Goal: Information Seeking & Learning: Learn about a topic

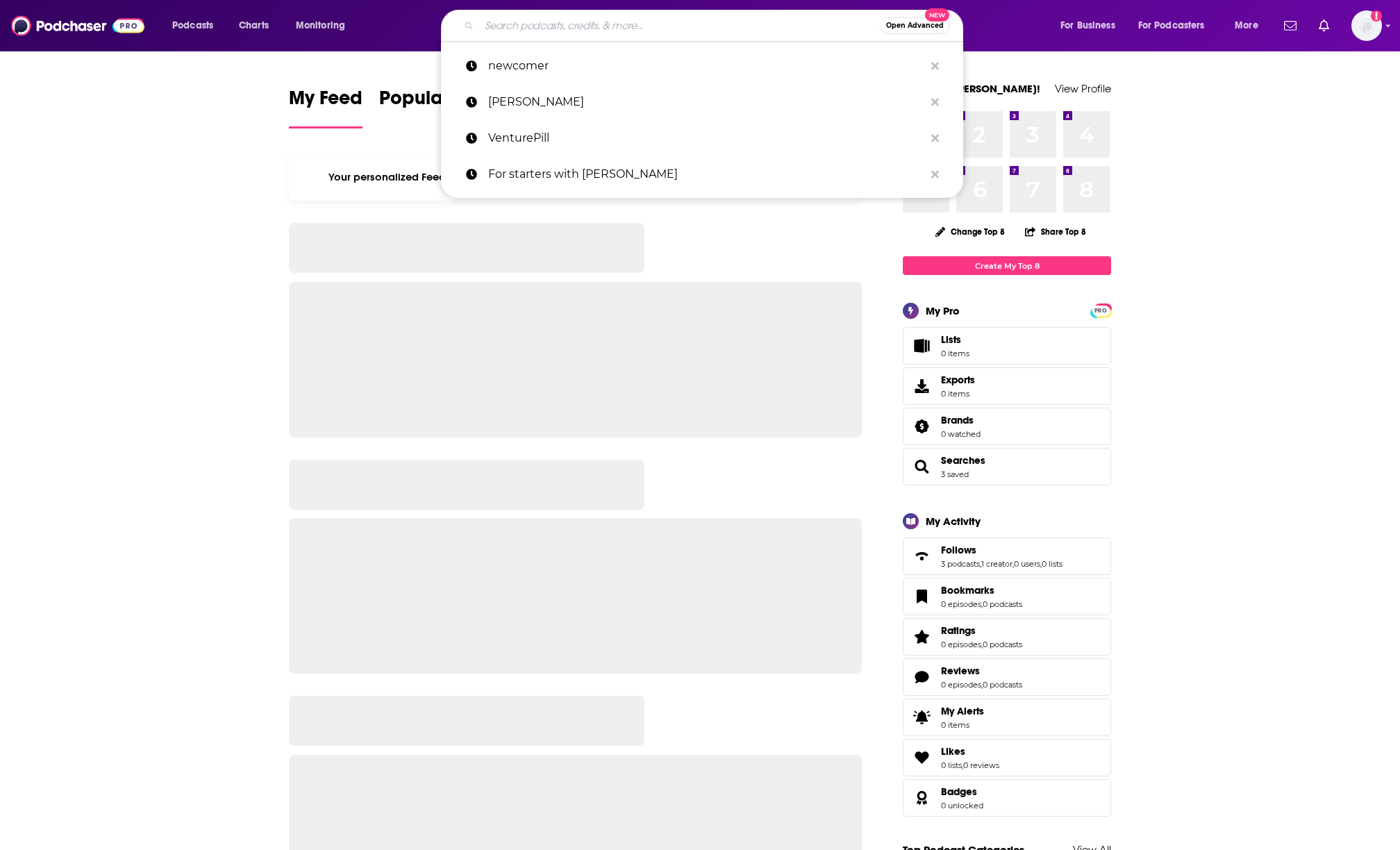
click at [499, 20] on input "Search podcasts, credits, & more..." at bounding box center [679, 26] width 401 height 22
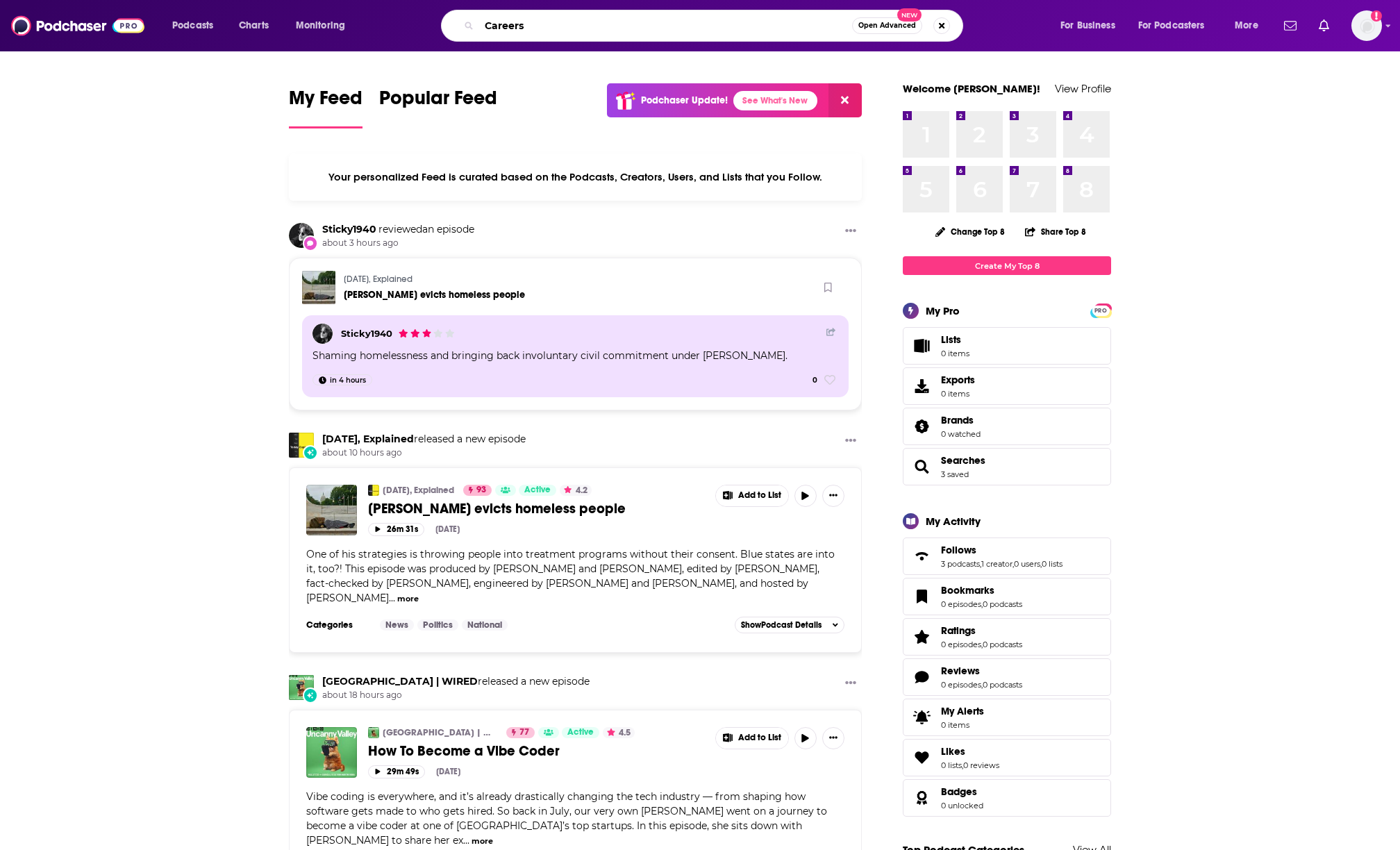
type input "Careers"
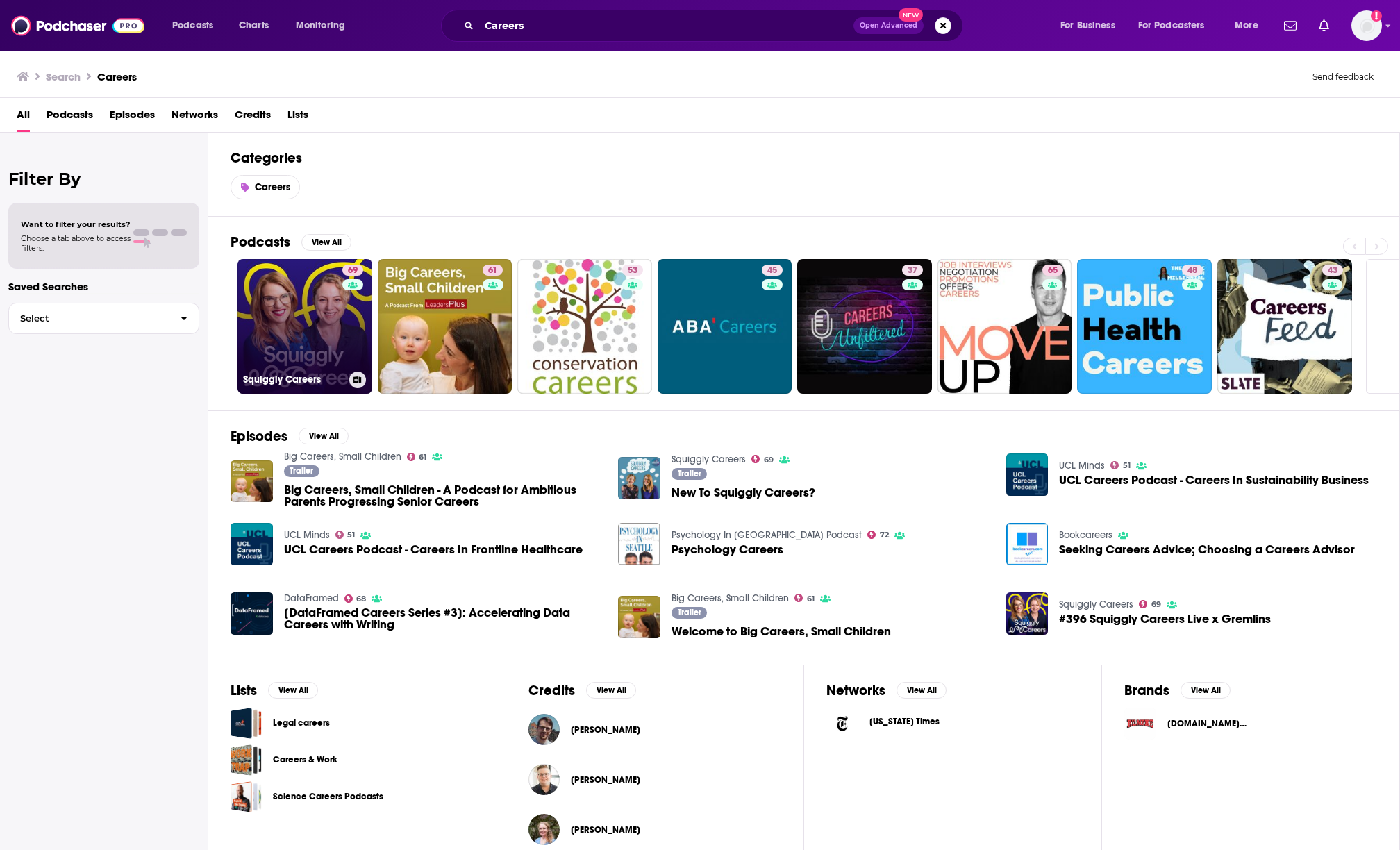
click at [301, 321] on link "69 Squiggly Careers" at bounding box center [304, 326] width 135 height 135
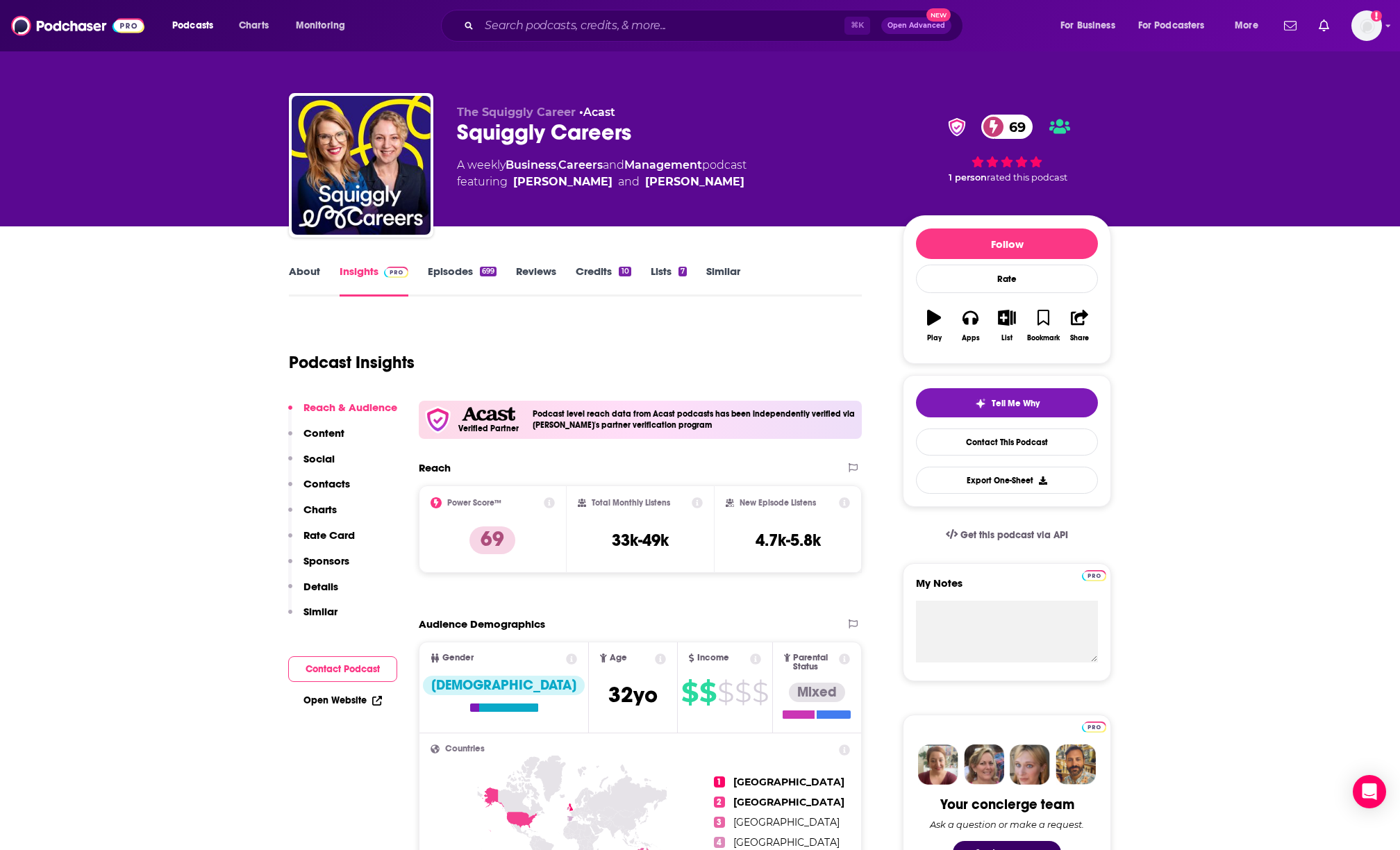
click at [455, 277] on link "Episodes 699" at bounding box center [462, 280] width 69 height 32
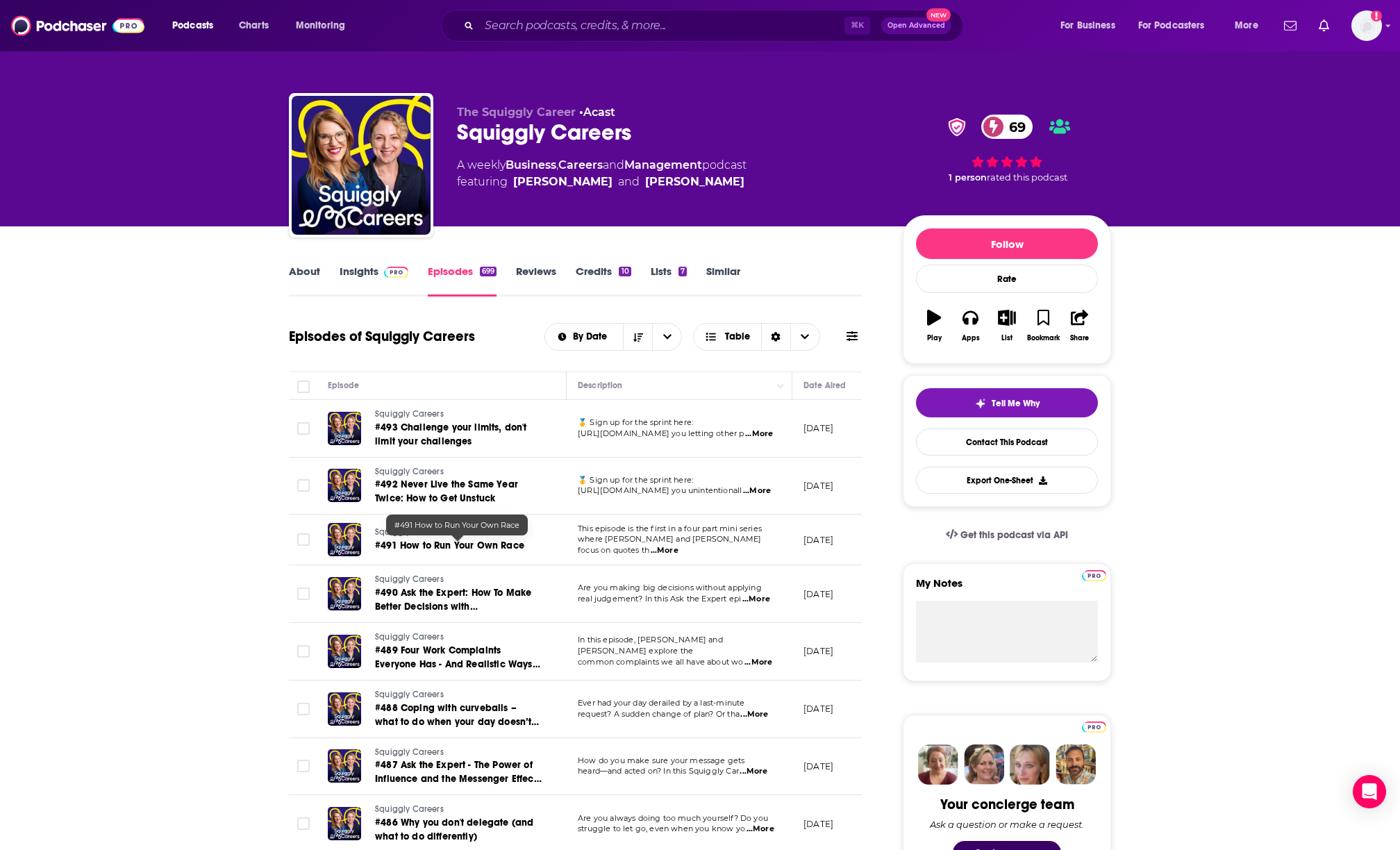
click at [493, 542] on span "#491 How to Run Your Own Race" at bounding box center [450, 546] width 149 height 12
click at [589, 284] on link "Credits 10" at bounding box center [603, 280] width 55 height 32
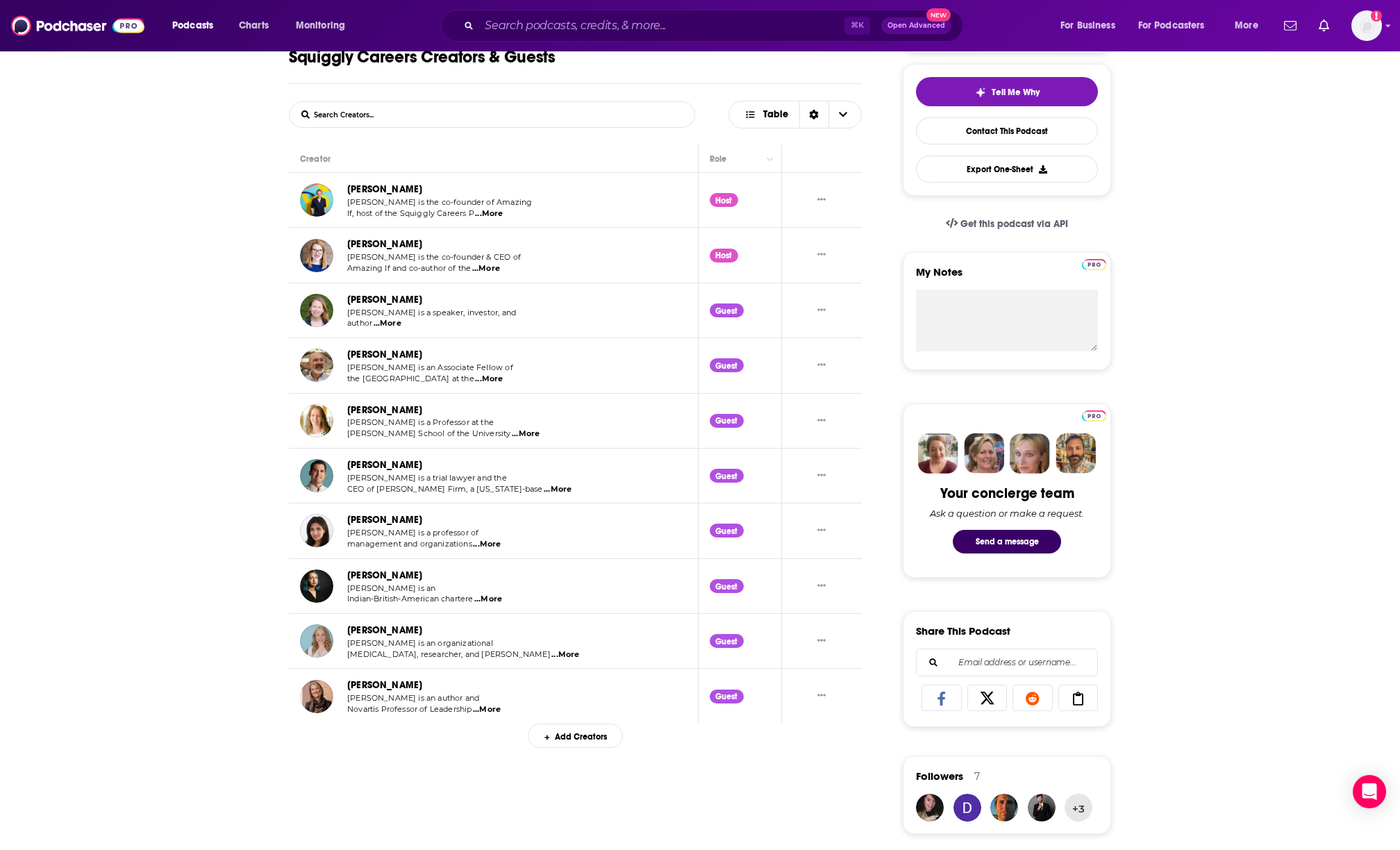
scroll to position [327, 0]
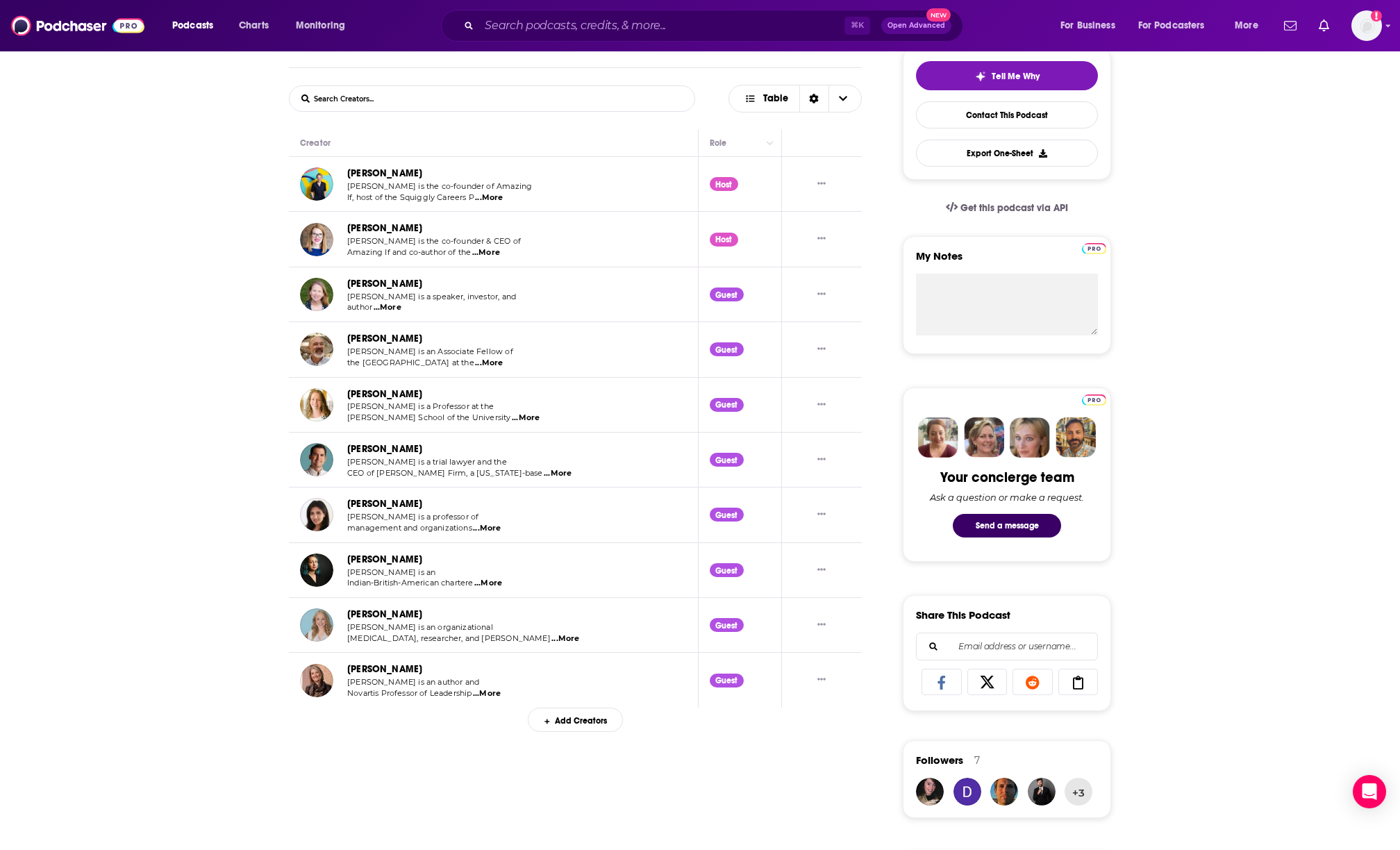
click at [560, 717] on div "Add Creators" at bounding box center [575, 720] width 95 height 24
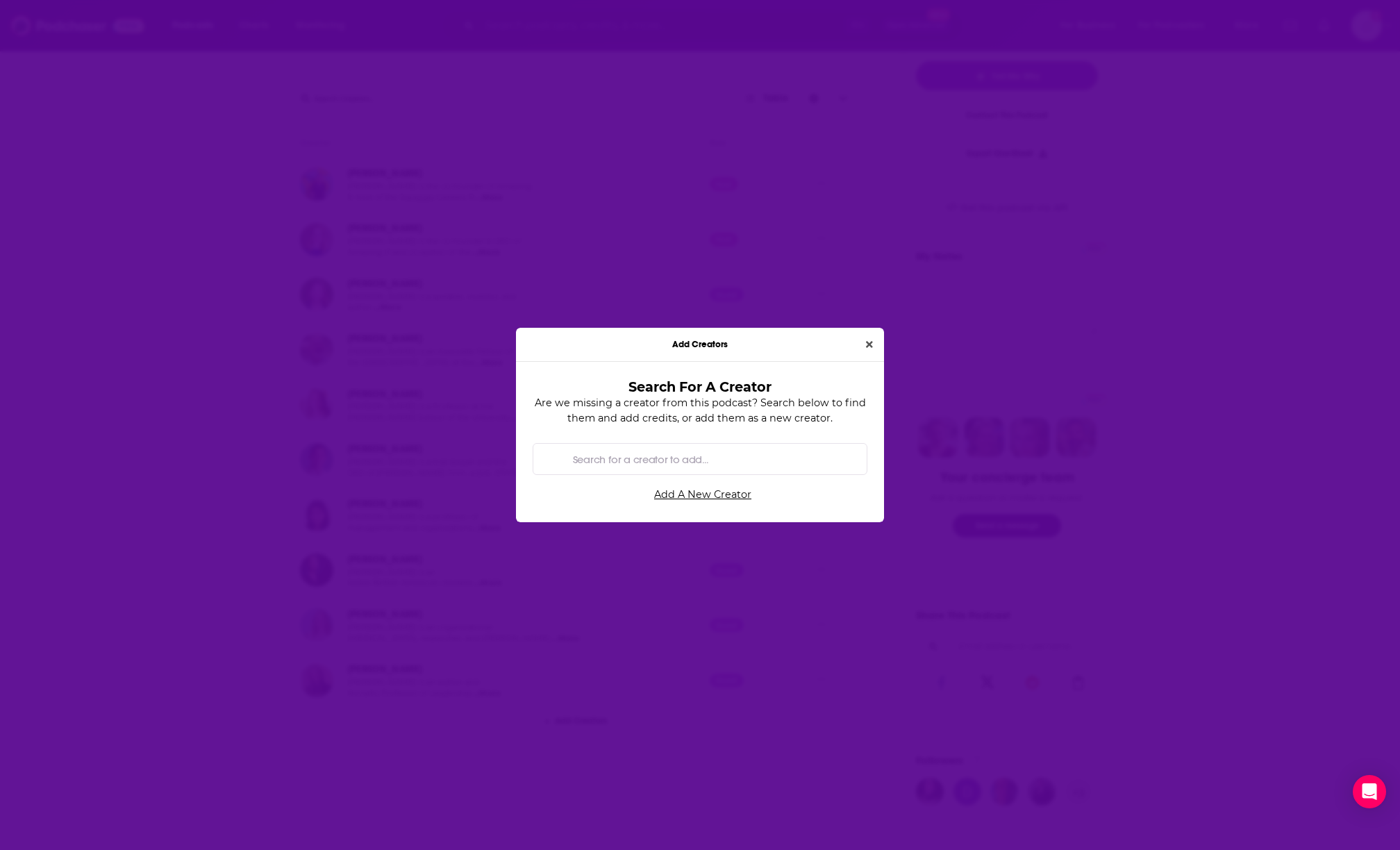
scroll to position [0, 0]
click at [867, 343] on icon "Close" at bounding box center [870, 344] width 7 height 7
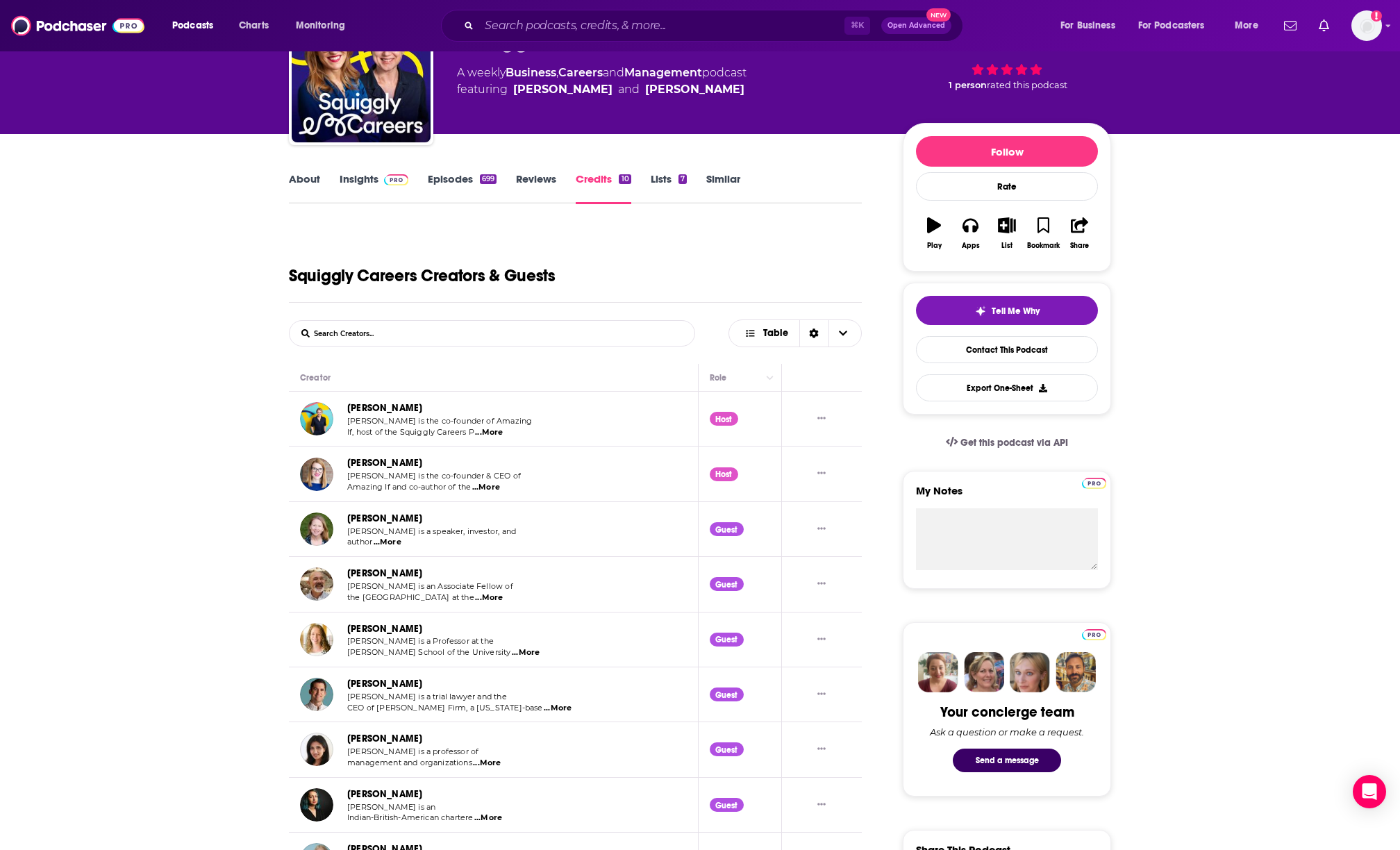
scroll to position [86, 0]
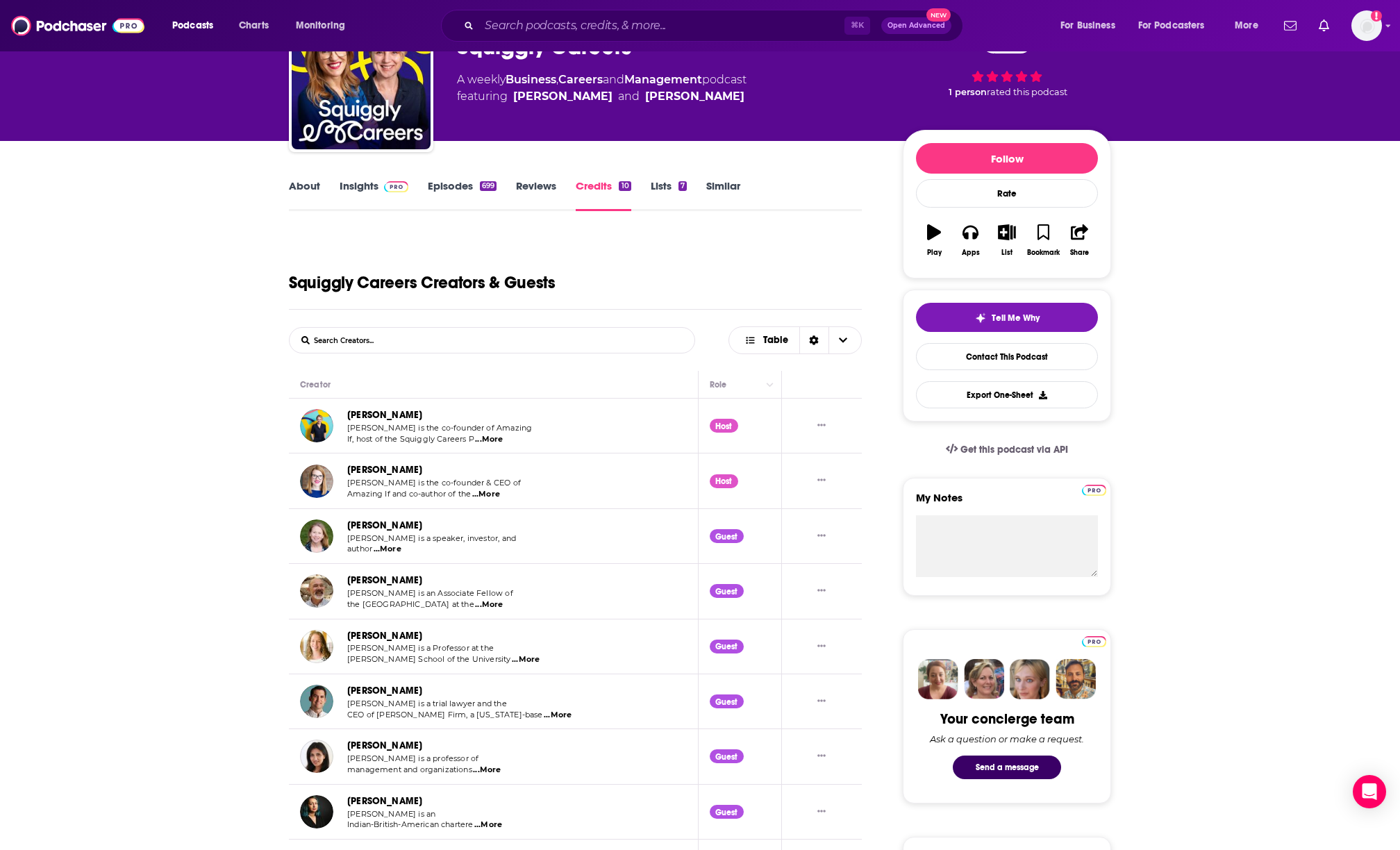
click at [373, 193] on link "Insights" at bounding box center [374, 195] width 69 height 32
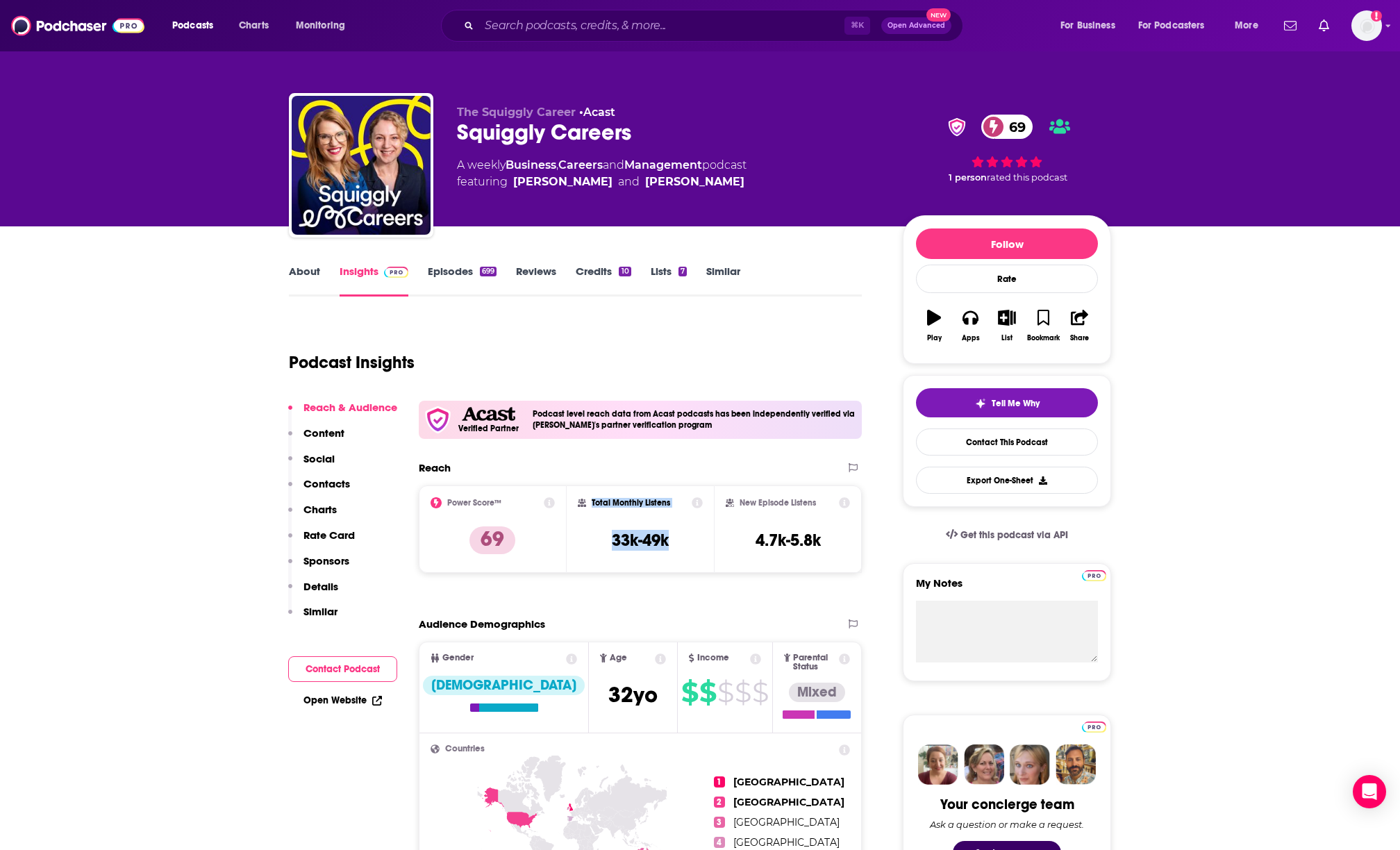
drag, startPoint x: 591, startPoint y: 500, endPoint x: 683, endPoint y: 543, distance: 101.6
click at [683, 543] on div "Total Monthly Listens 33k-49k" at bounding box center [640, 529] width 126 height 64
copy div "Total Monthly Listens 33k-49k"
click at [312, 275] on link "About" at bounding box center [304, 280] width 31 height 32
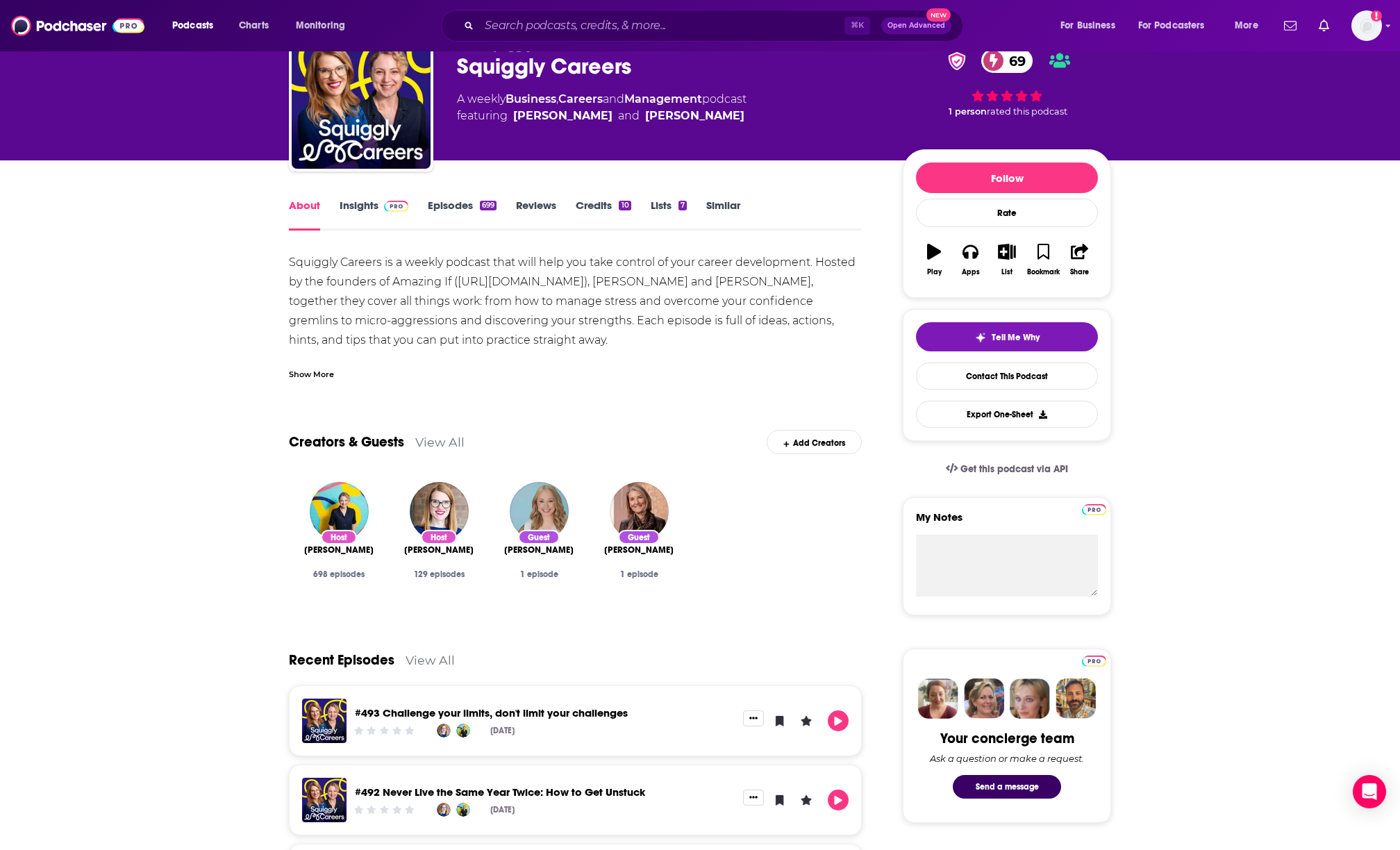
scroll to position [50, 0]
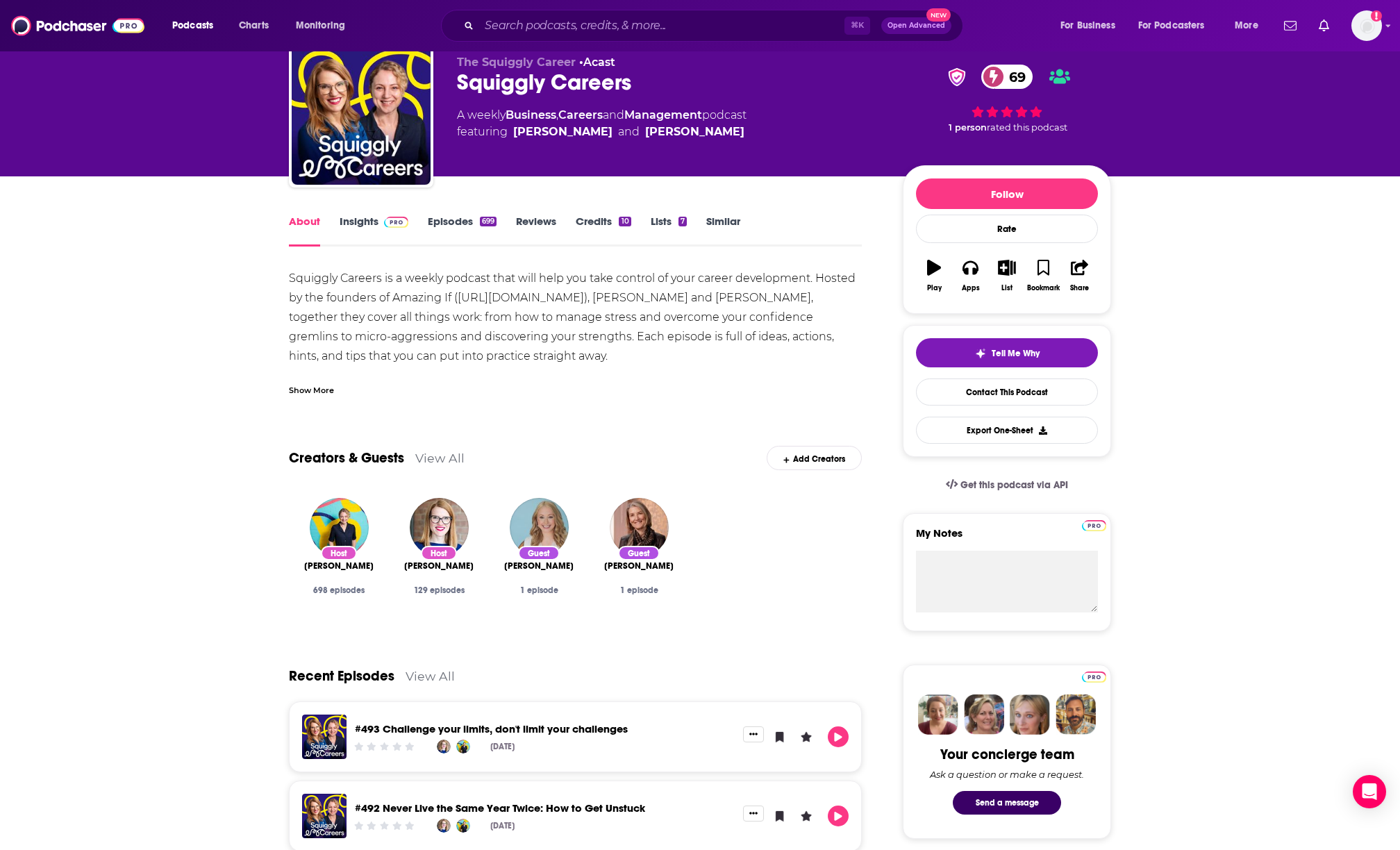
click at [373, 231] on link "Insights" at bounding box center [374, 230] width 69 height 32
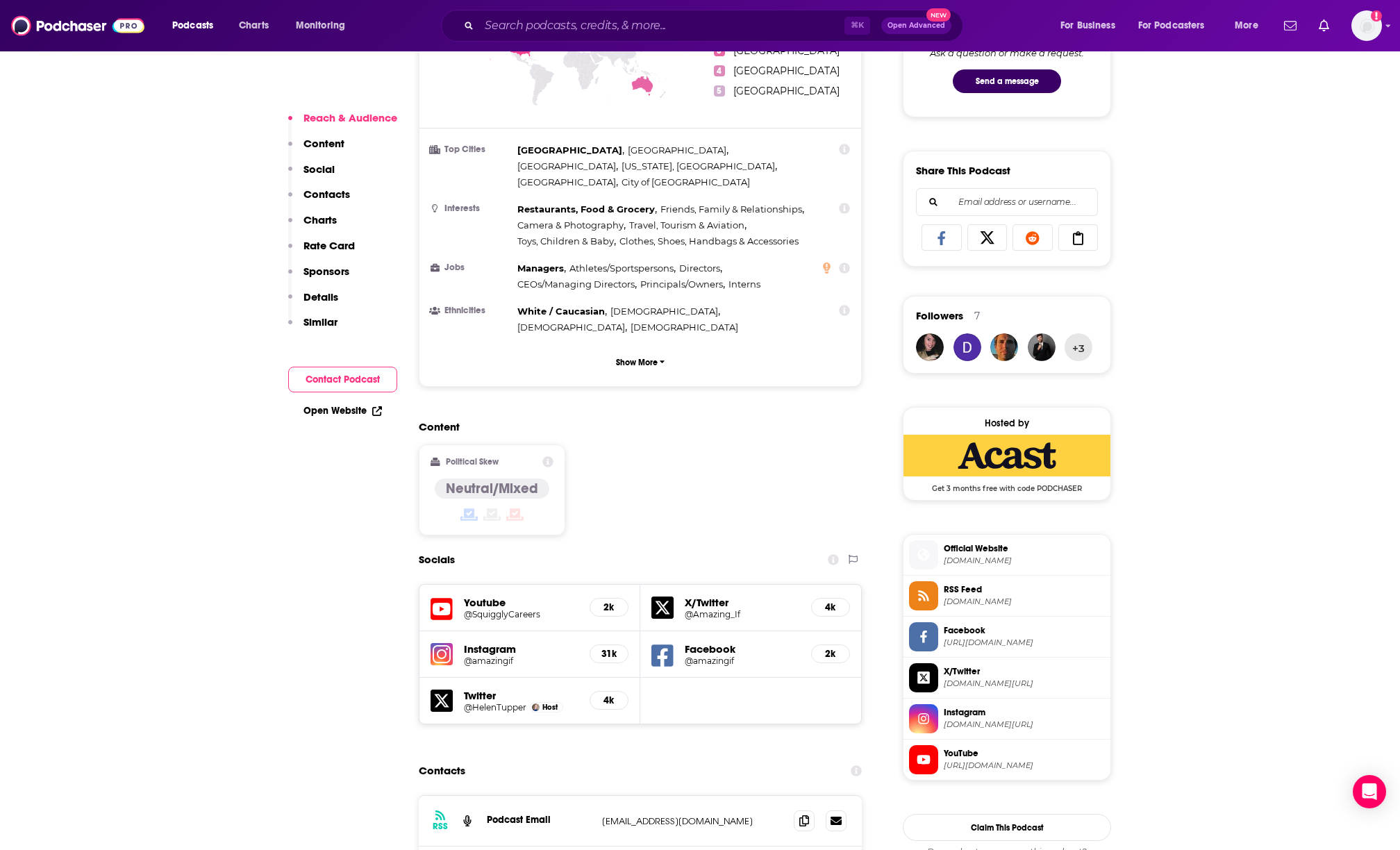
scroll to position [930, 0]
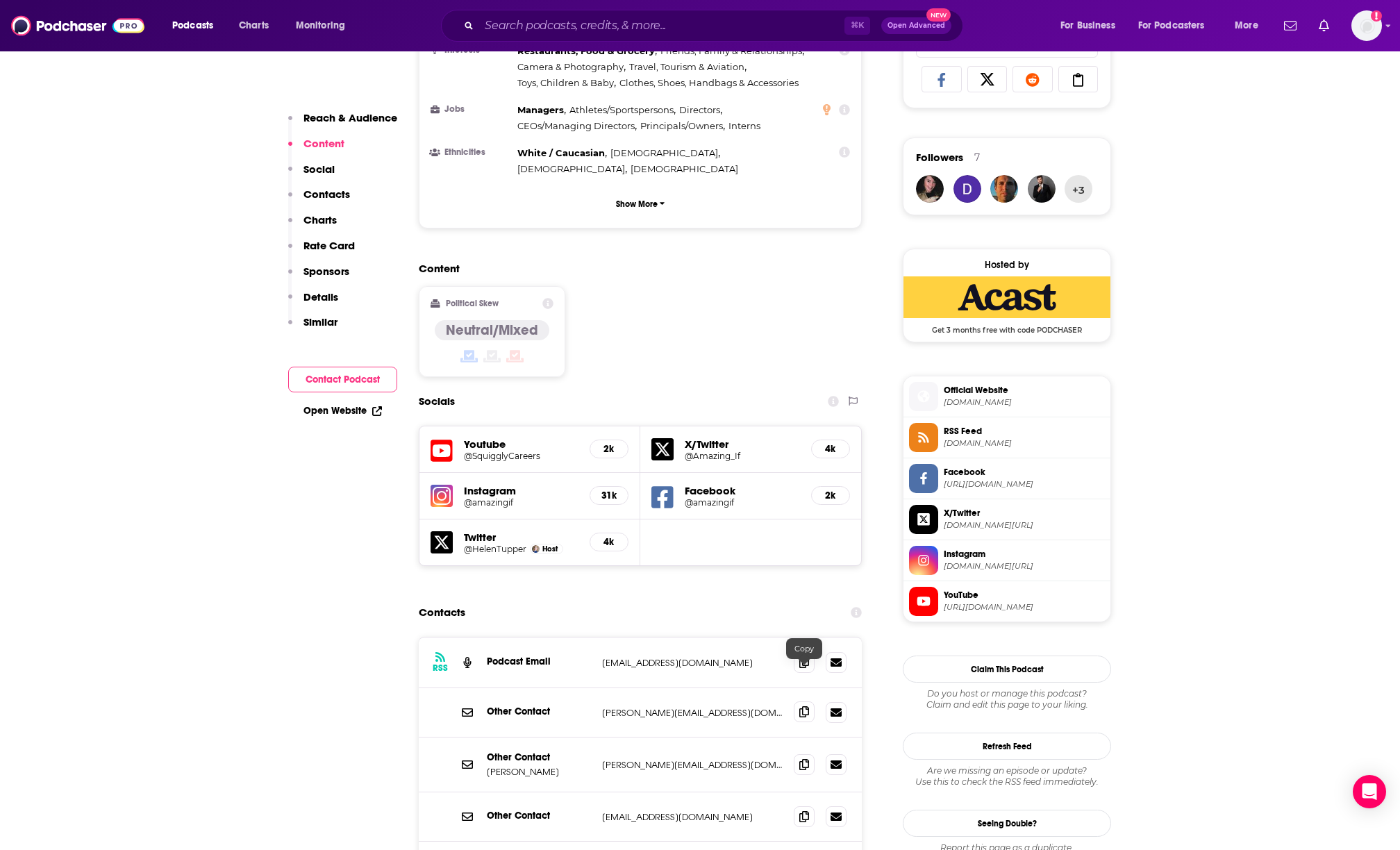
click at [802, 702] on span at bounding box center [805, 712] width 21 height 21
click at [804, 758] on icon at bounding box center [804, 763] width 9 height 11
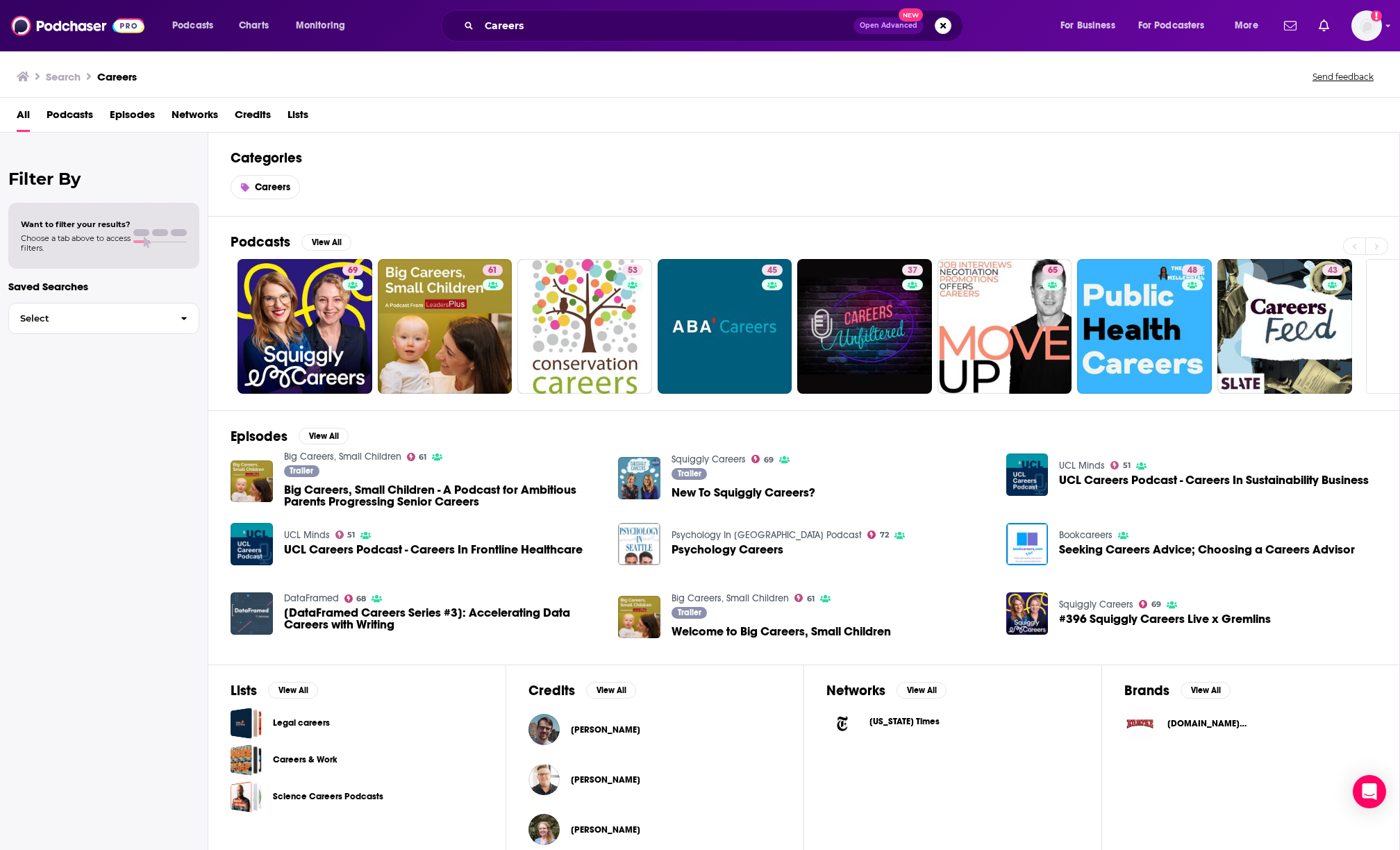
click at [255, 614] on img "[DataFramed Careers Series #3]: Accelerating Data Careers with Writing" at bounding box center [251, 613] width 42 height 42
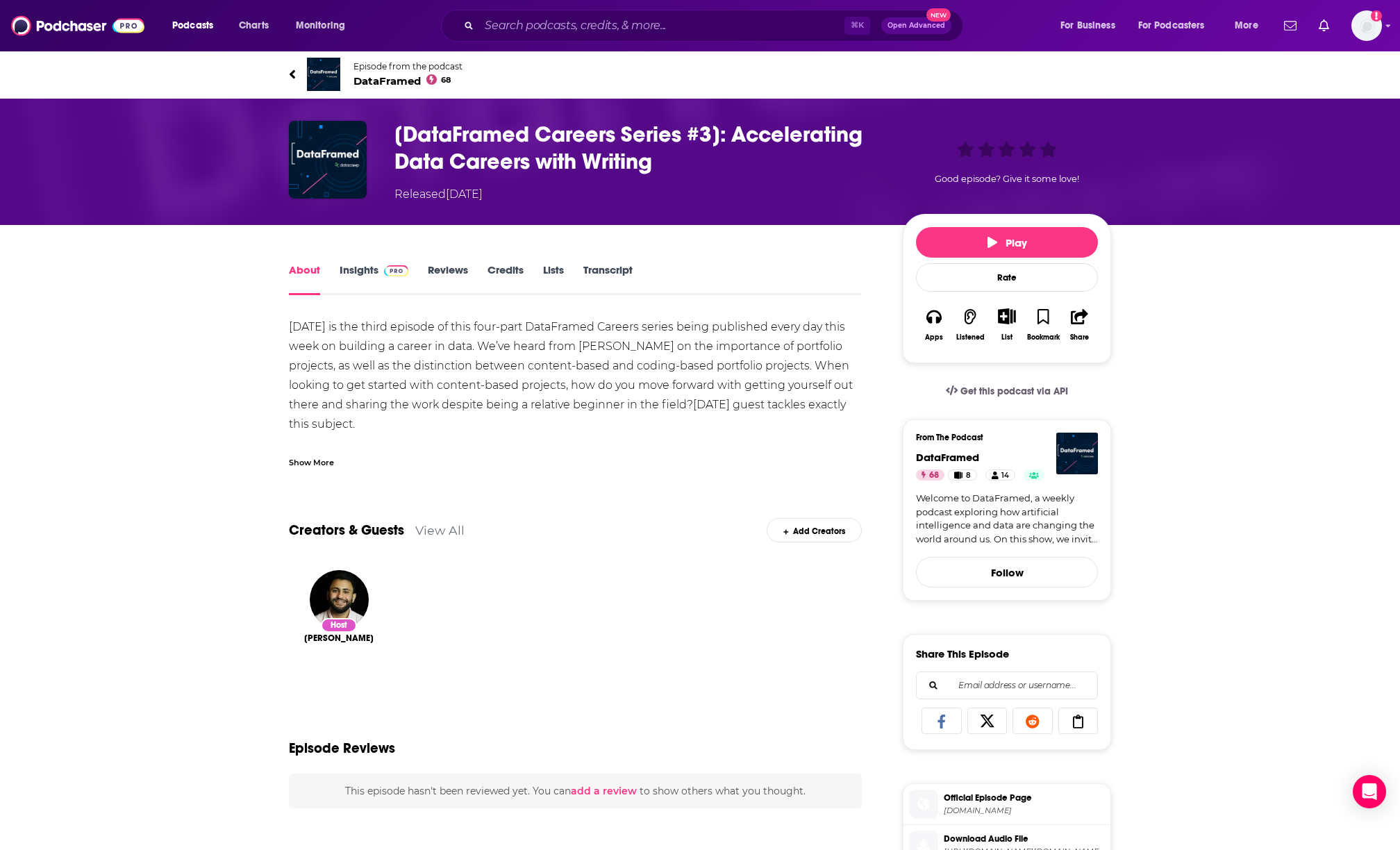
click at [362, 273] on link "Insights" at bounding box center [374, 278] width 69 height 32
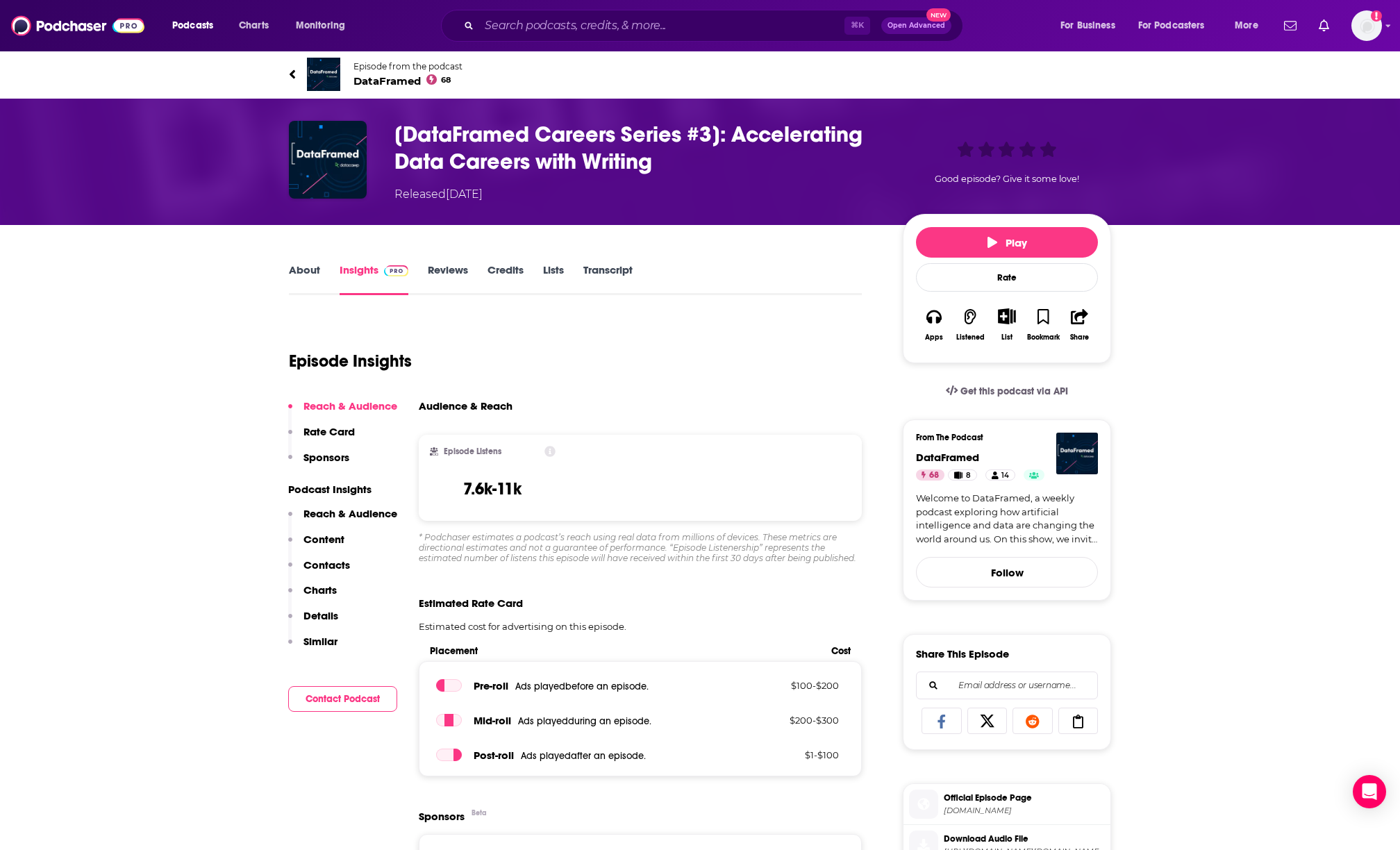
click at [308, 275] on link "About" at bounding box center [304, 278] width 31 height 32
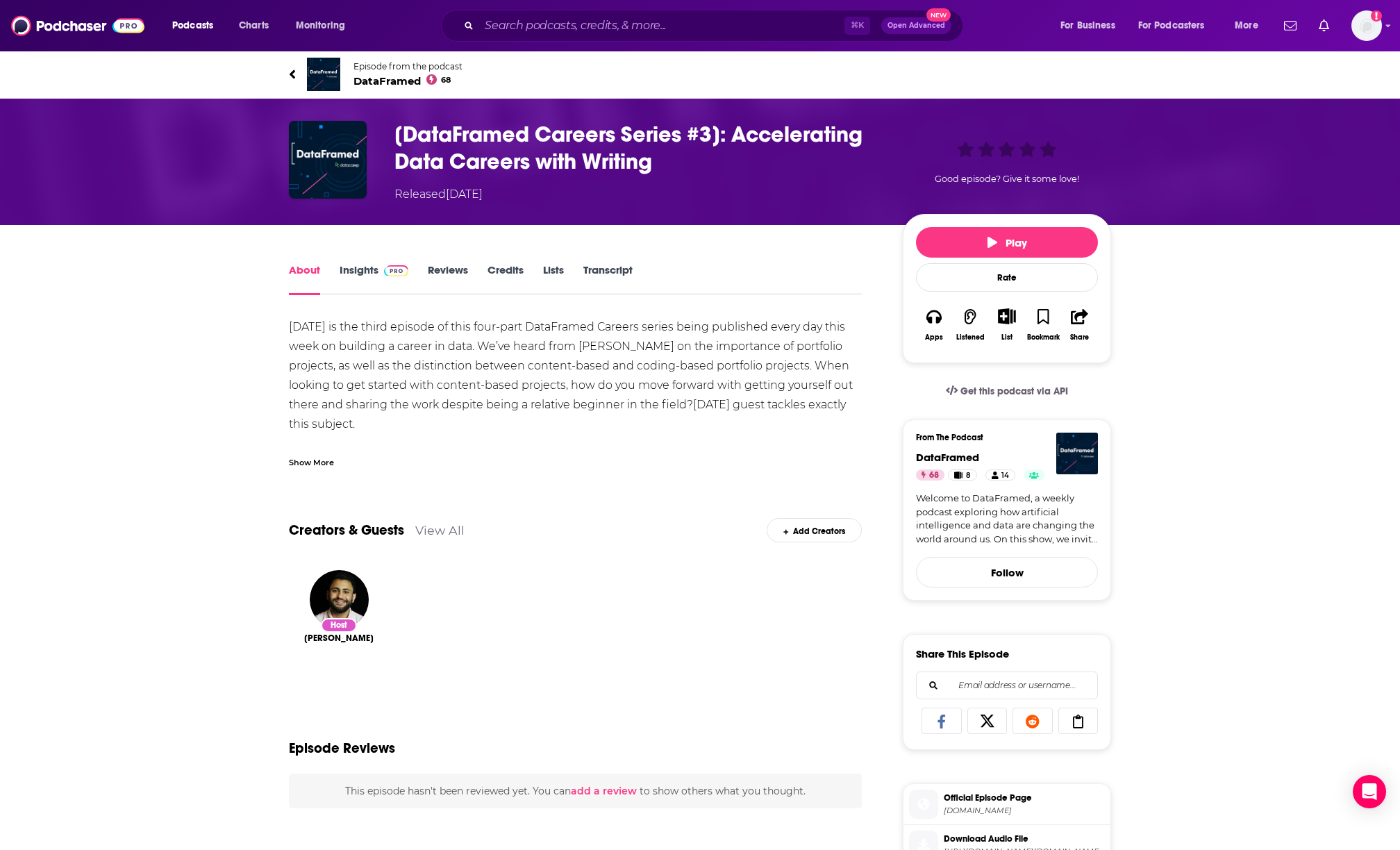
click at [356, 264] on link "Insights" at bounding box center [374, 278] width 69 height 32
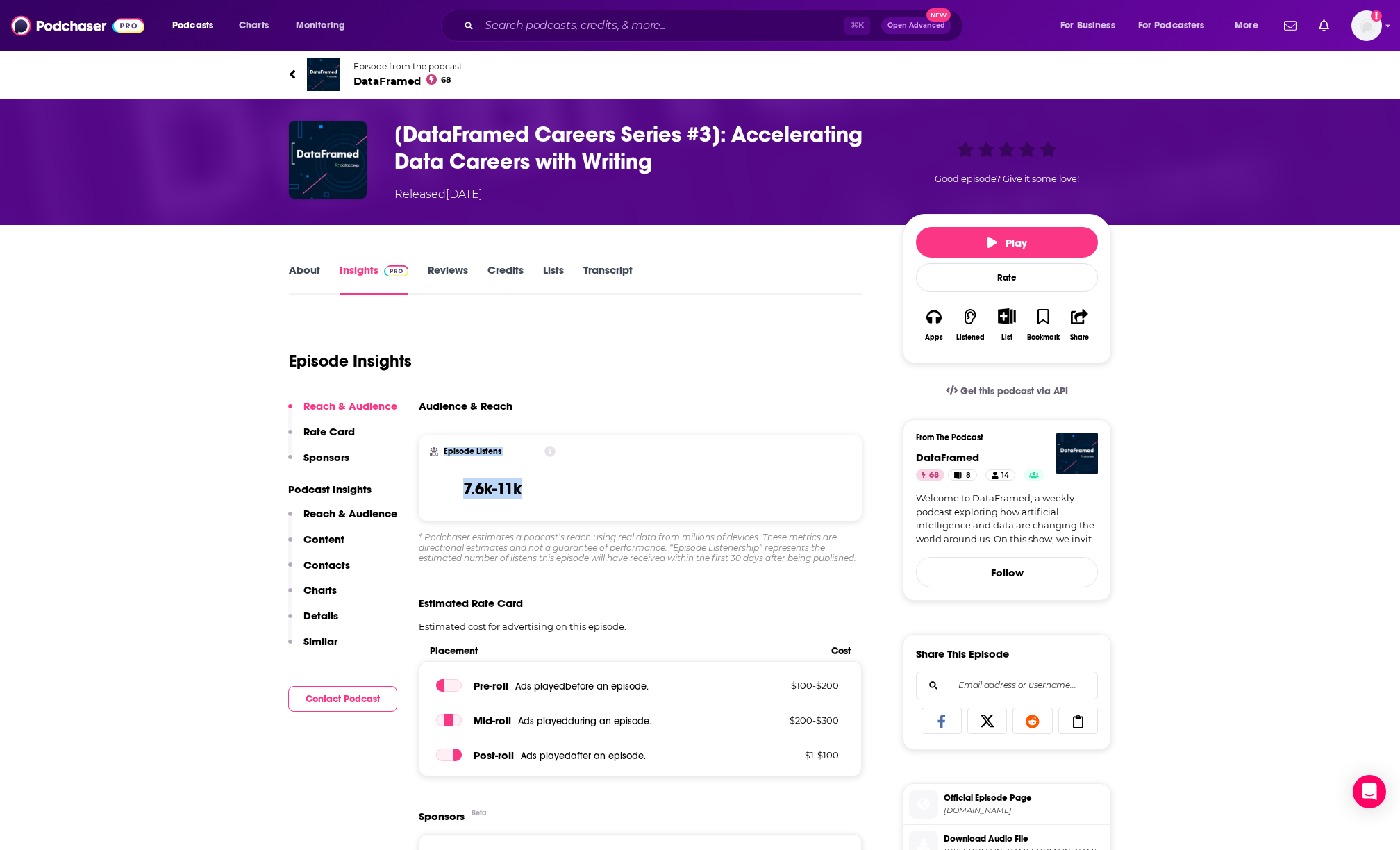
drag, startPoint x: 530, startPoint y: 488, endPoint x: 445, endPoint y: 454, distance: 91.5
click at [445, 454] on div "Episode Listens 7.6k-11k" at bounding box center [493, 477] width 126 height 64
copy div "Episode Listens 7.6k-11k"
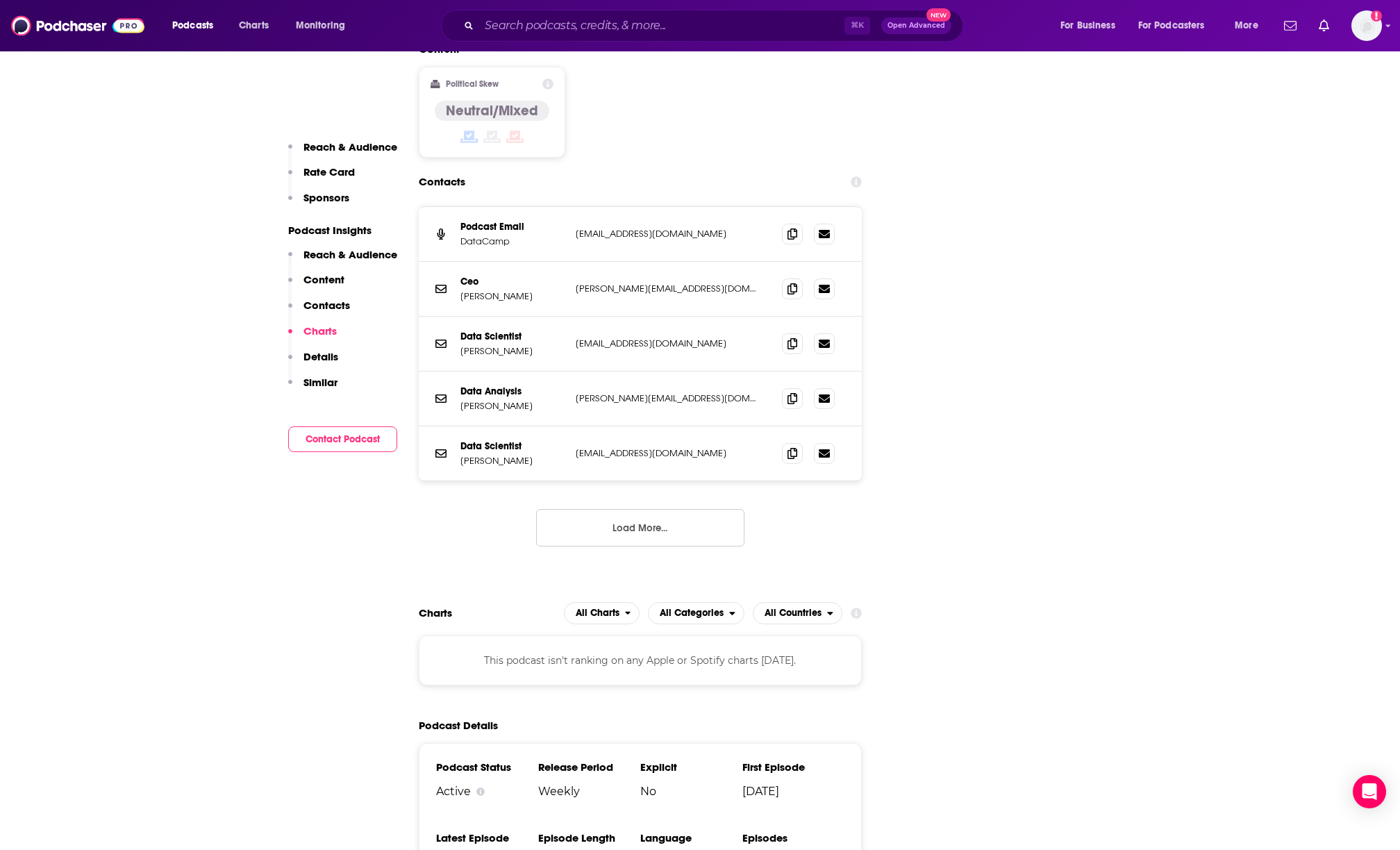
scroll to position [1667, 0]
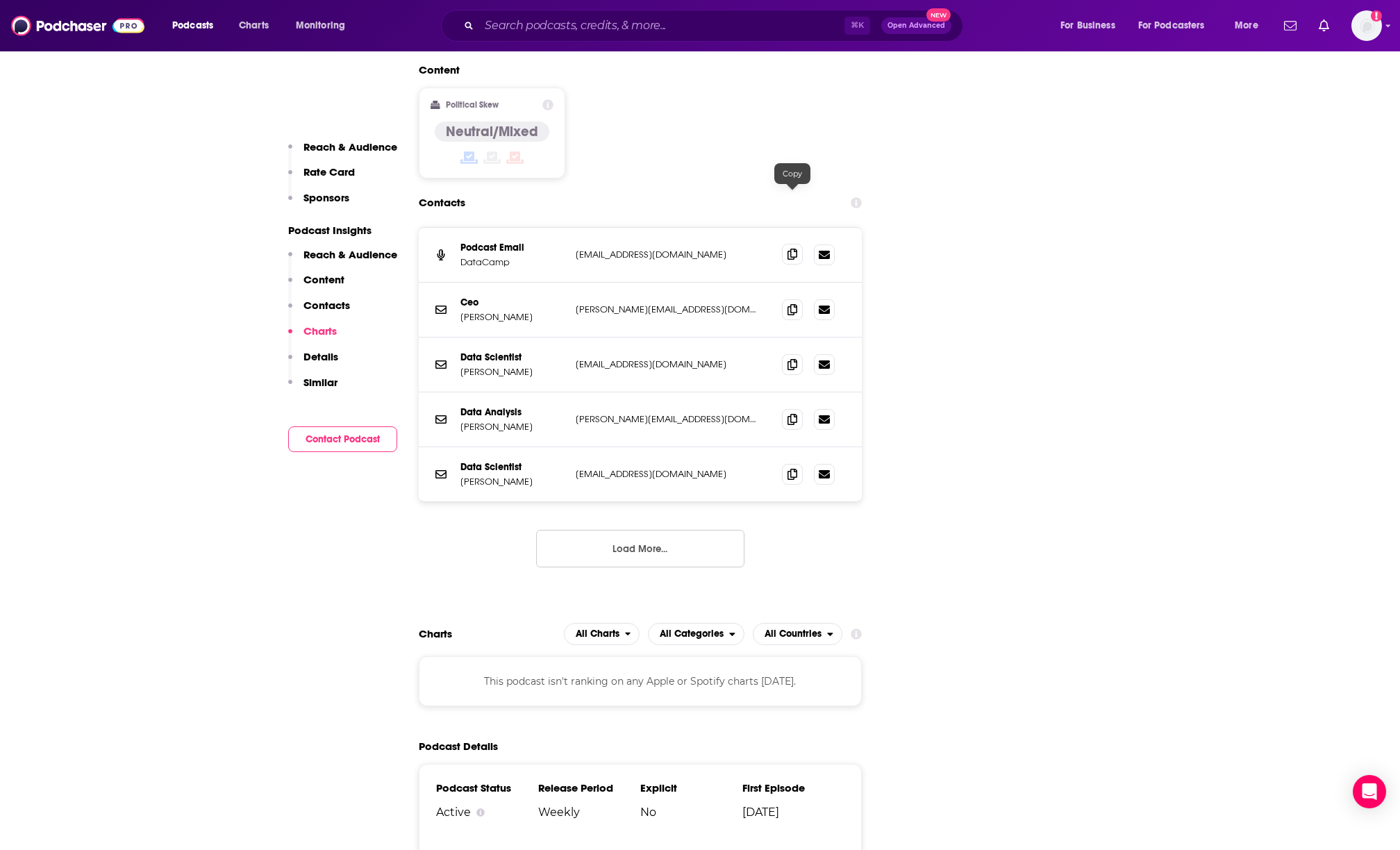
click at [791, 248] on icon at bounding box center [792, 254] width 9 height 11
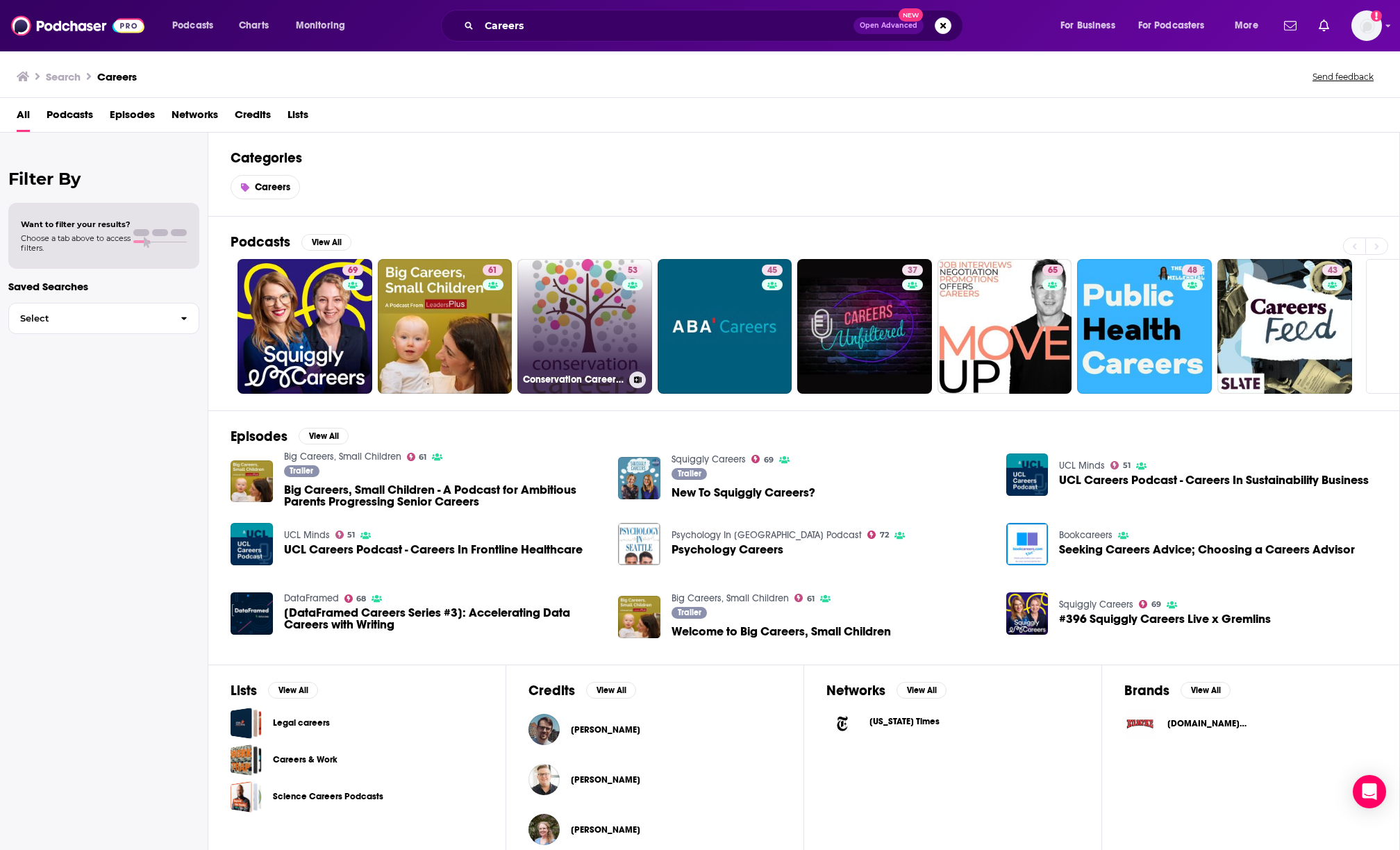
scroll to position [0, 106]
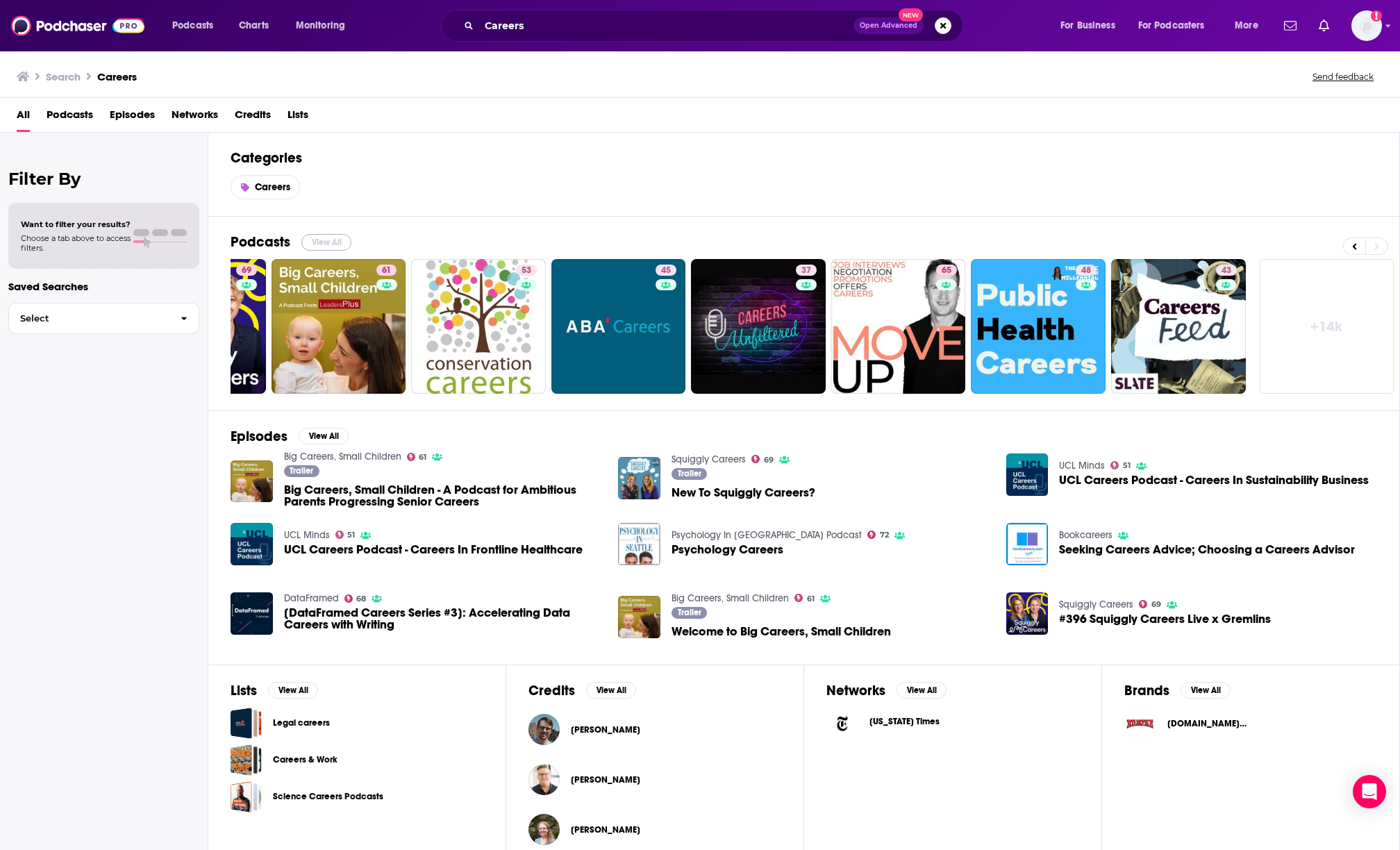
click at [323, 238] on button "View All" at bounding box center [326, 242] width 50 height 16
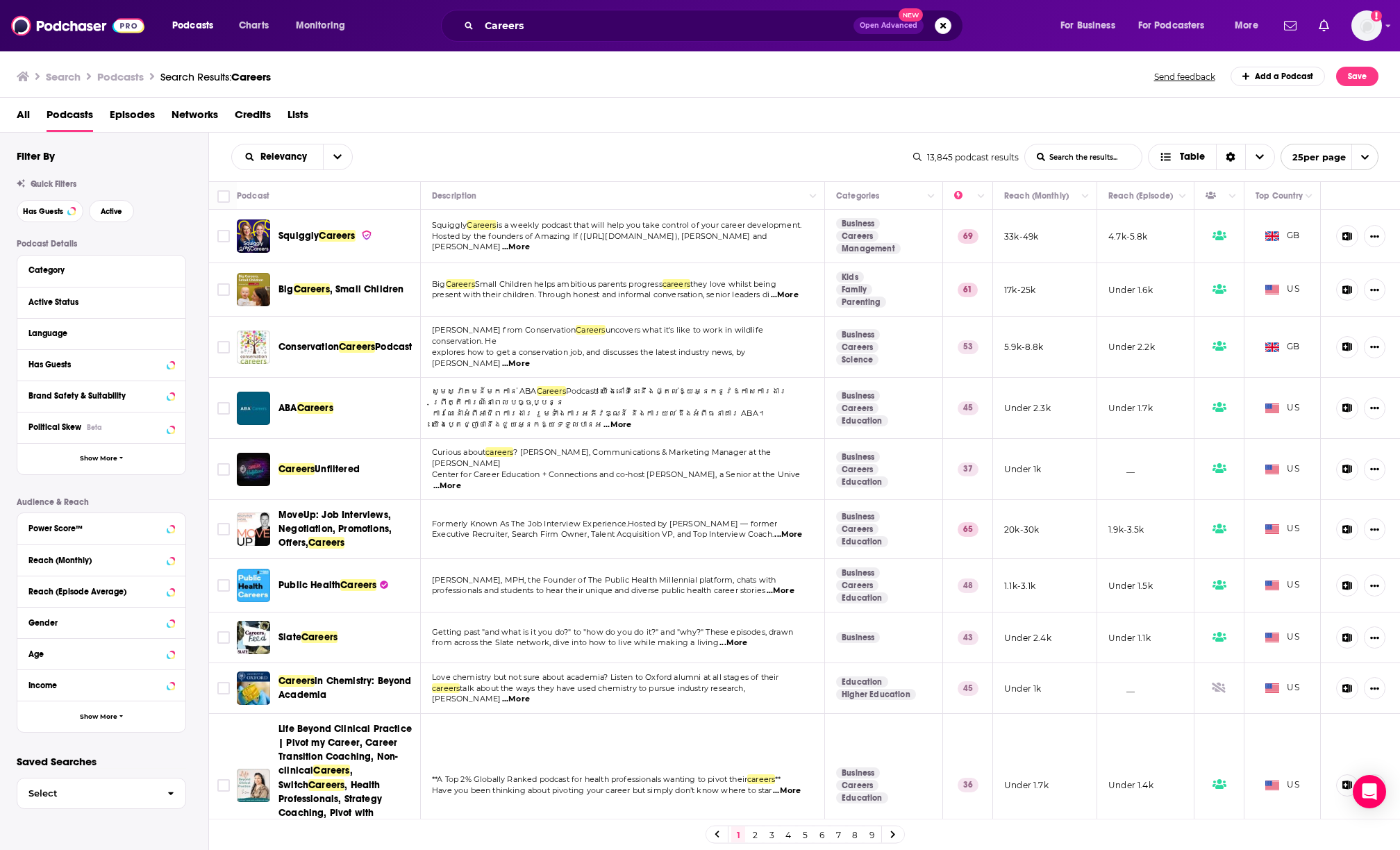
click at [461, 481] on span "...More" at bounding box center [447, 486] width 27 height 11
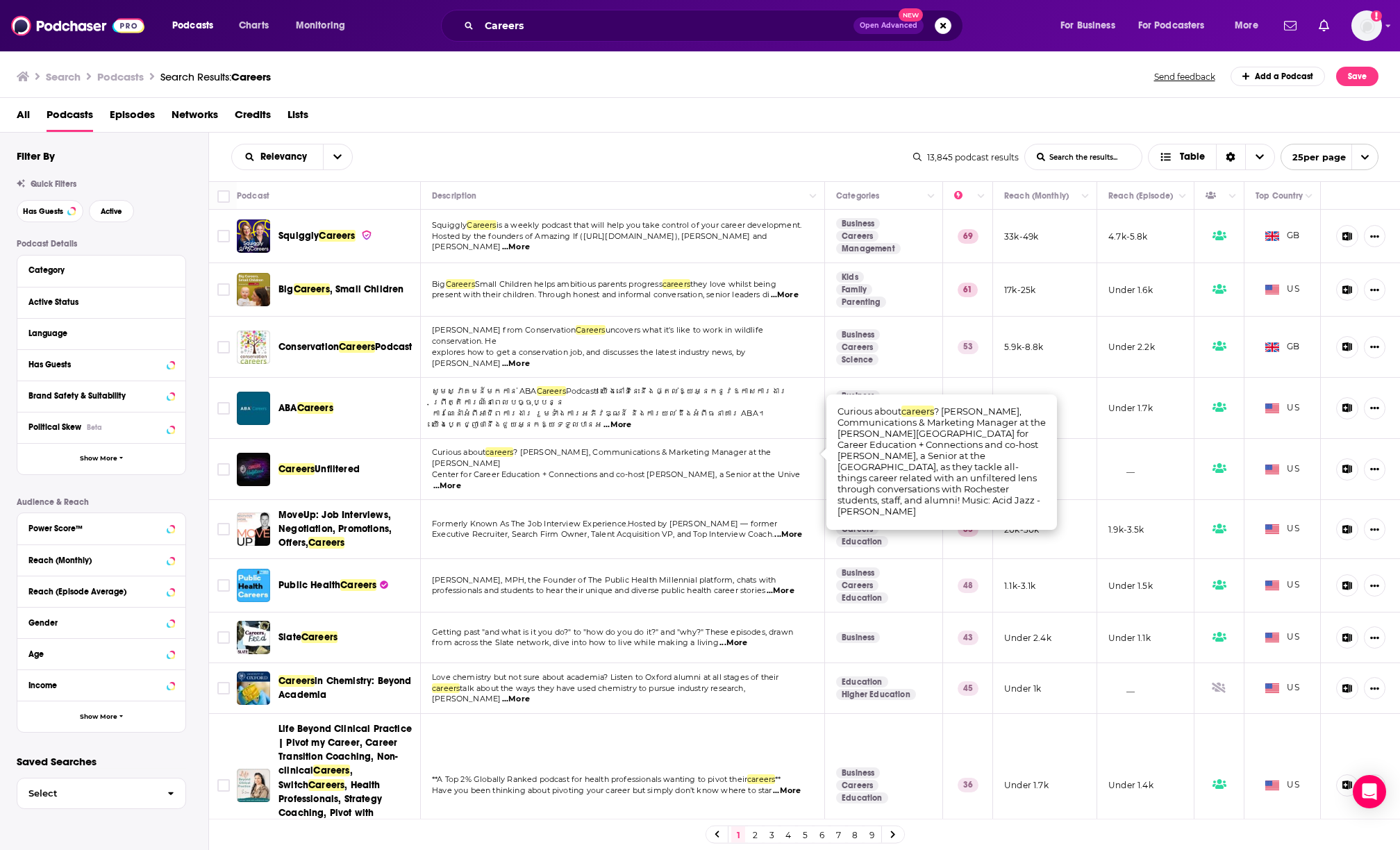
click at [737, 638] on span "...More" at bounding box center [733, 643] width 27 height 11
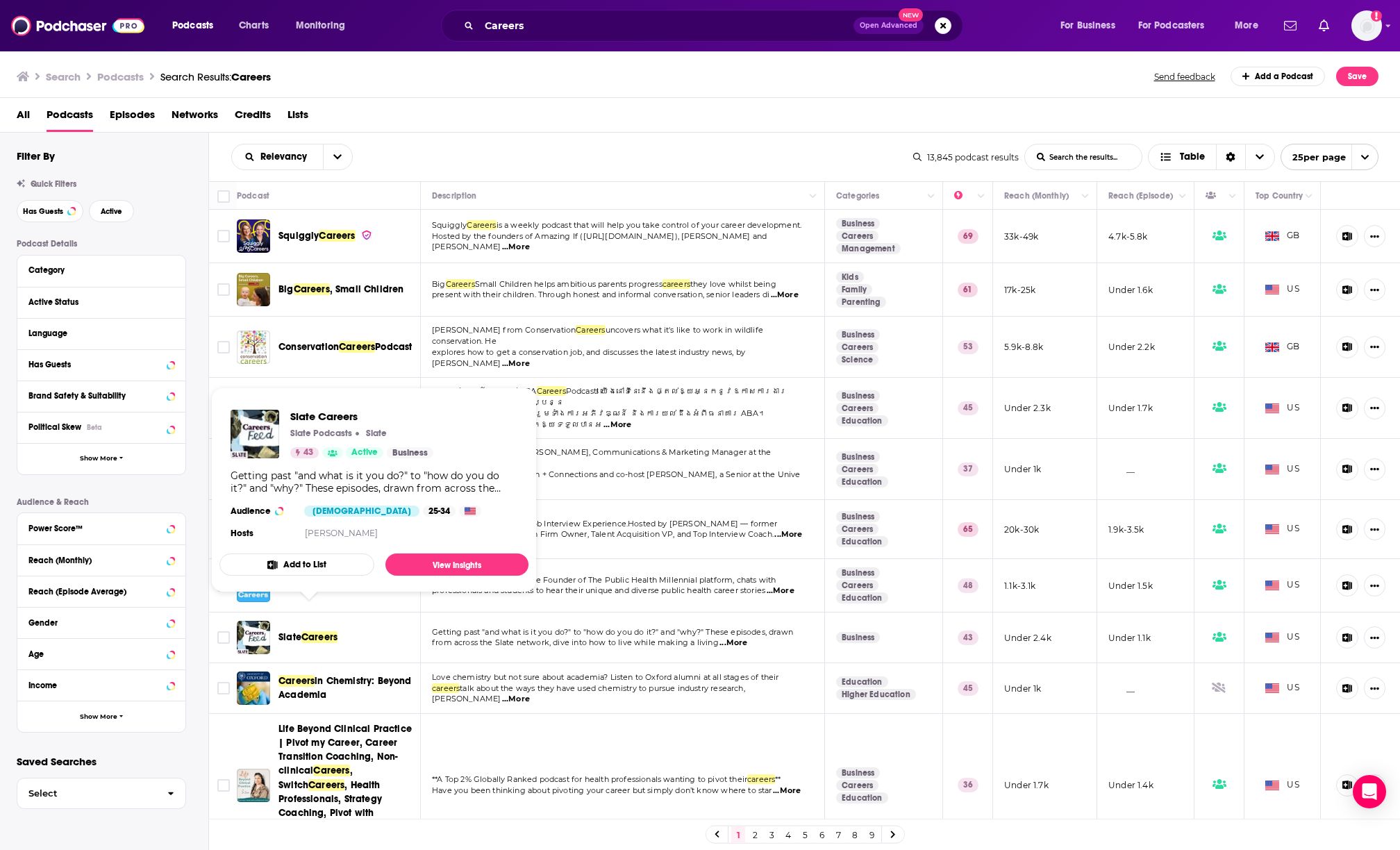
click at [314, 632] on span "Careers" at bounding box center [320, 638] width 36 height 12
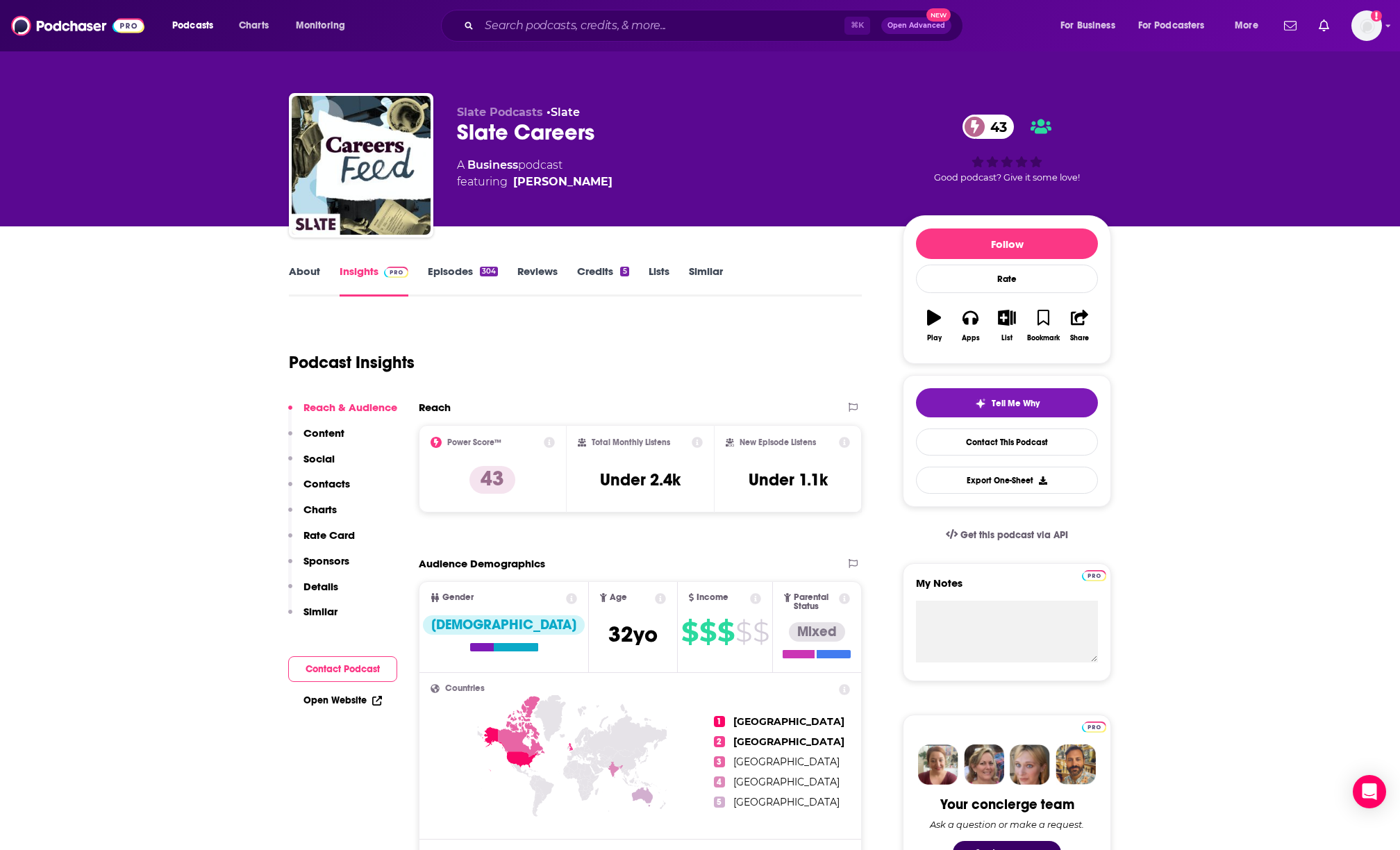
click at [438, 275] on link "Episodes 304" at bounding box center [463, 280] width 70 height 32
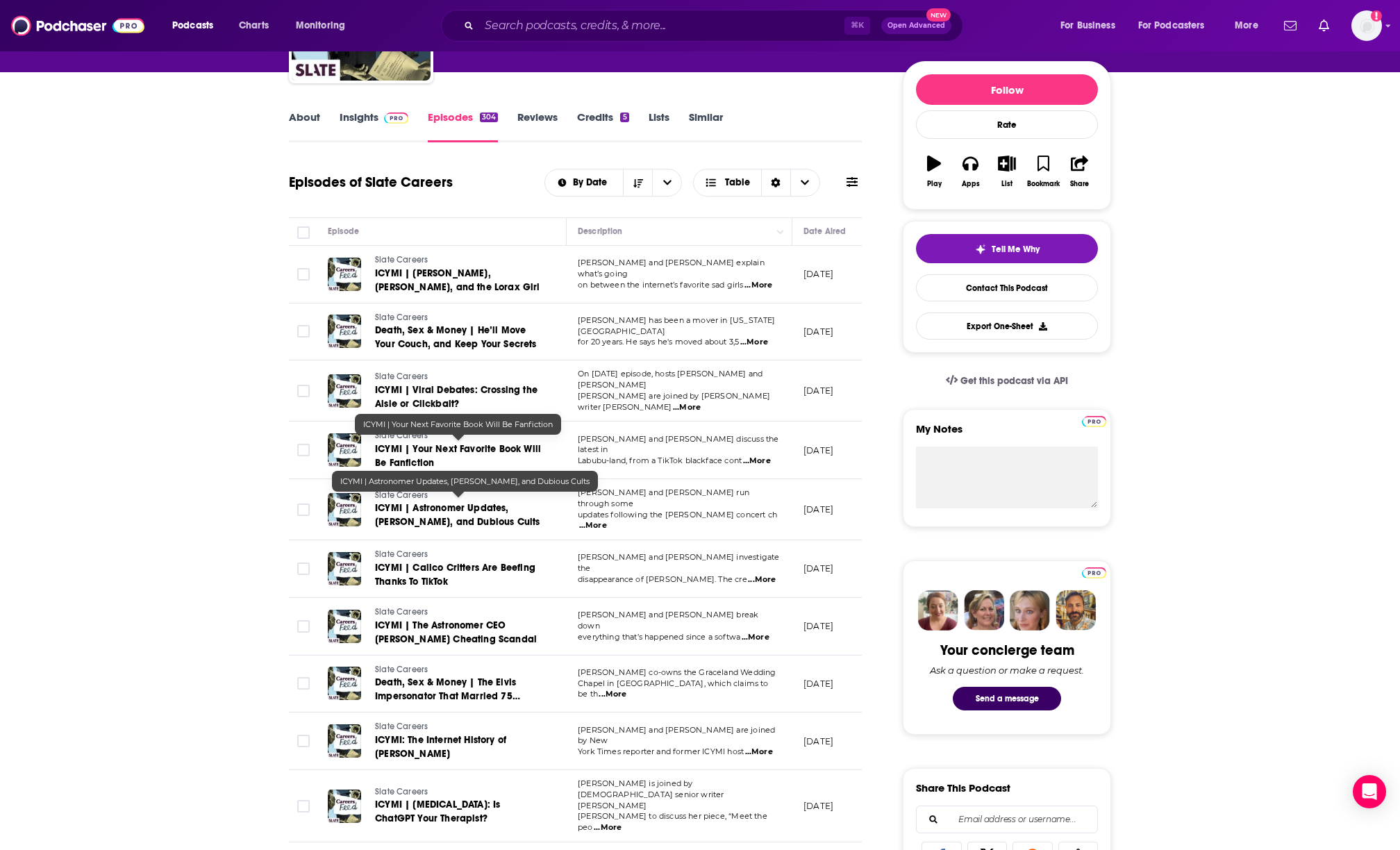
scroll to position [159, 0]
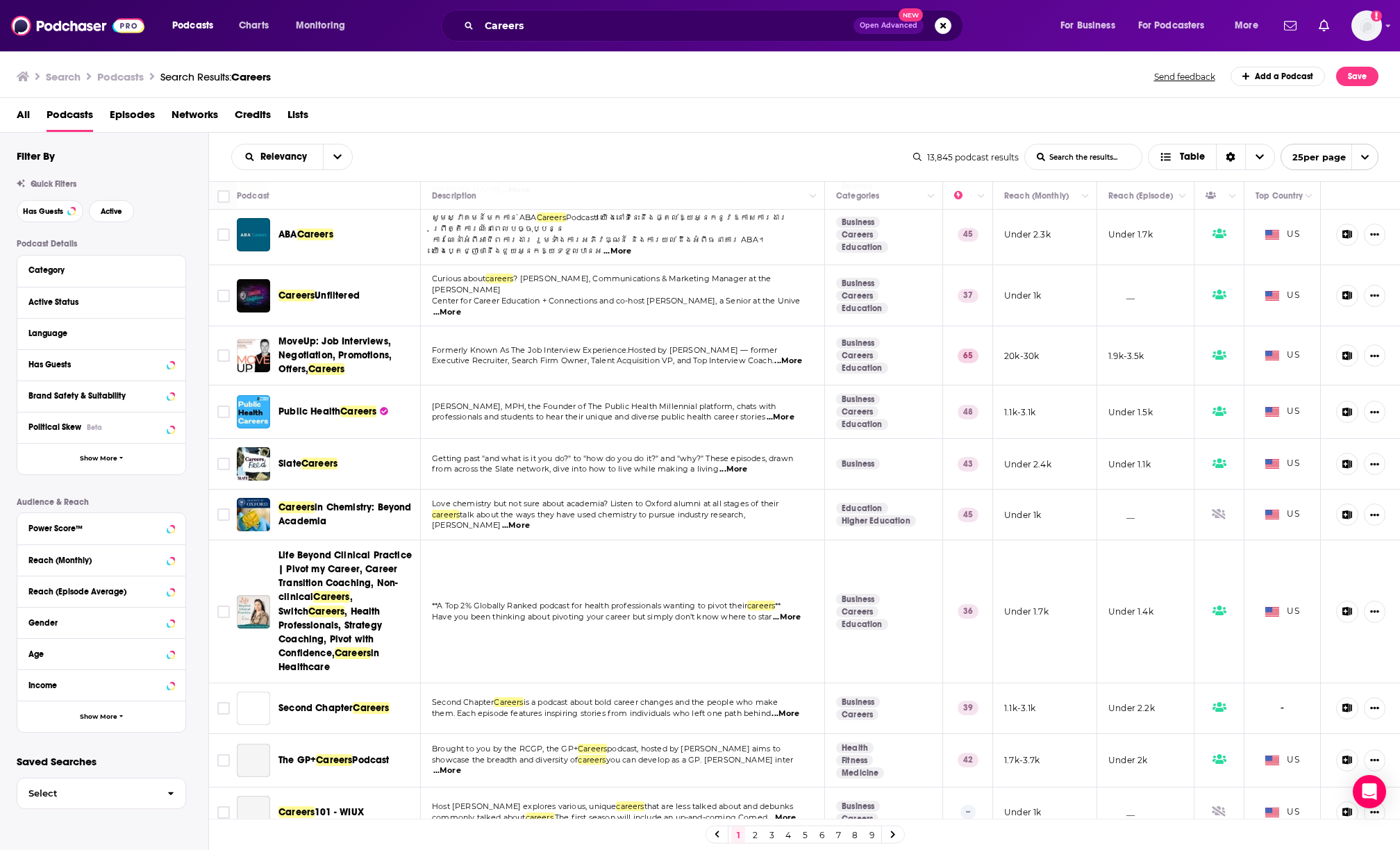
scroll to position [175, 0]
click at [799, 707] on span "...More" at bounding box center [786, 712] width 27 height 11
click at [637, 707] on span "them. Each episode features inspiring stories from individuals who left one pat…" at bounding box center [601, 711] width 339 height 9
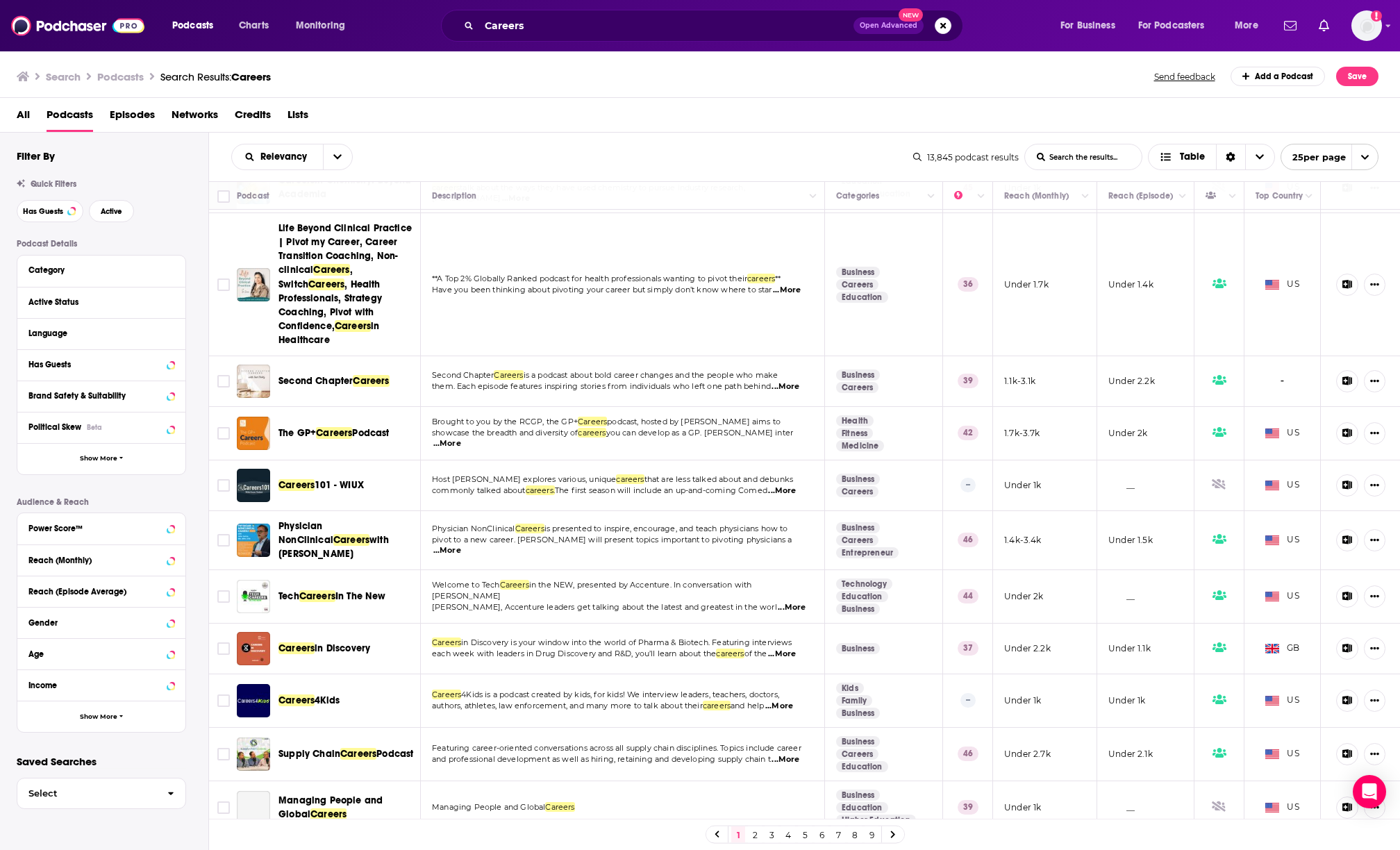
scroll to position [518, 0]
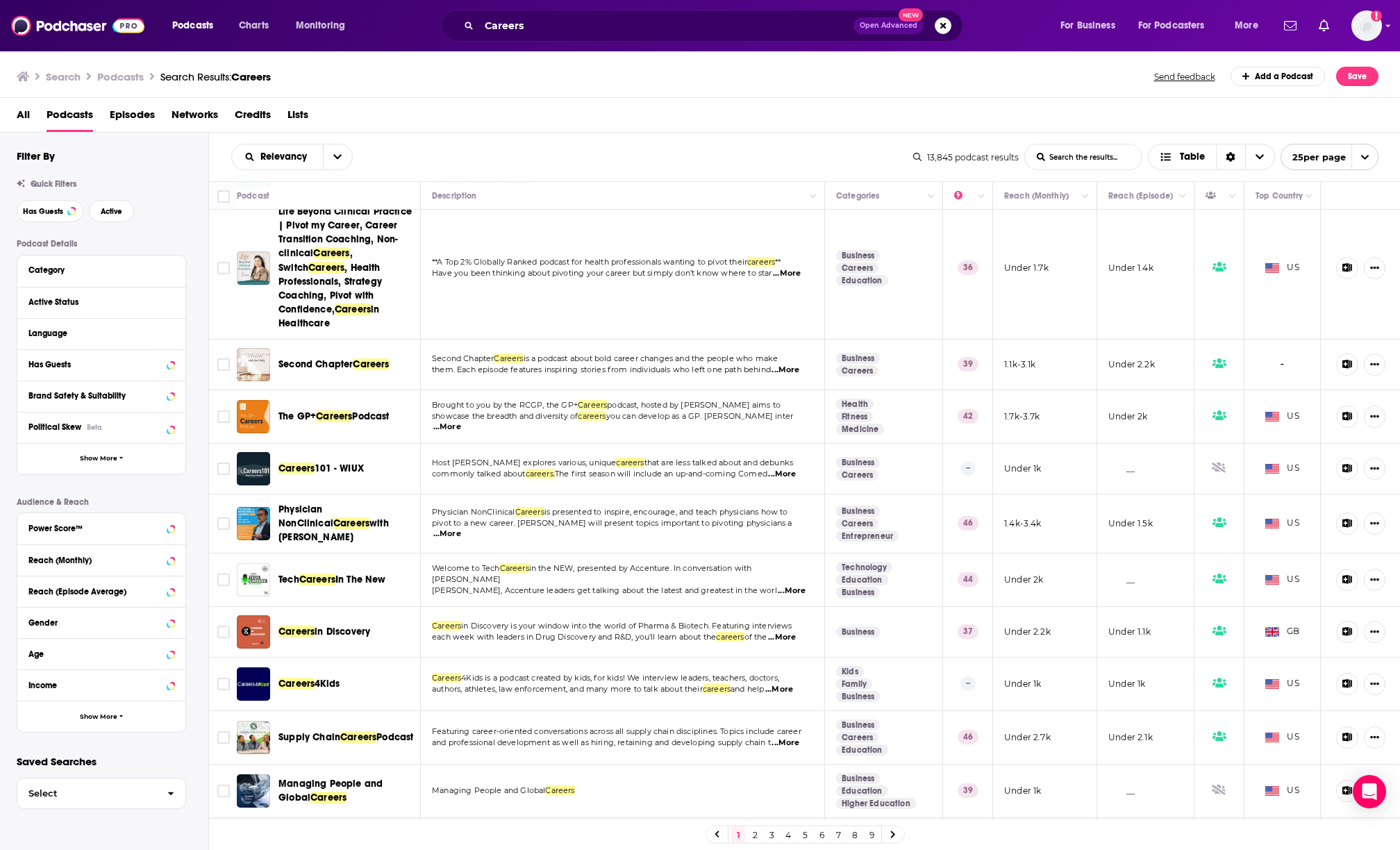
click at [793, 684] on span "...More" at bounding box center [779, 689] width 27 height 11
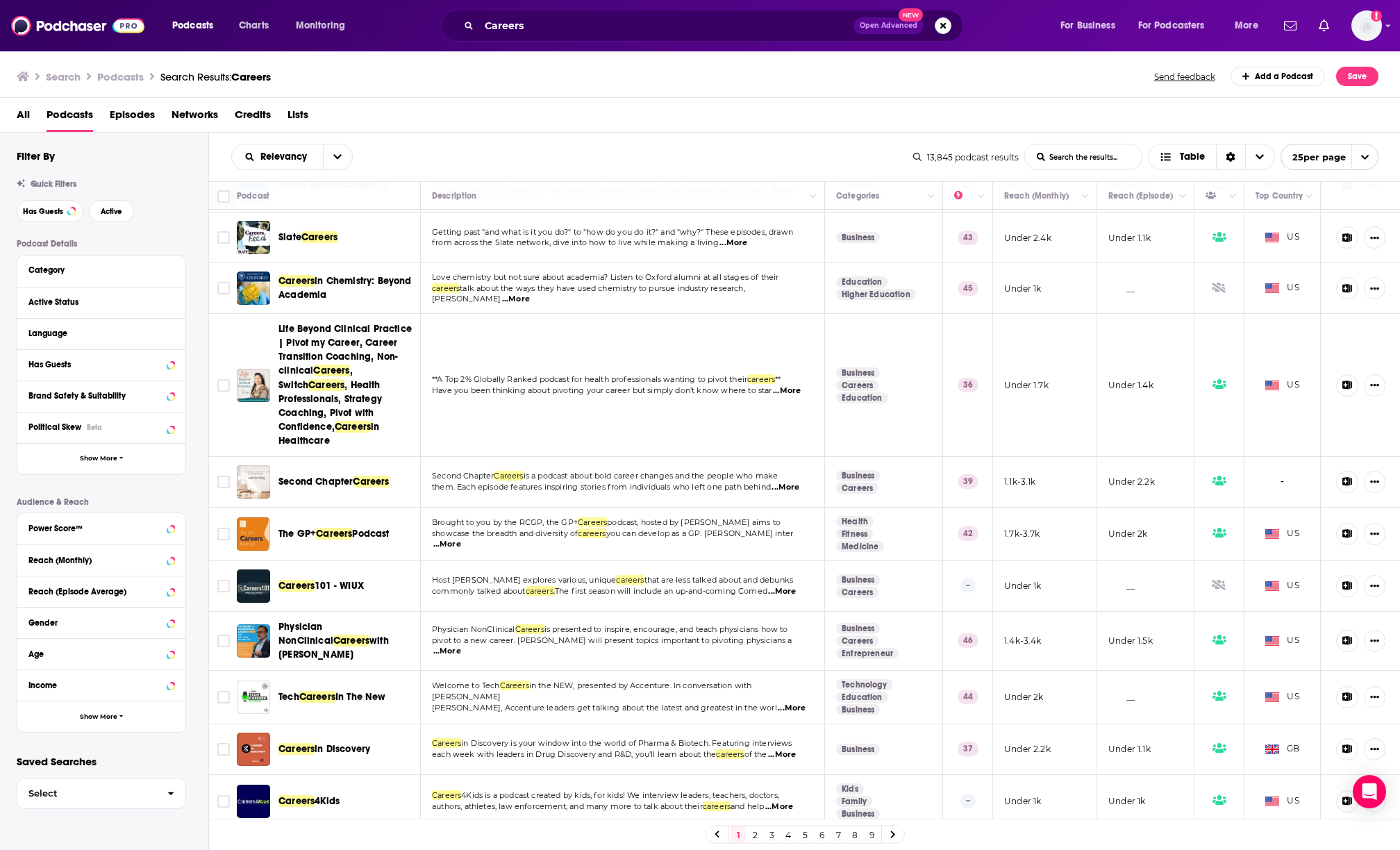
scroll to position [134, 0]
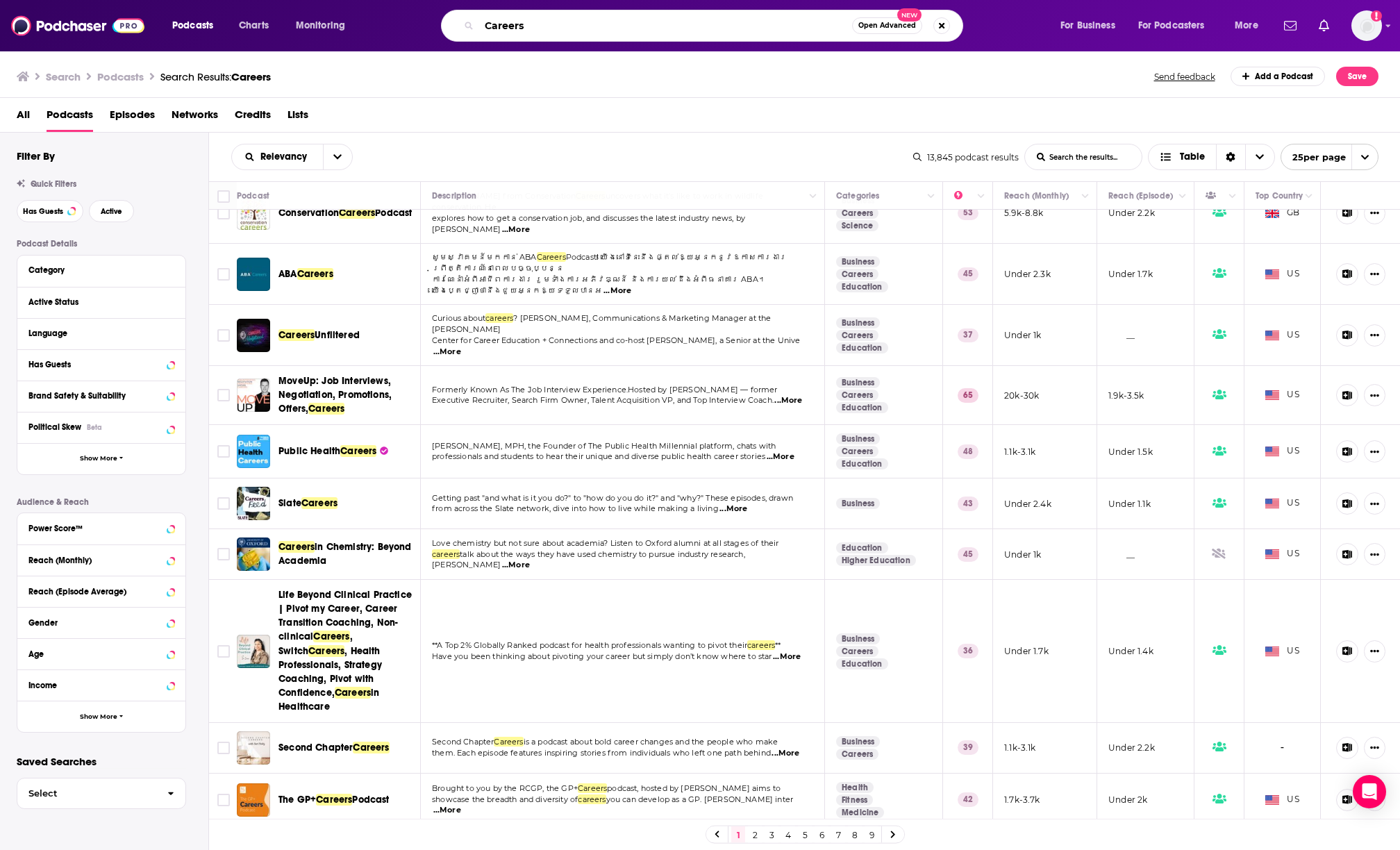
drag, startPoint x: 543, startPoint y: 24, endPoint x: 413, endPoint y: 24, distance: 130.0
click at [413, 24] on div "Careers Open Advanced New" at bounding box center [715, 25] width 661 height 32
click at [553, 24] on input "Careers" at bounding box center [665, 26] width 373 height 22
type input "Career"
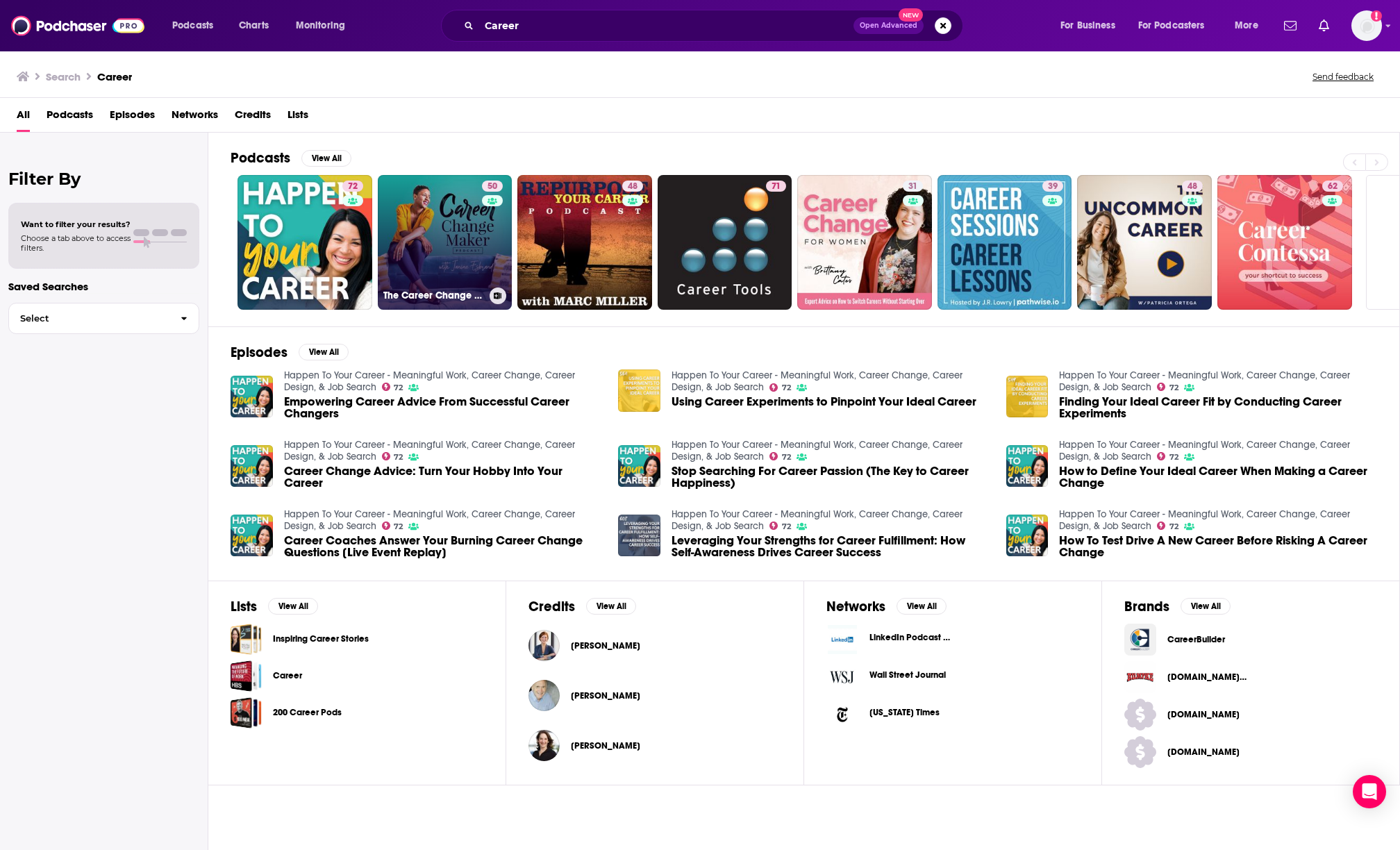
click at [444, 244] on link "50 The Career Change Maker Podcast I Career Change, Career Advancement & Leader…" at bounding box center [445, 242] width 135 height 135
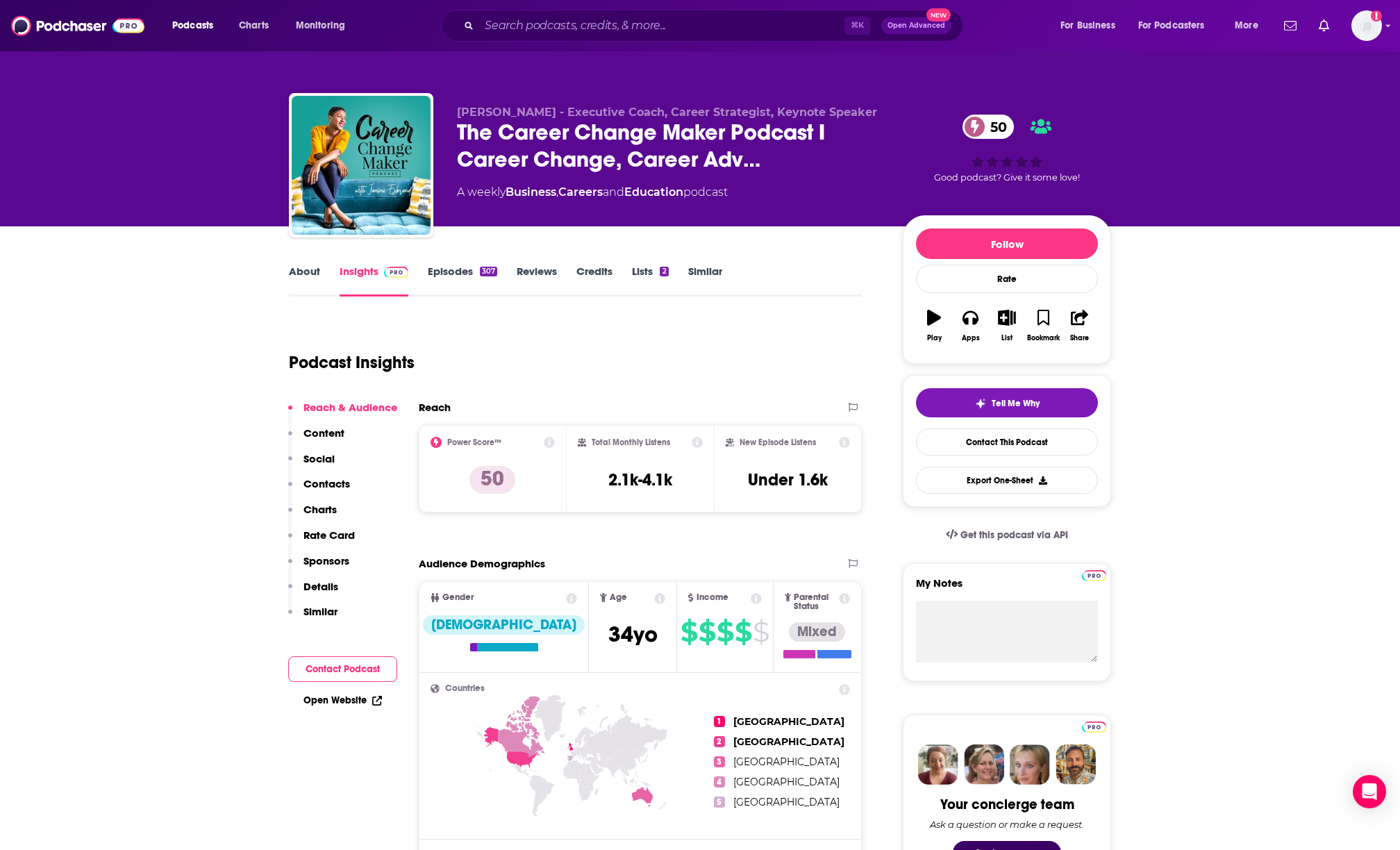
click at [441, 270] on link "Episodes 307" at bounding box center [462, 280] width 69 height 32
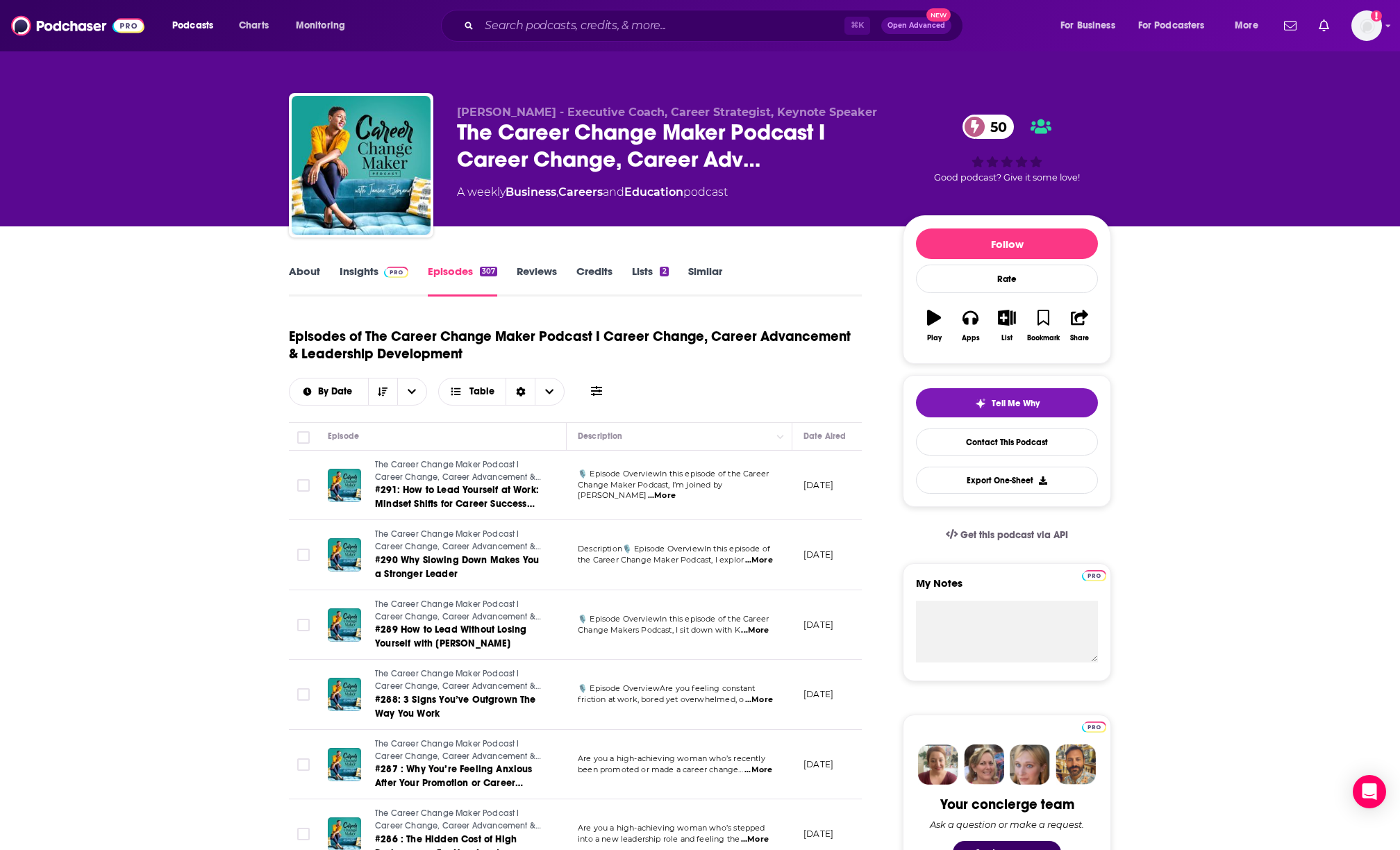
click at [370, 281] on link "Insights" at bounding box center [374, 280] width 69 height 32
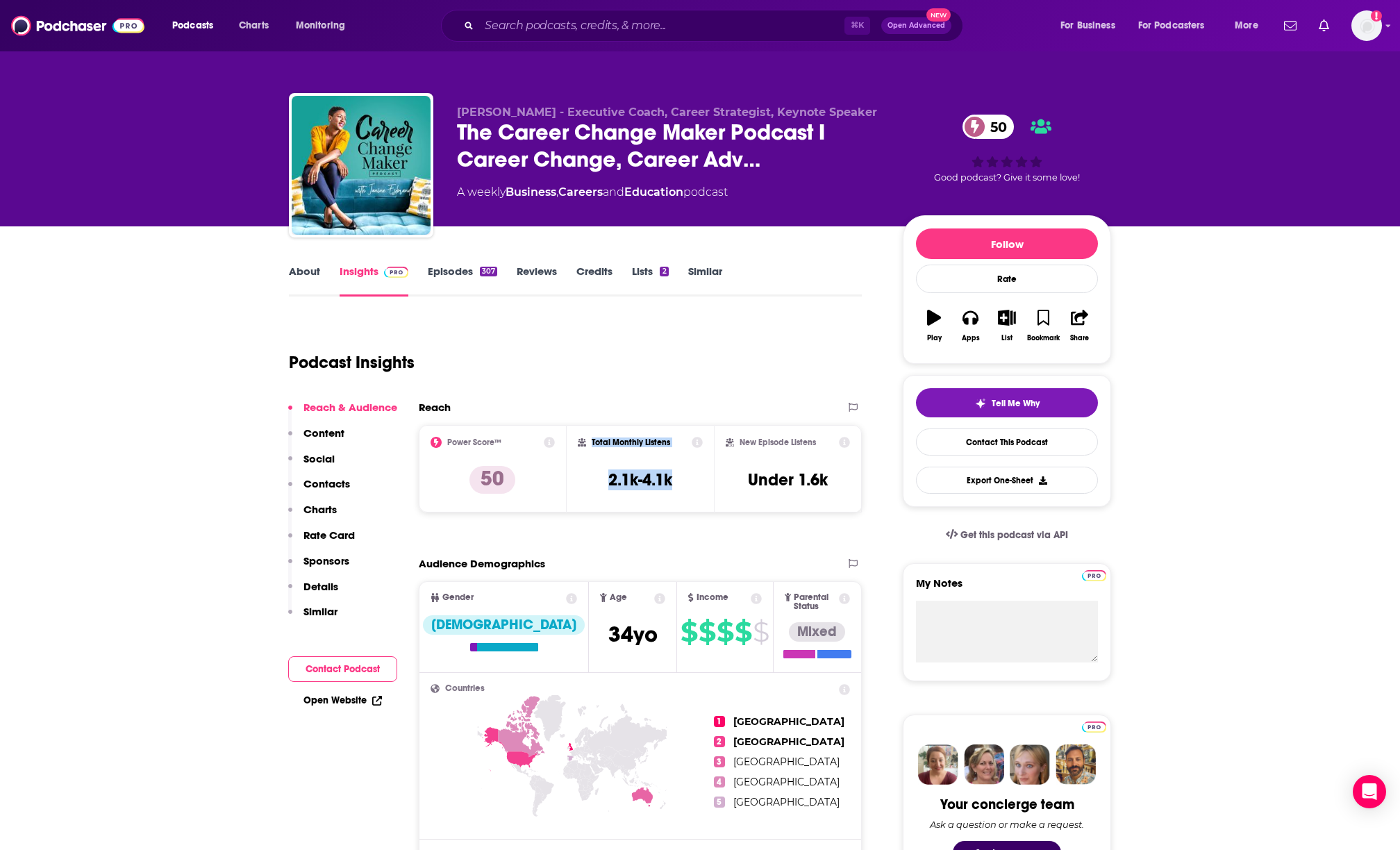
drag, startPoint x: 589, startPoint y: 439, endPoint x: 698, endPoint y: 477, distance: 115.4
click at [698, 477] on div "Total Monthly Listens 2.1k-4.1k" at bounding box center [640, 469] width 126 height 64
copy div "Total Monthly Listens 2.1k-4.1k"
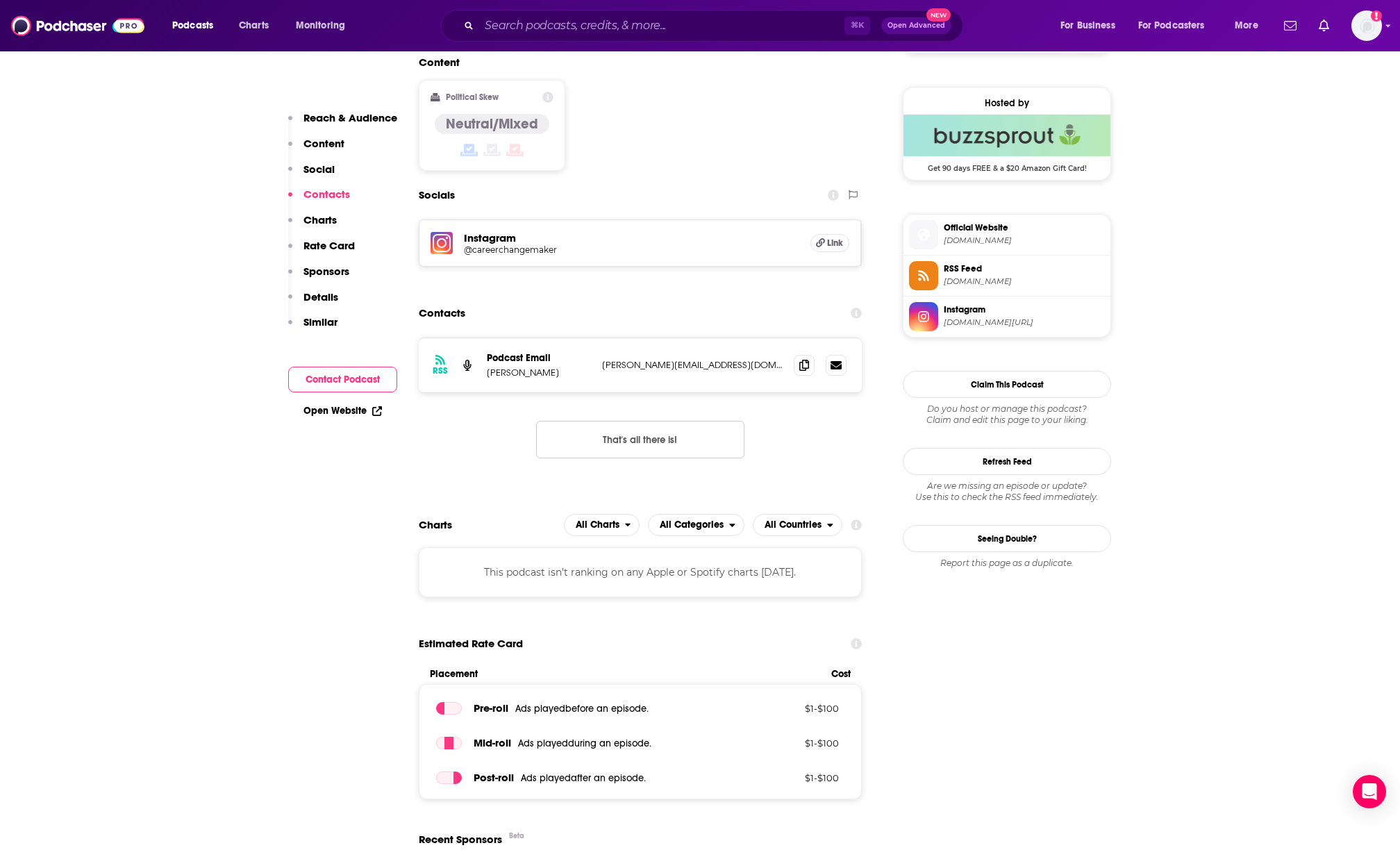
scroll to position [1177, 0]
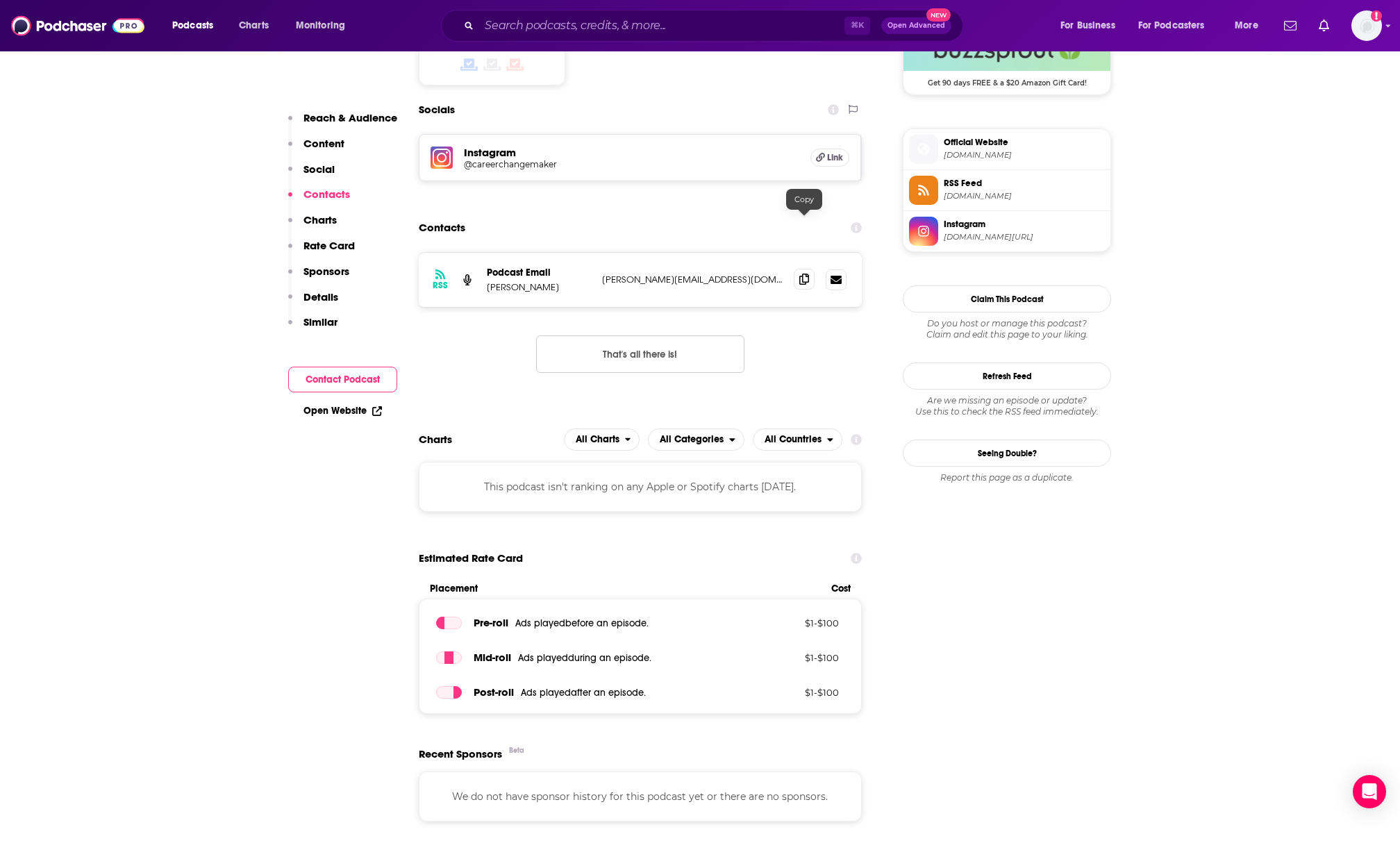
click at [811, 269] on span at bounding box center [805, 279] width 21 height 21
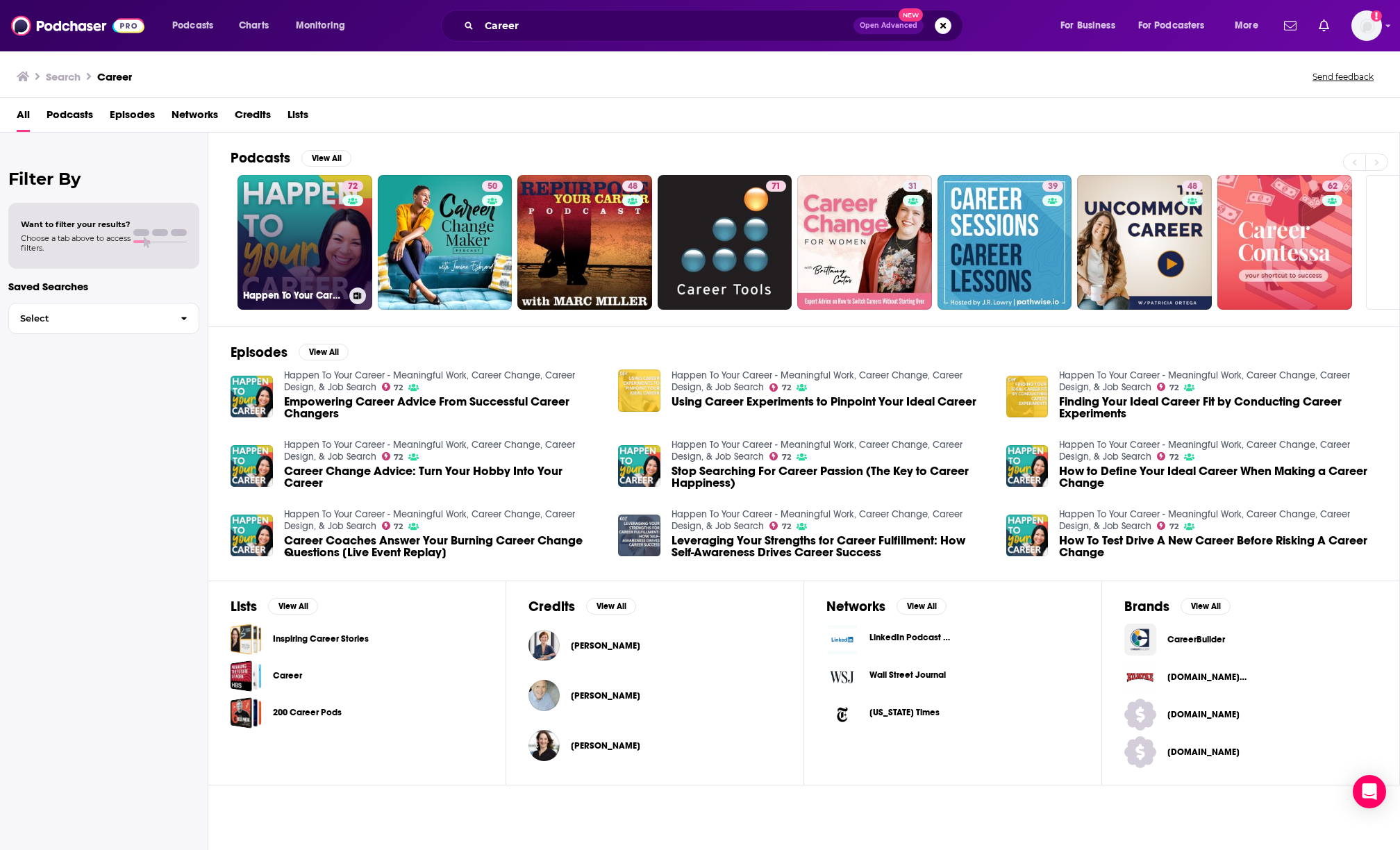
click at [274, 229] on link "72 Happen To Your Career - Meaningful Work, Career Change, Career Design, & Job…" at bounding box center [304, 242] width 135 height 135
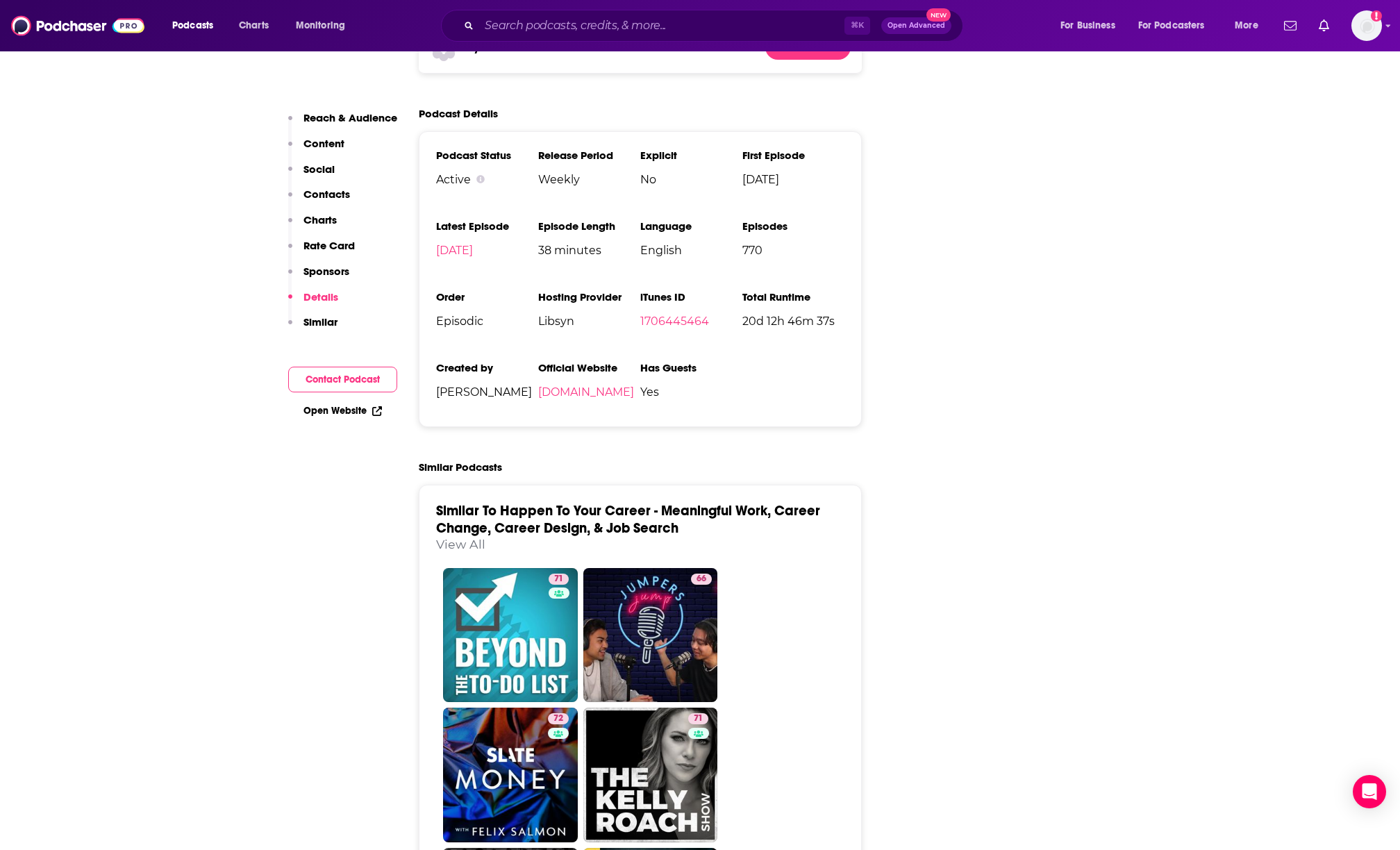
scroll to position [2495, 0]
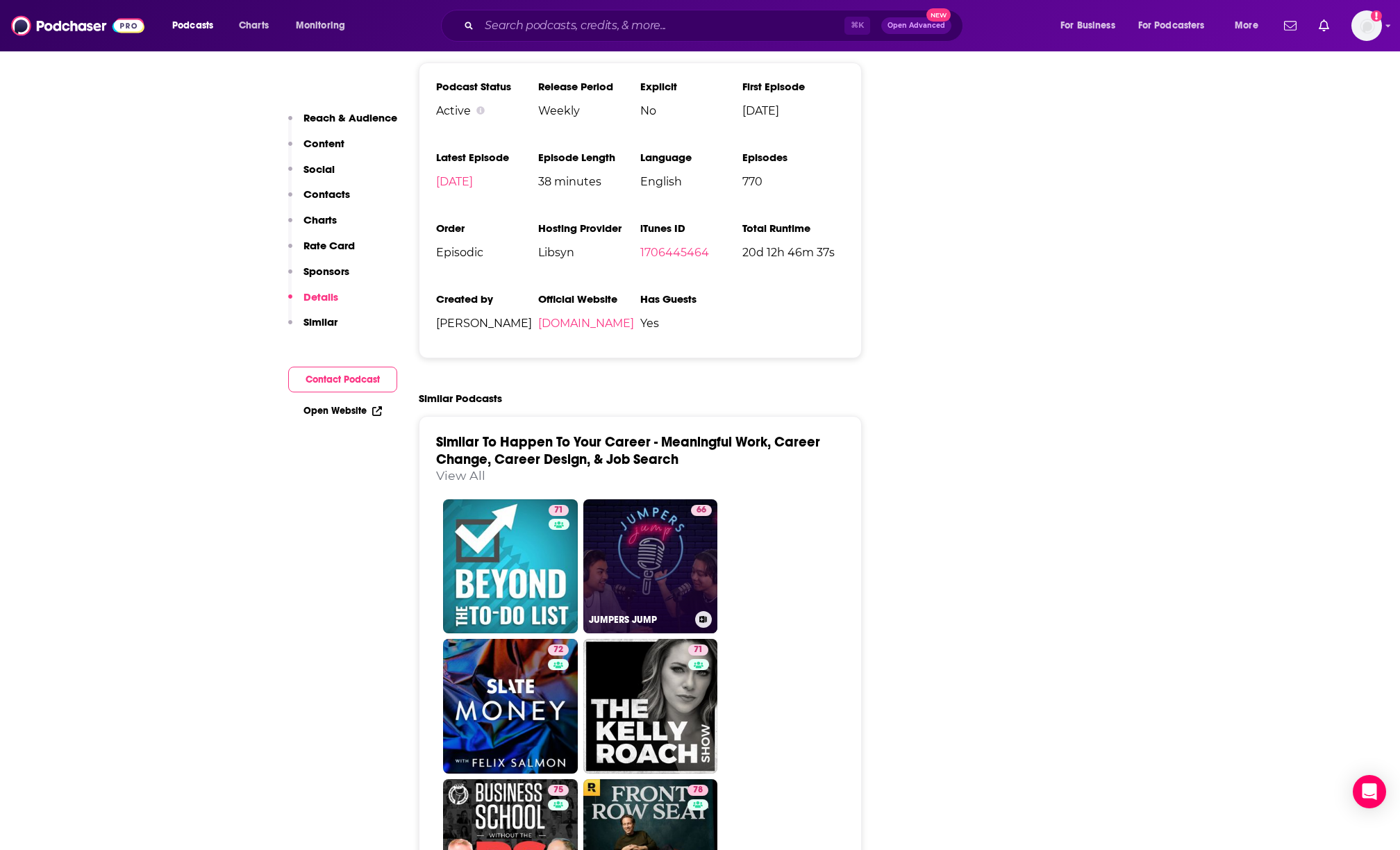
click at [630, 500] on link "66 JUMPERS JUMP" at bounding box center [650, 566] width 135 height 135
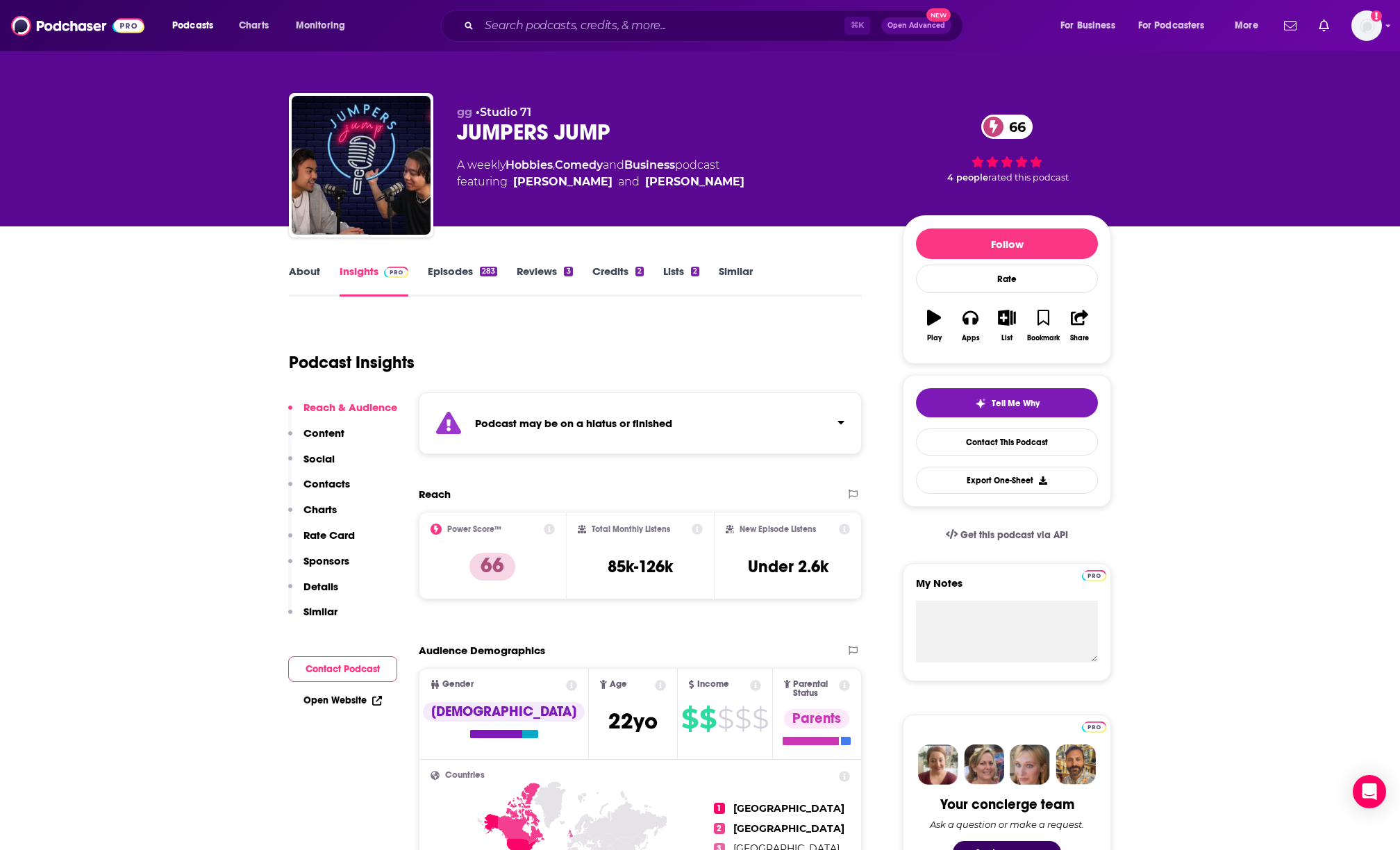
scroll to position [165, 0]
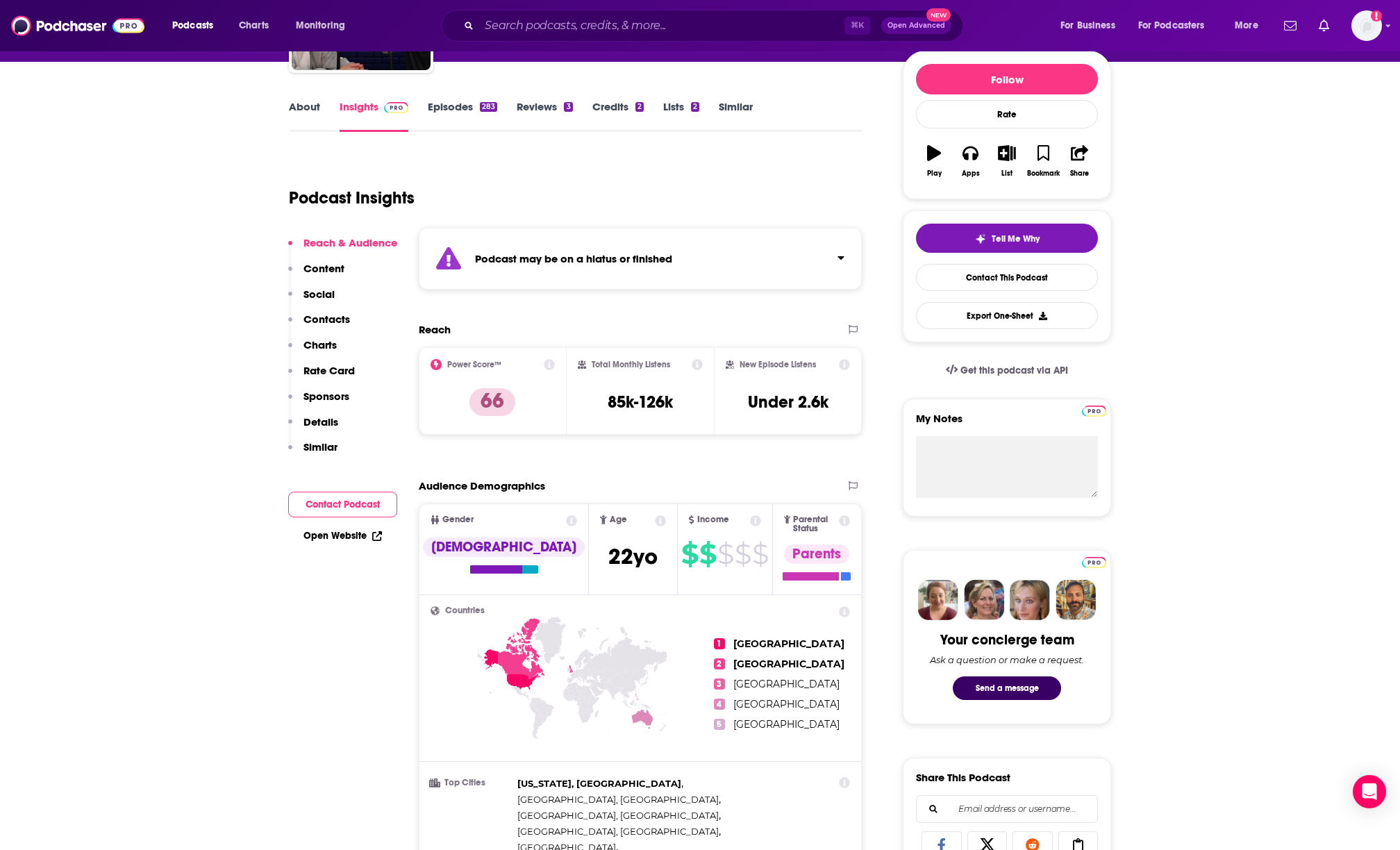
type input "[URL][DOMAIN_NAME]"
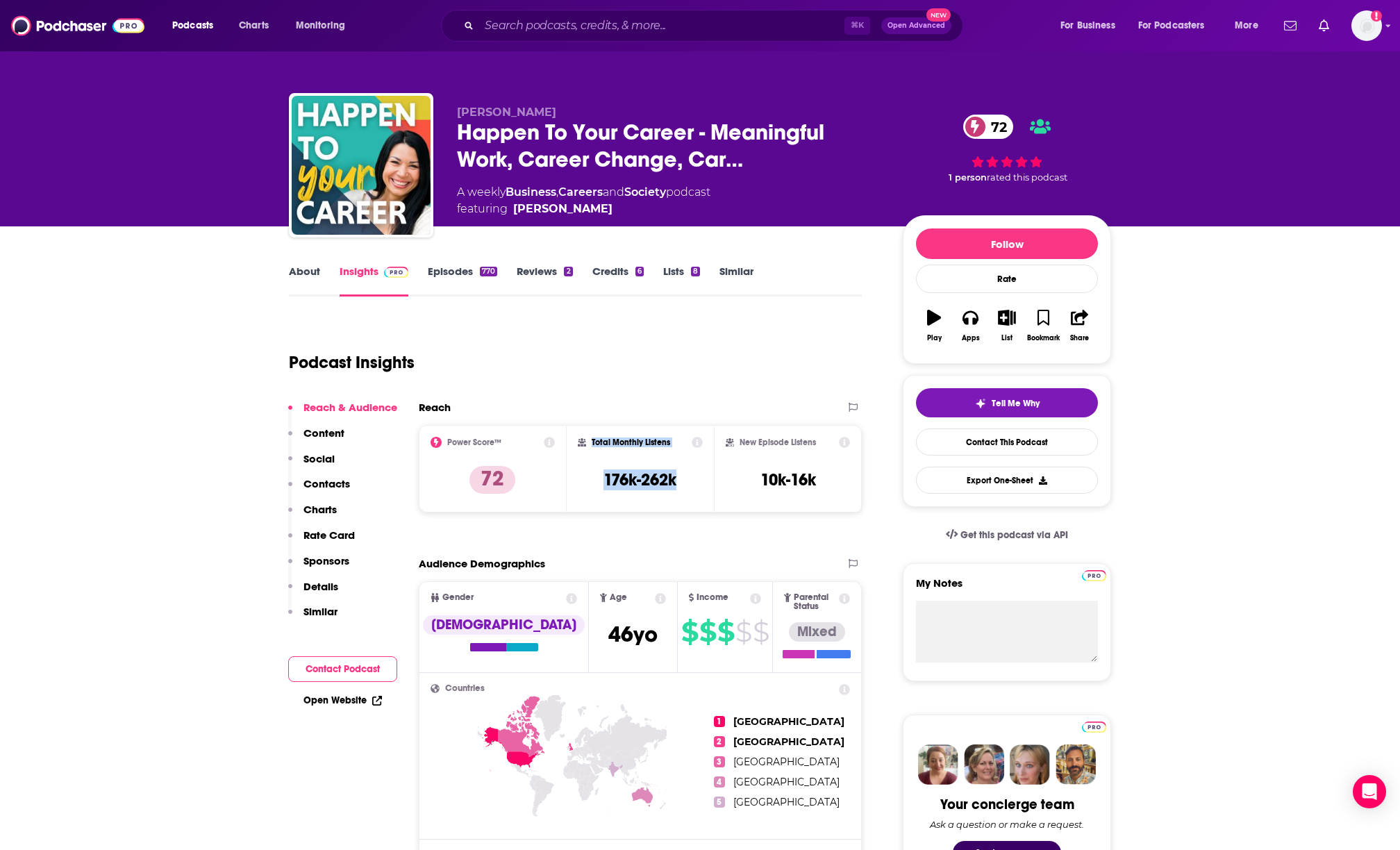
drag, startPoint x: 590, startPoint y: 445, endPoint x: 686, endPoint y: 490, distance: 106.0
click at [686, 491] on div "Total Monthly Listens 176k-262k" at bounding box center [640, 469] width 126 height 64
copy div "Total Monthly Listens 176k-262k"
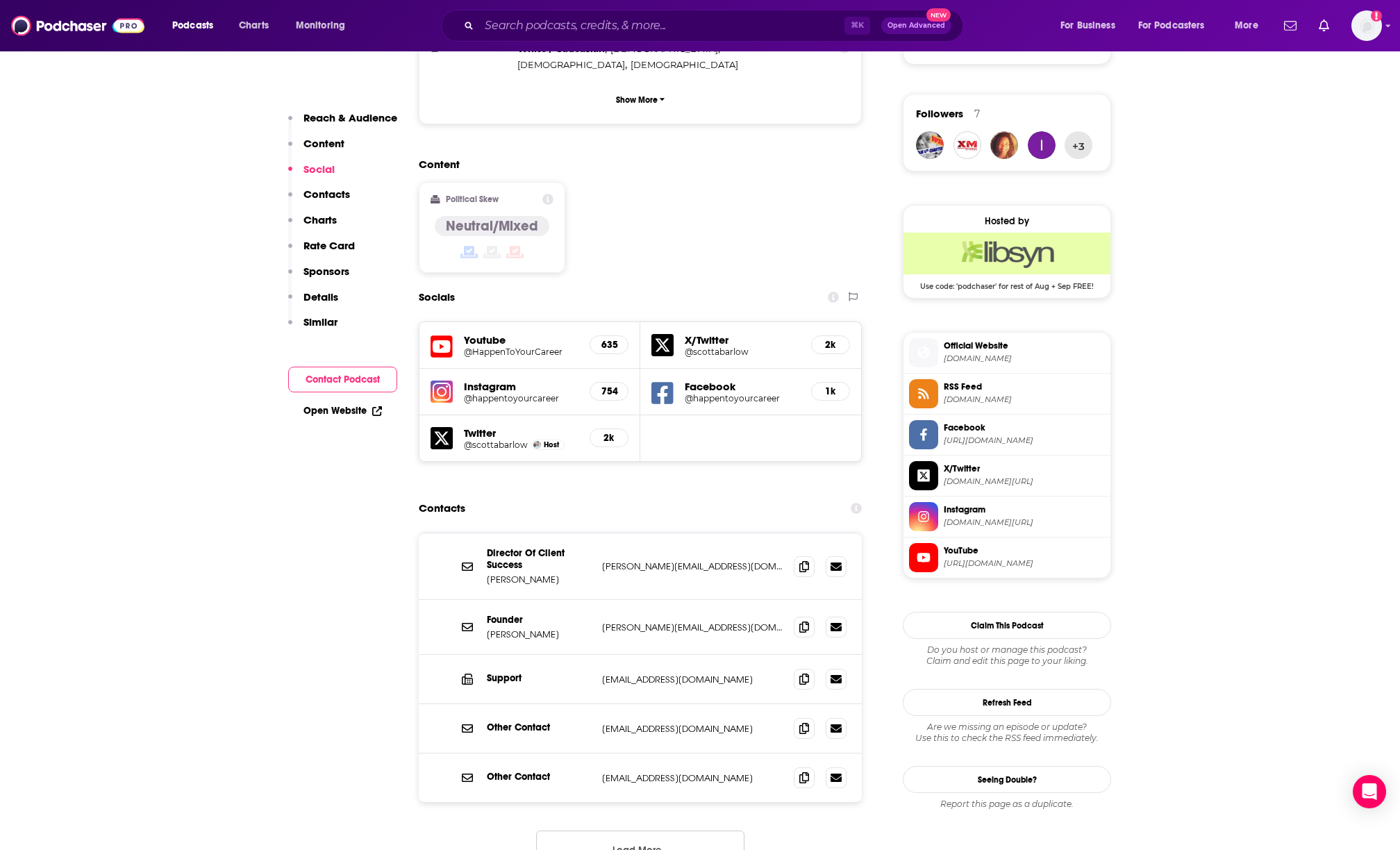
scroll to position [973, 0]
click at [803, 622] on icon at bounding box center [804, 627] width 9 height 11
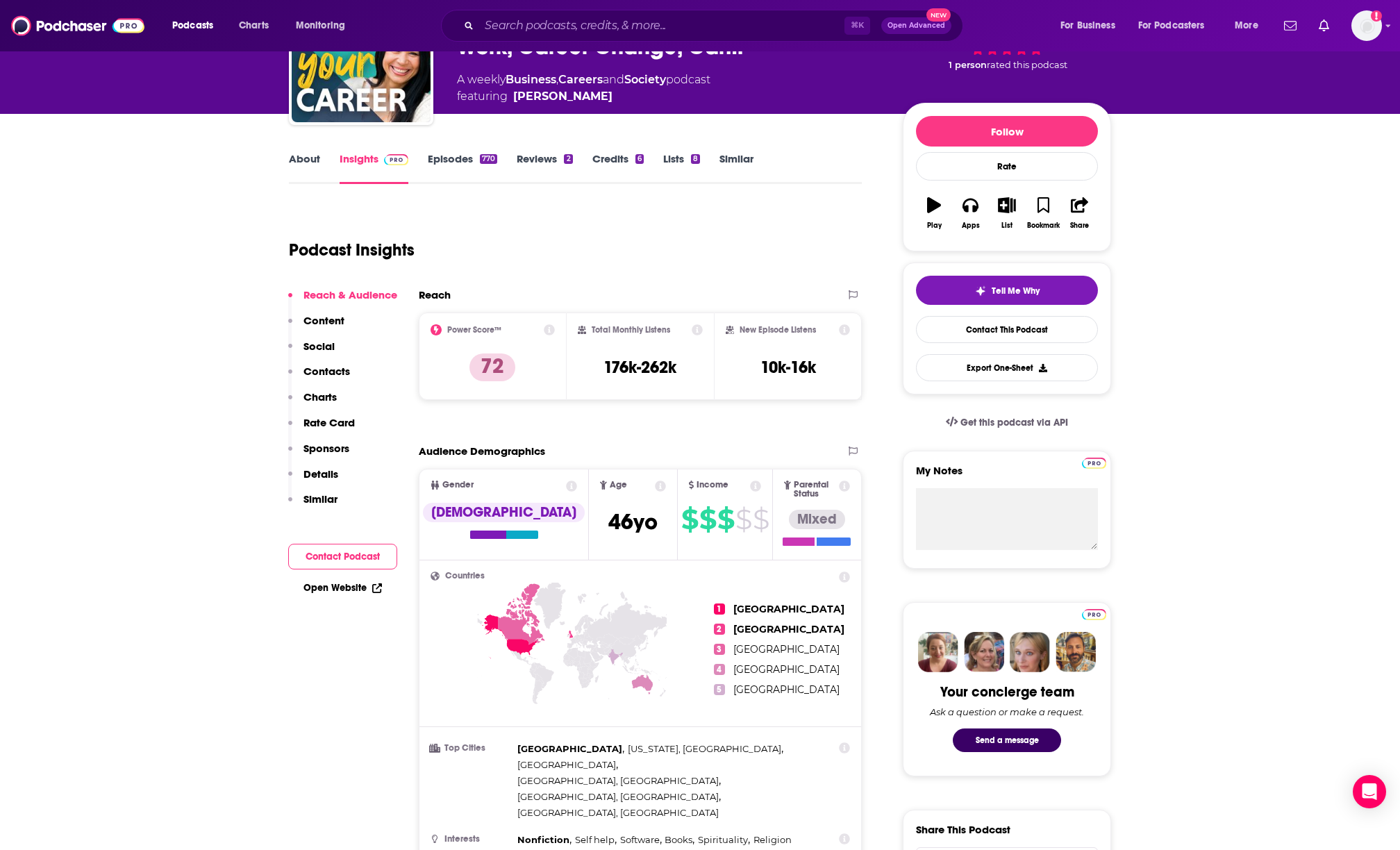
scroll to position [0, 0]
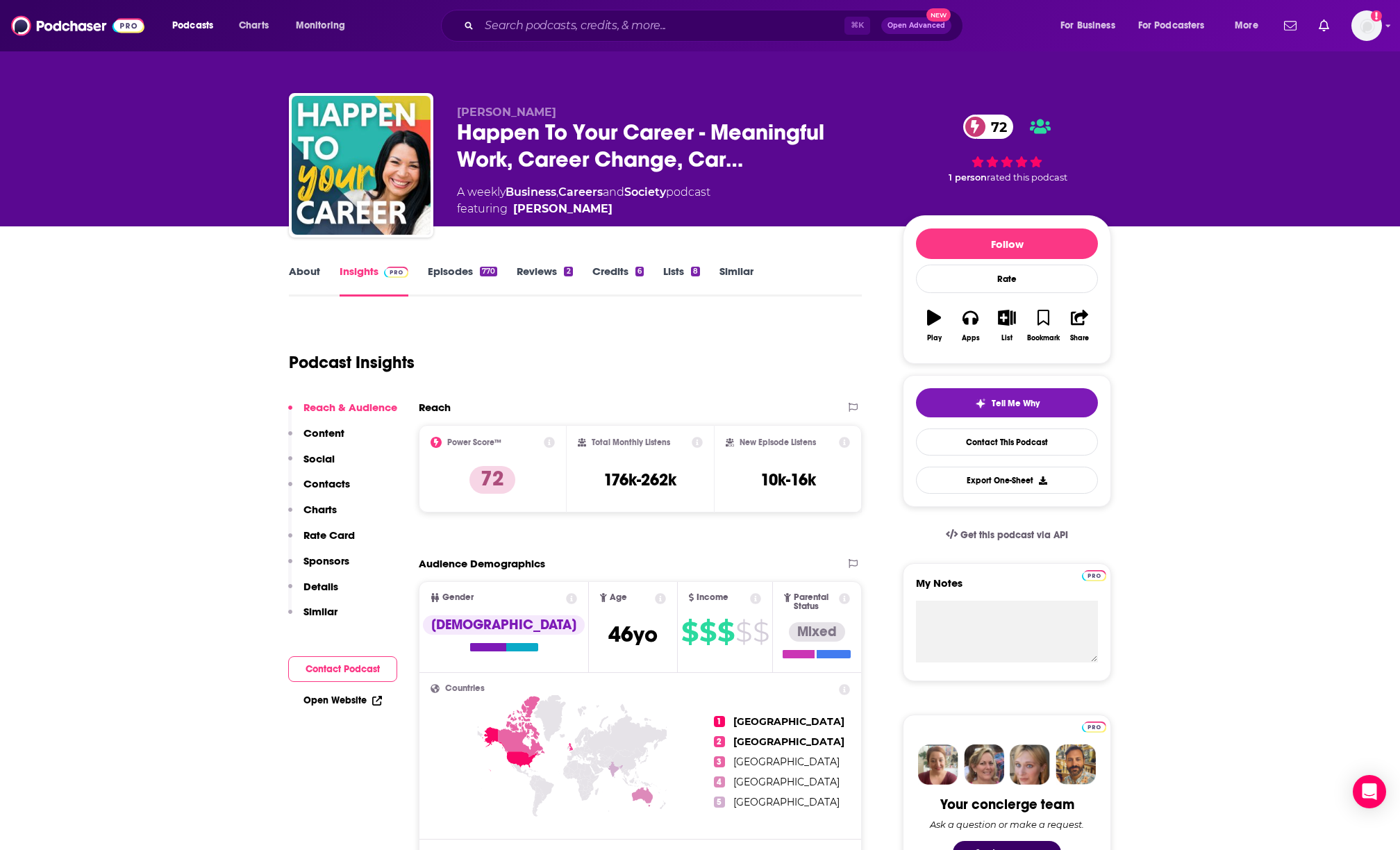
click at [617, 13] on div "⌘ K Open Advanced New" at bounding box center [703, 25] width 523 height 32
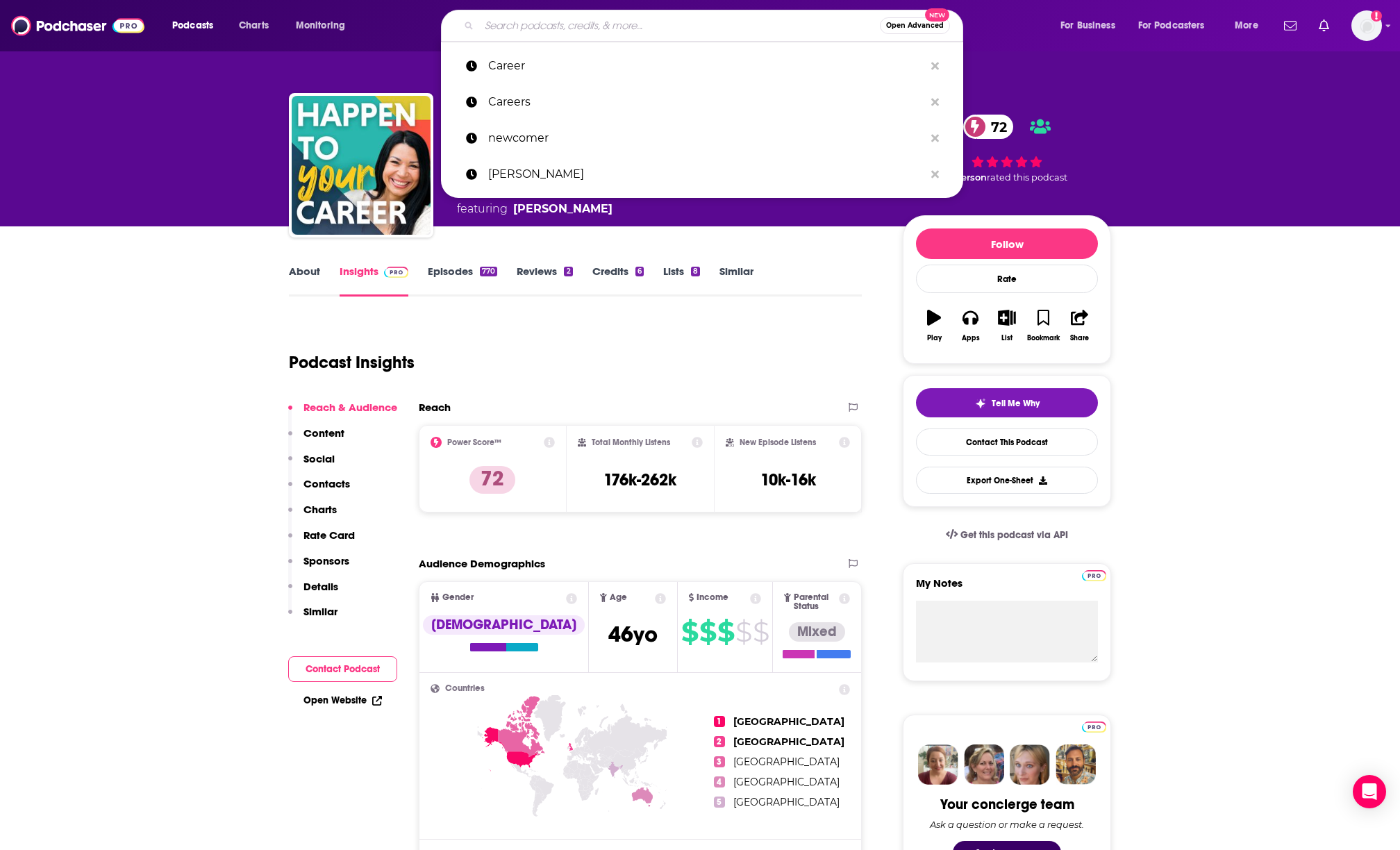
click at [617, 21] on input "Search podcasts, credits, & more..." at bounding box center [679, 26] width 401 height 22
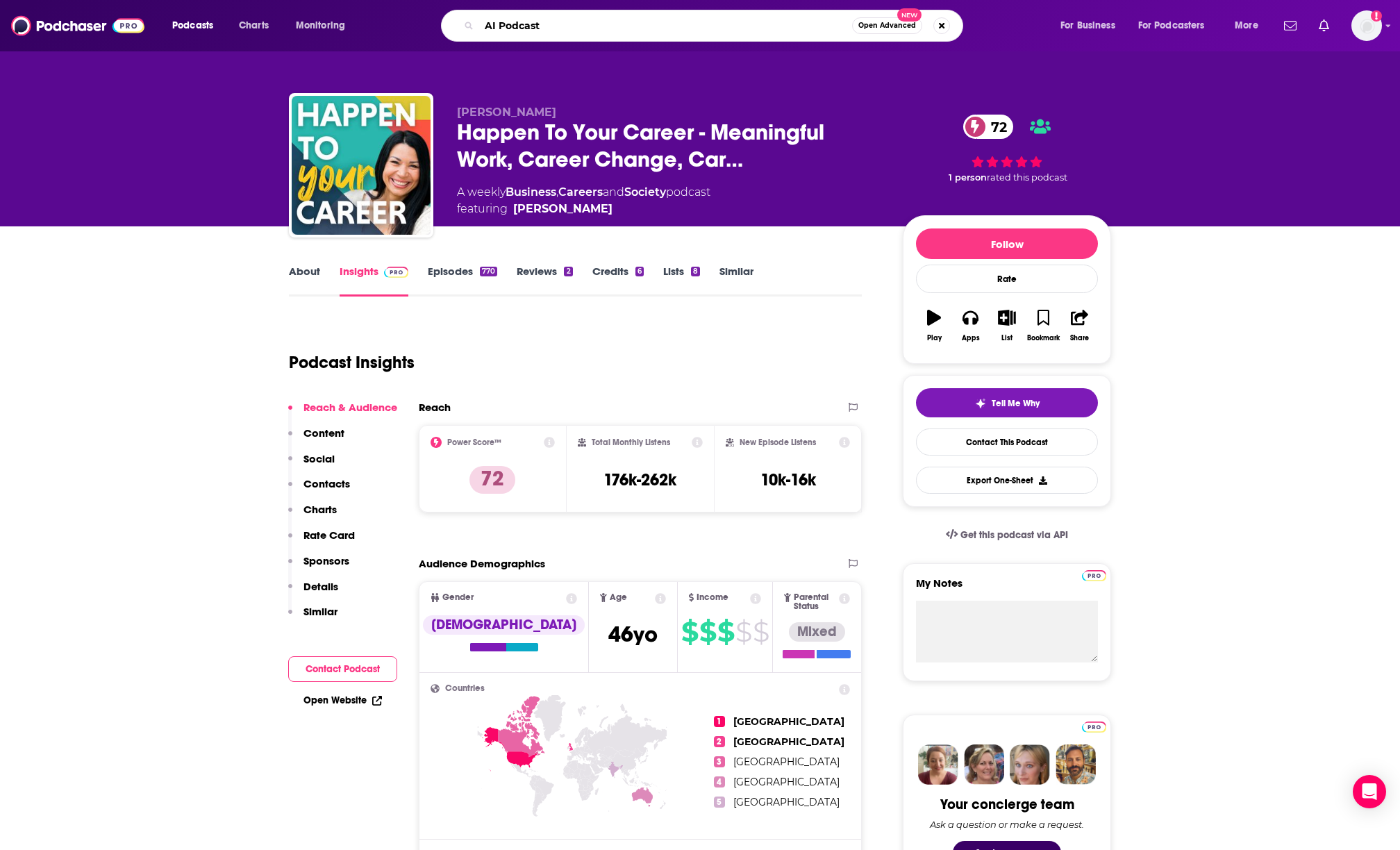
type input "AI Podcasts"
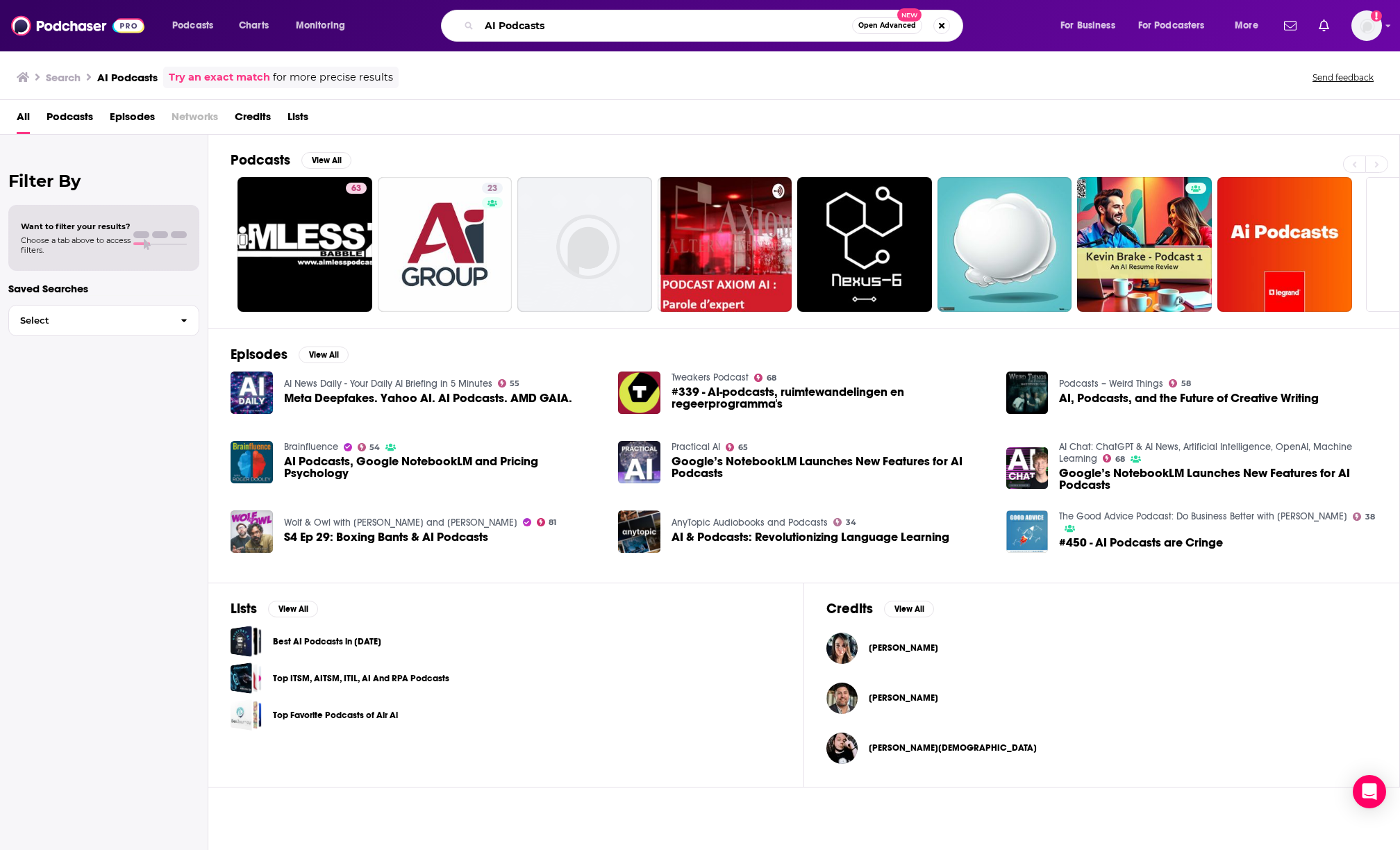
drag, startPoint x: 610, startPoint y: 29, endPoint x: 376, endPoint y: 1, distance: 235.7
click at [367, 5] on div "Podcasts Charts Monitoring AI Podcasts Open Advanced New For Business For Podca…" at bounding box center [700, 26] width 1400 height 51
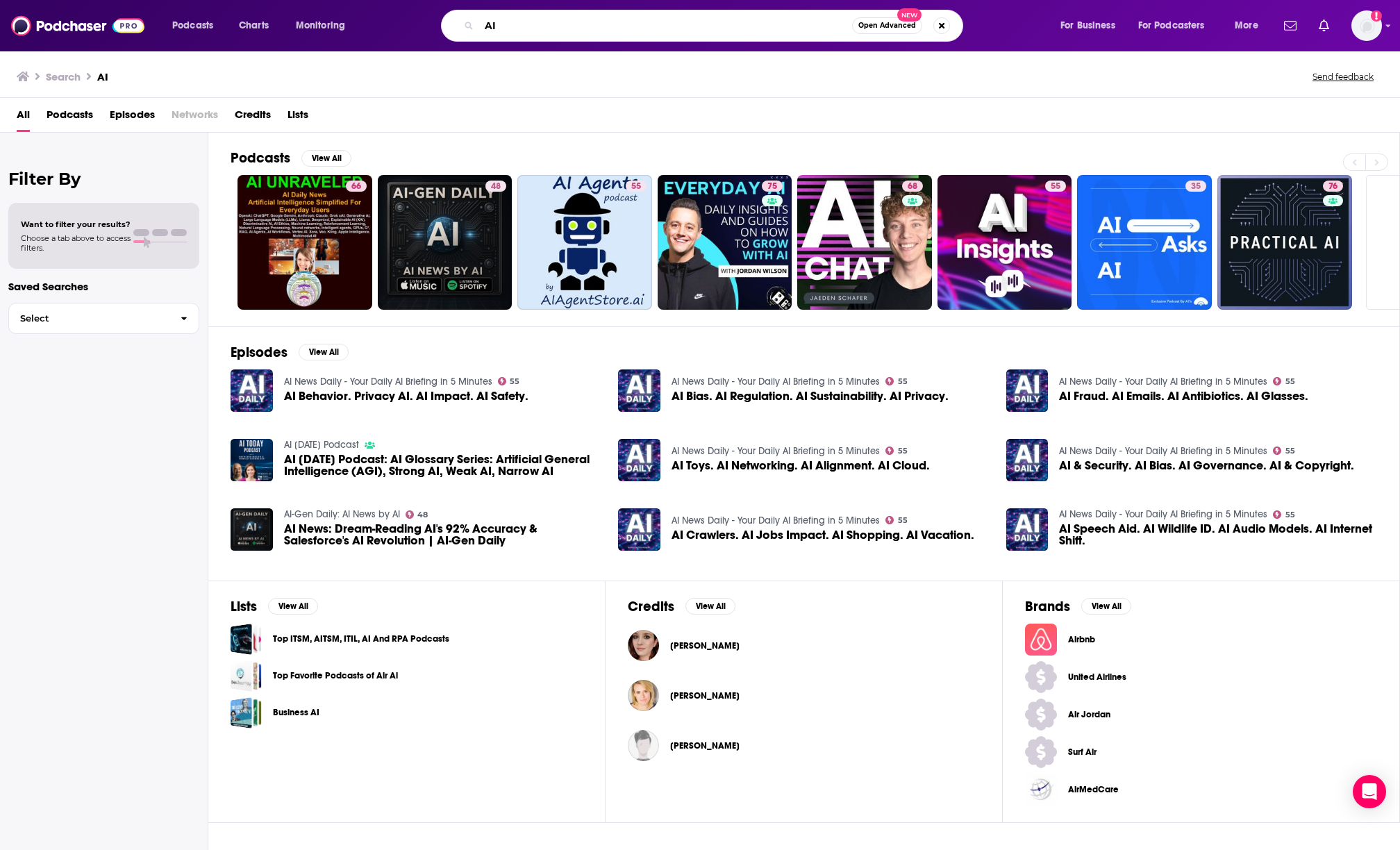
drag, startPoint x: 511, startPoint y: 21, endPoint x: 435, endPoint y: 21, distance: 76.0
click at [435, 21] on div "AI Open Advanced New" at bounding box center [715, 25] width 661 height 32
type input "Engineering"
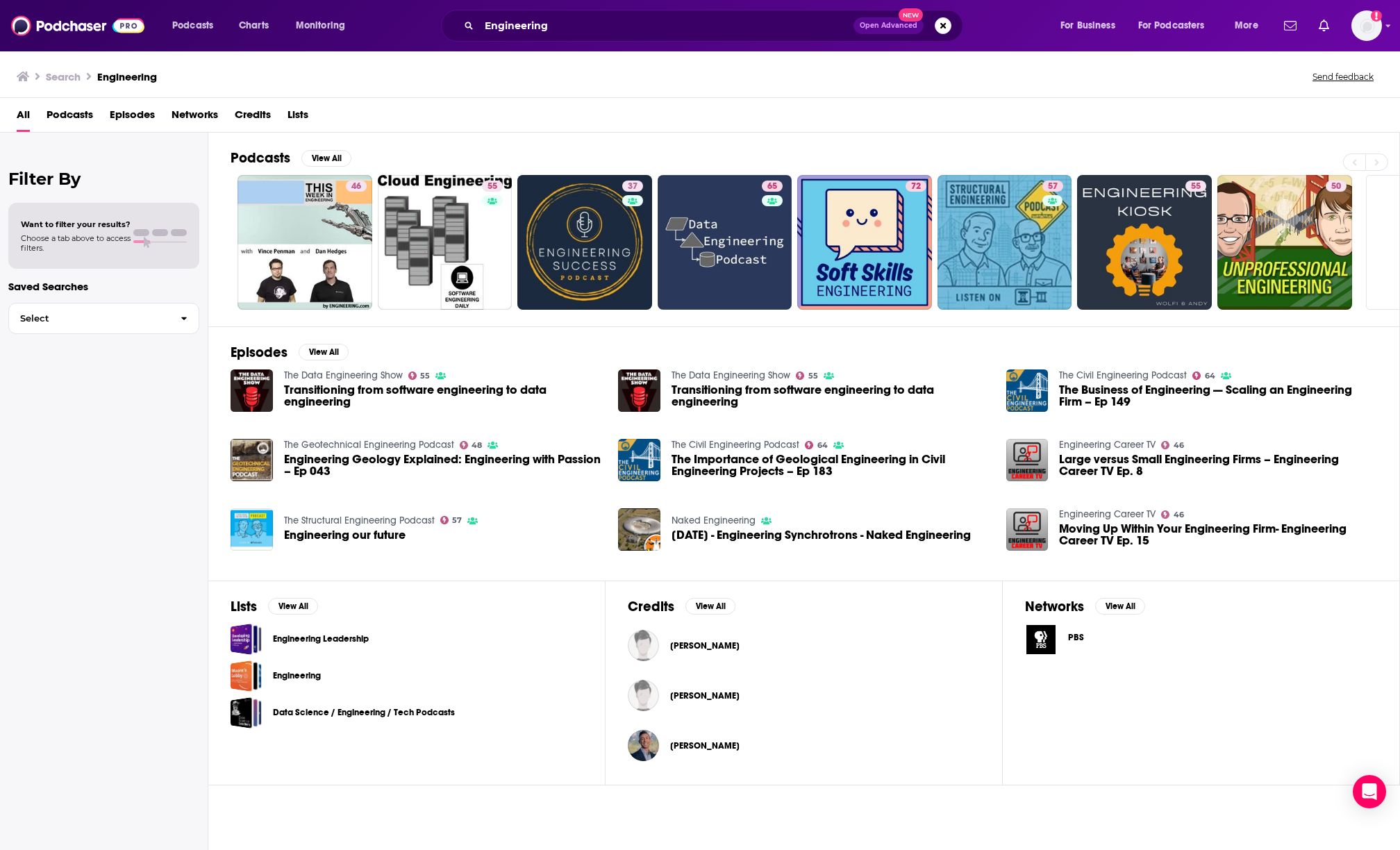
click at [886, 26] on span "Open Advanced" at bounding box center [888, 26] width 57 height 7
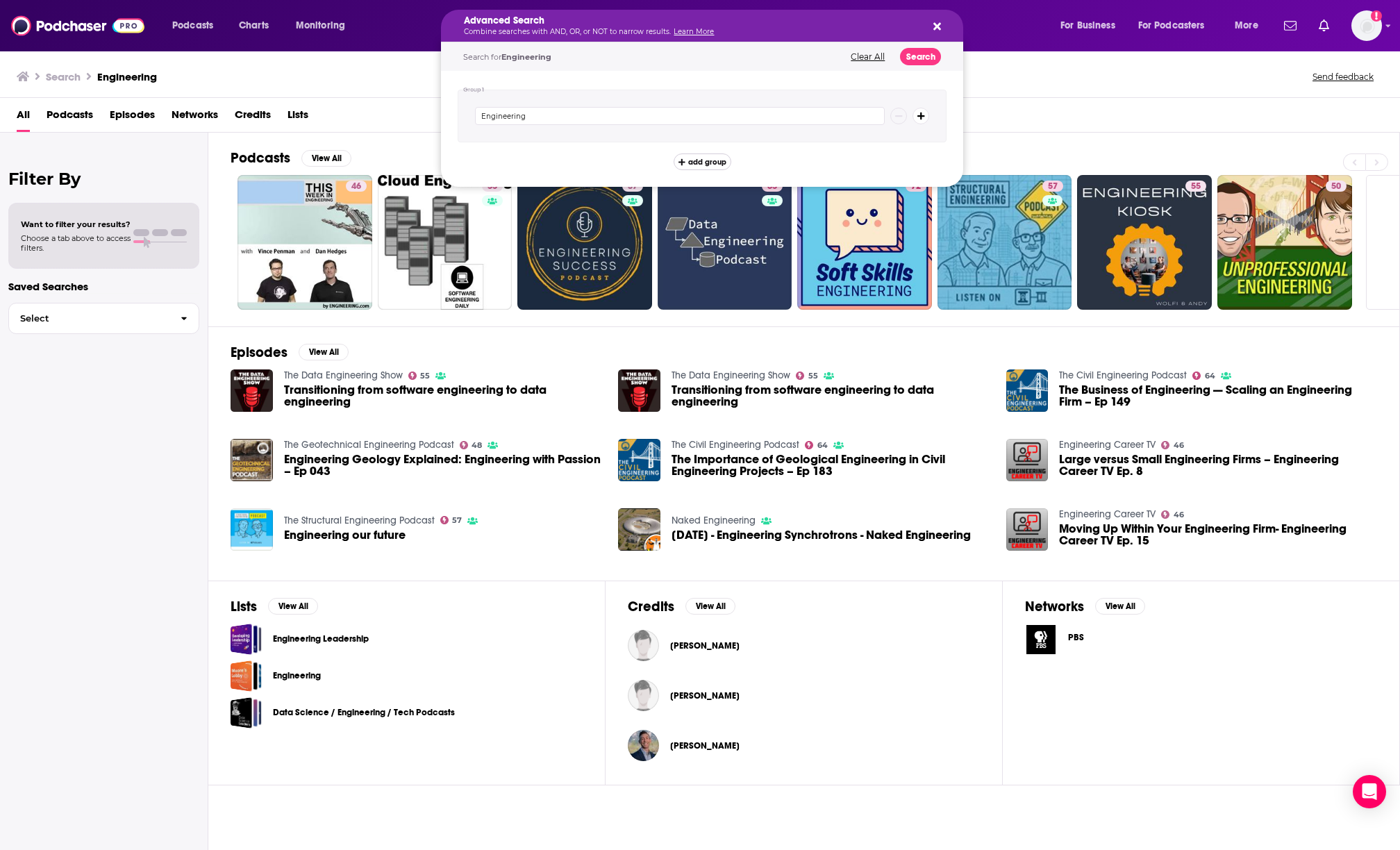
click at [709, 165] on span "add group" at bounding box center [707, 162] width 39 height 8
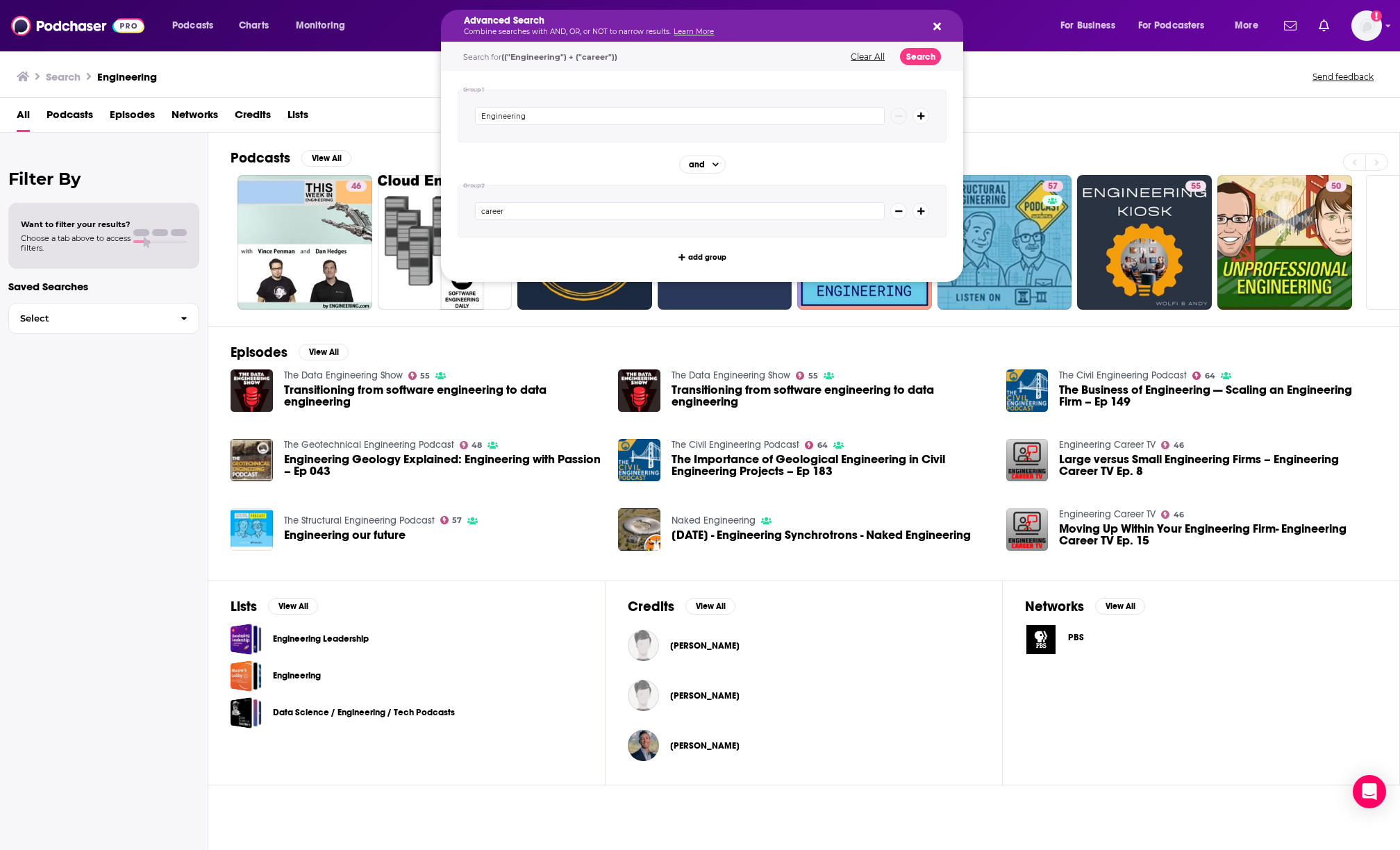
type input "career"
click at [919, 57] on button "Search" at bounding box center [921, 57] width 41 height 17
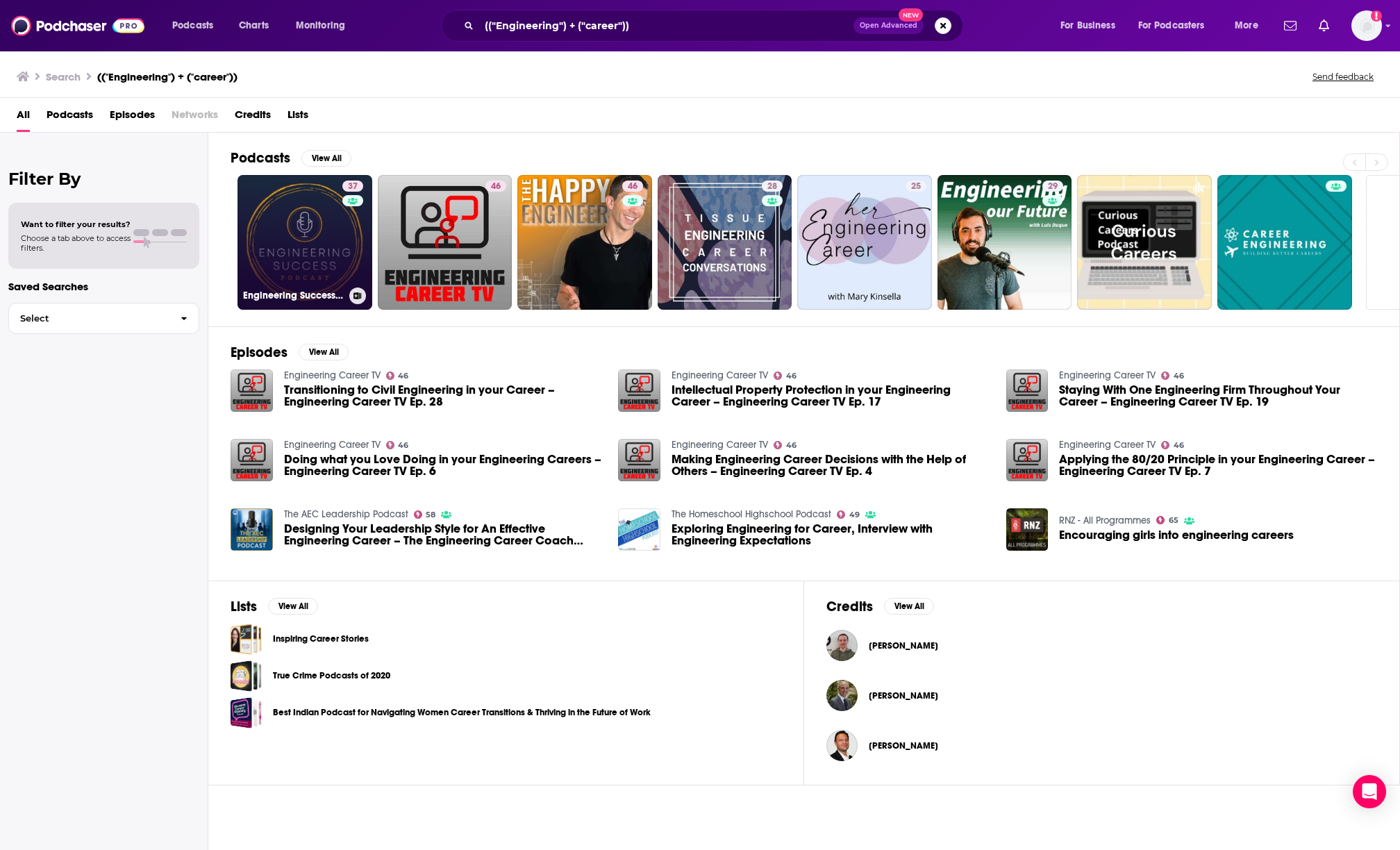
click at [318, 234] on link "37 Engineering Success - The Engineering Career Podcast" at bounding box center [304, 242] width 135 height 135
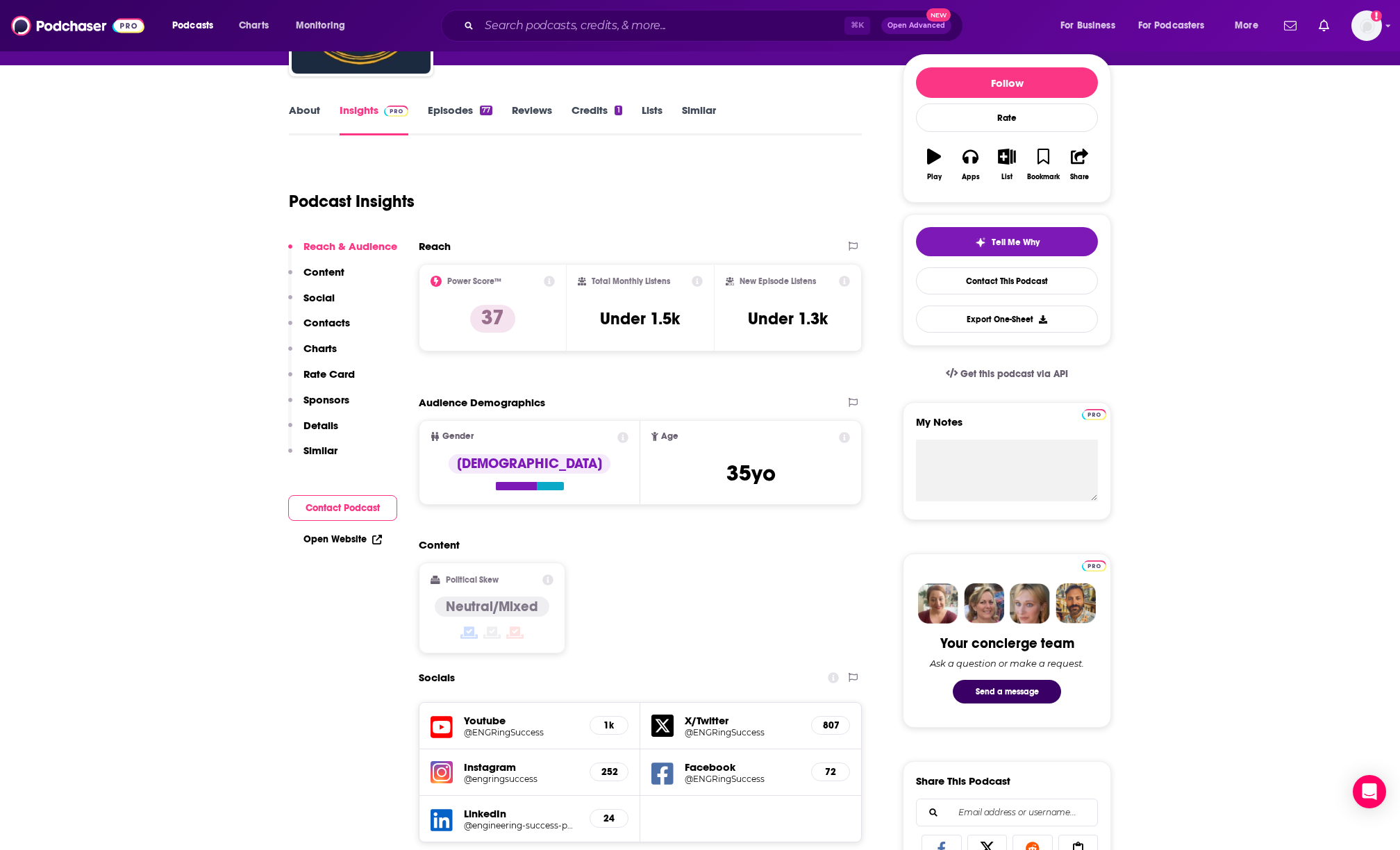
scroll to position [233, 0]
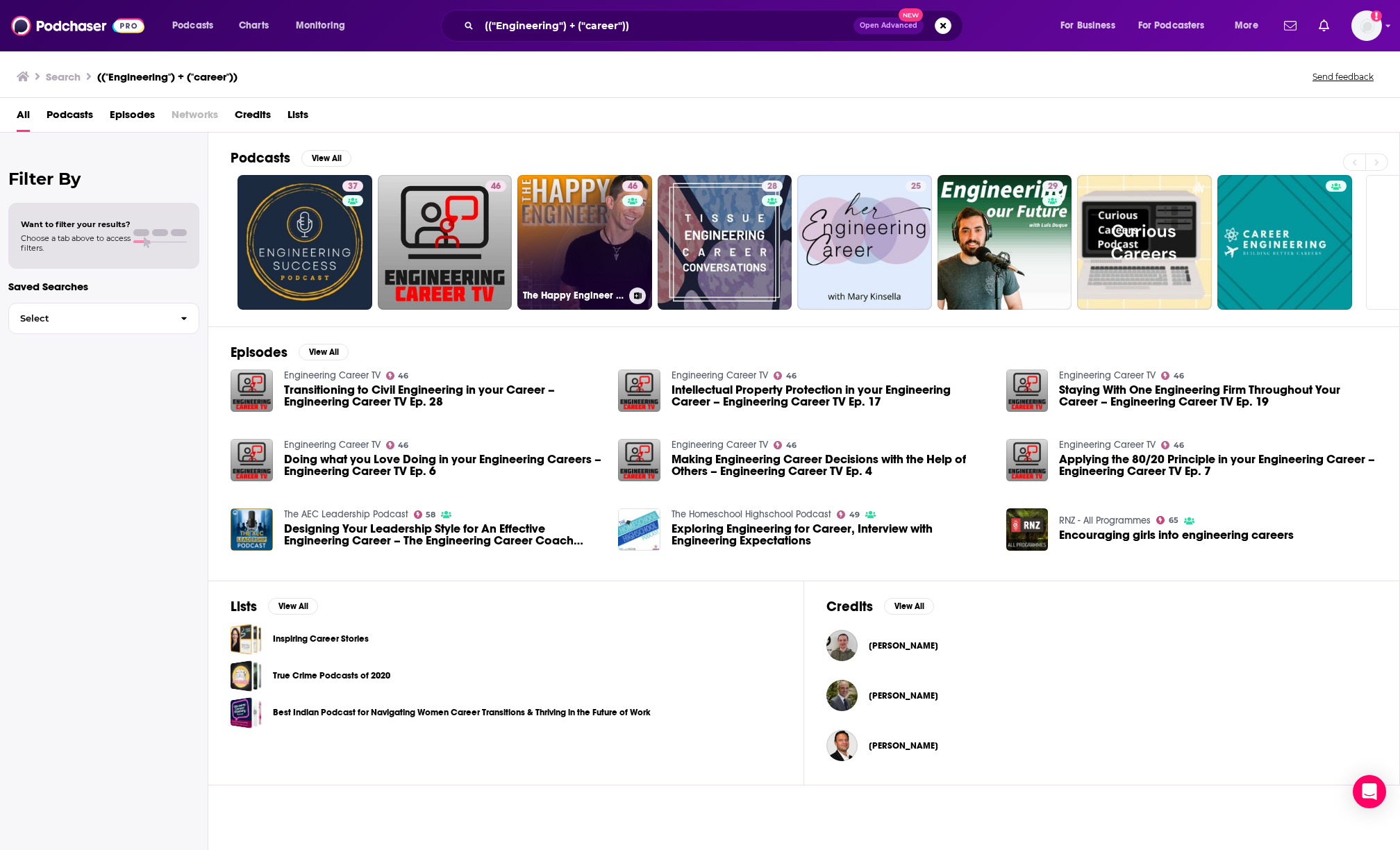
click at [547, 239] on link "46 The Happy Engineer | Career Success for Engineering Leadership" at bounding box center [584, 242] width 135 height 135
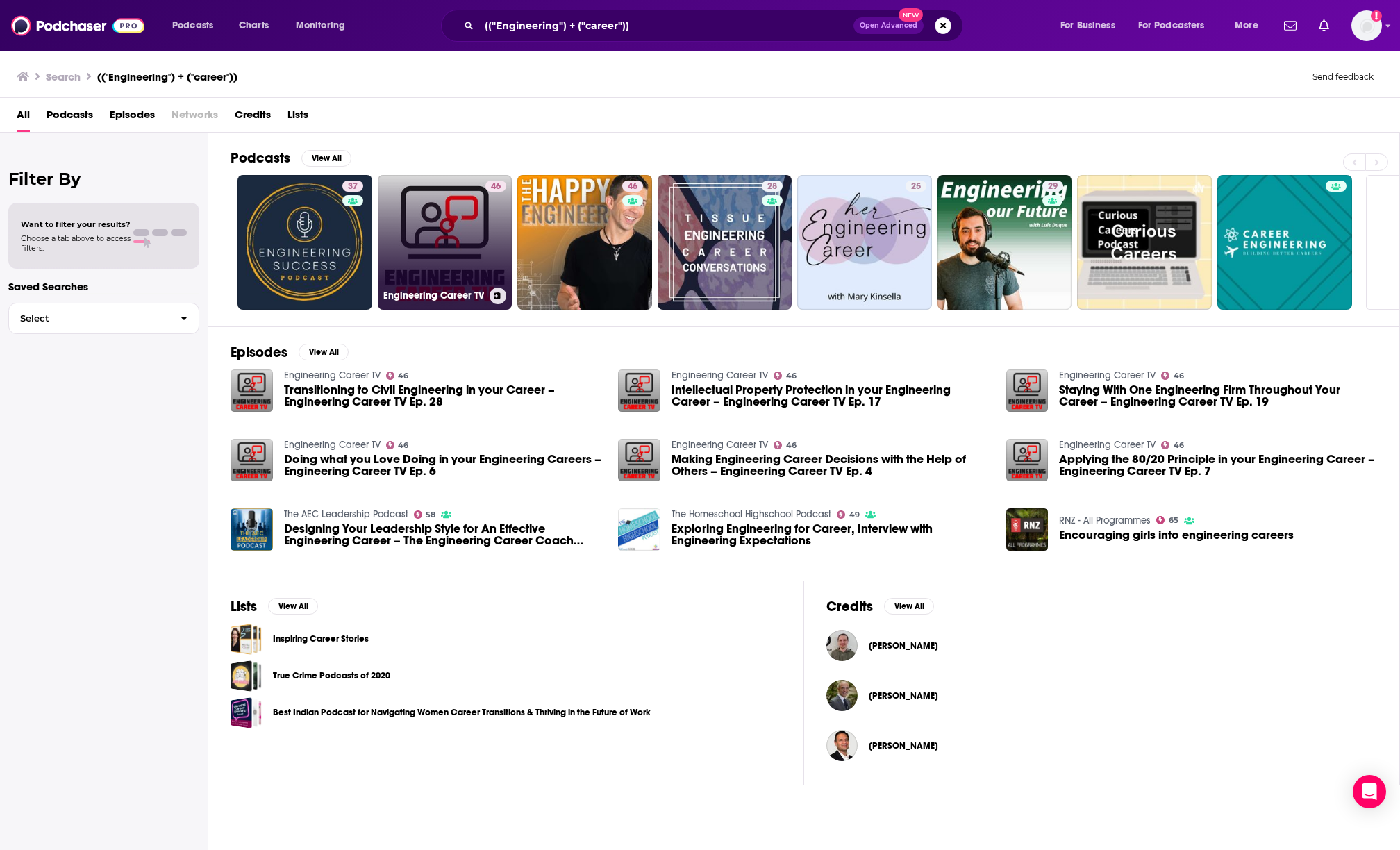
click at [439, 246] on link "46 Engineering Career TV" at bounding box center [445, 242] width 135 height 135
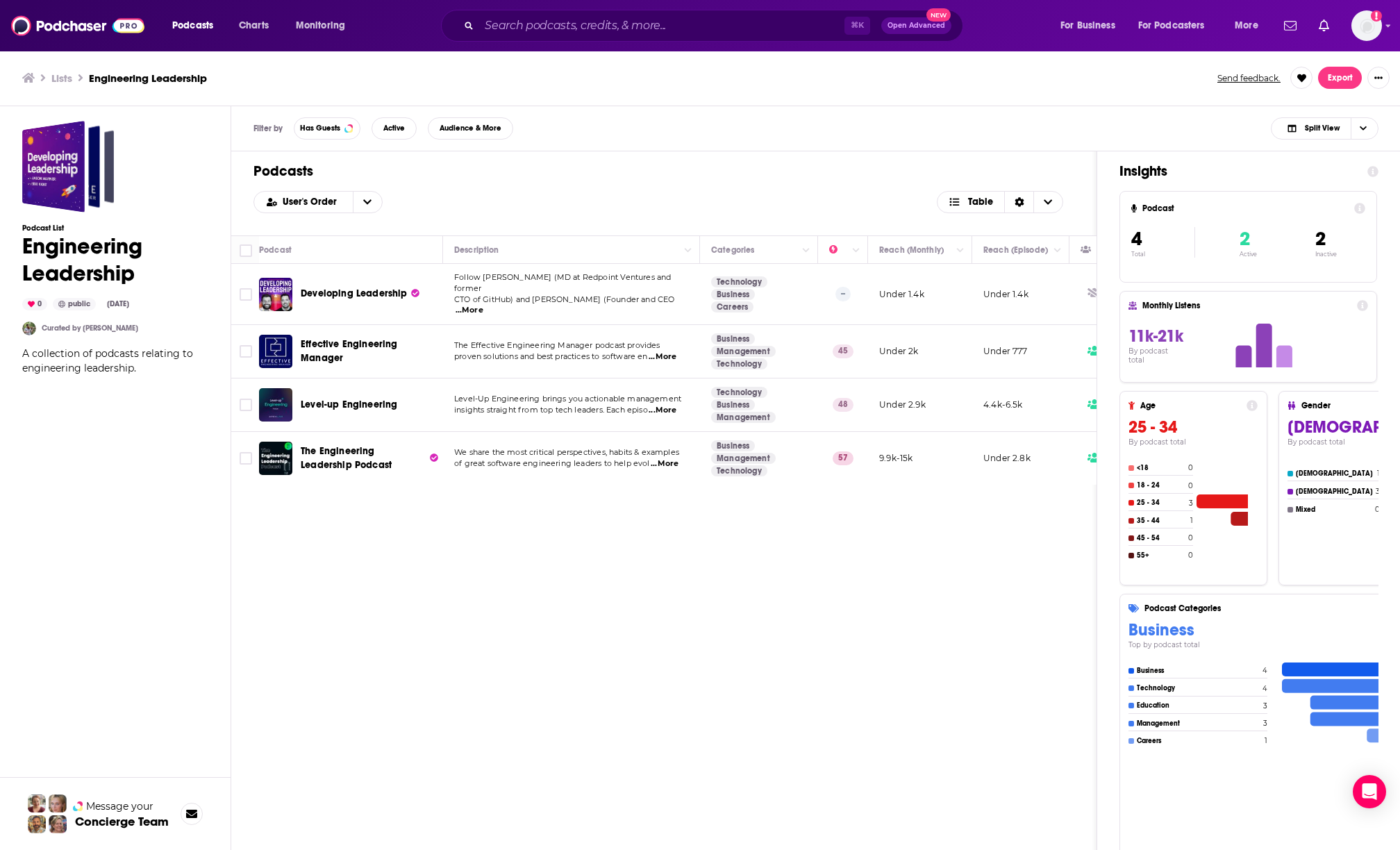
click at [666, 458] on span "...More" at bounding box center [665, 464] width 27 height 11
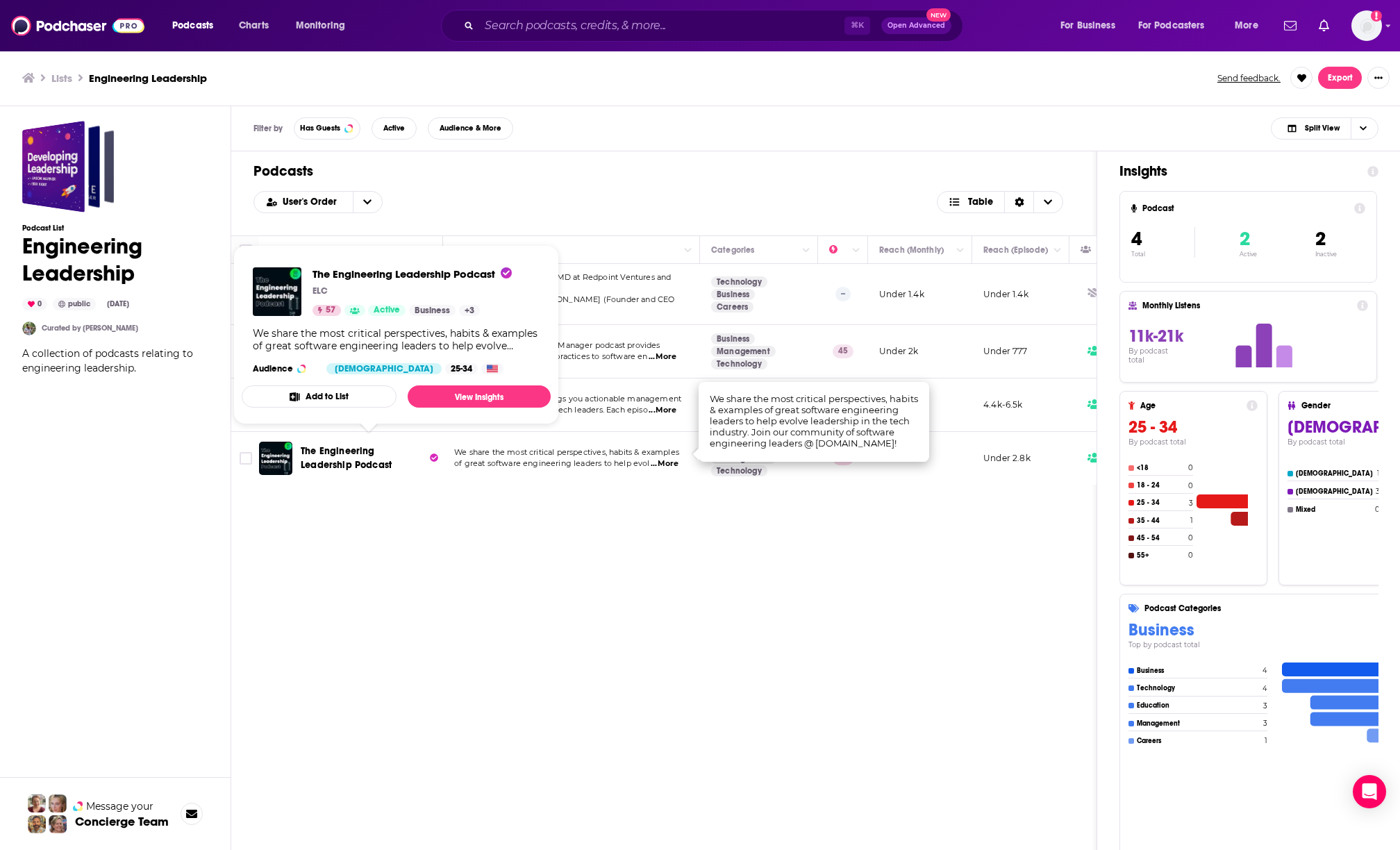
click at [548, 574] on div "Podcasts User's Order Table Podcast Description Categories Reach (Monthly) Reac…" at bounding box center [664, 548] width 866 height 794
click at [314, 452] on span "The Engineering Leadership Podcast" at bounding box center [346, 458] width 91 height 26
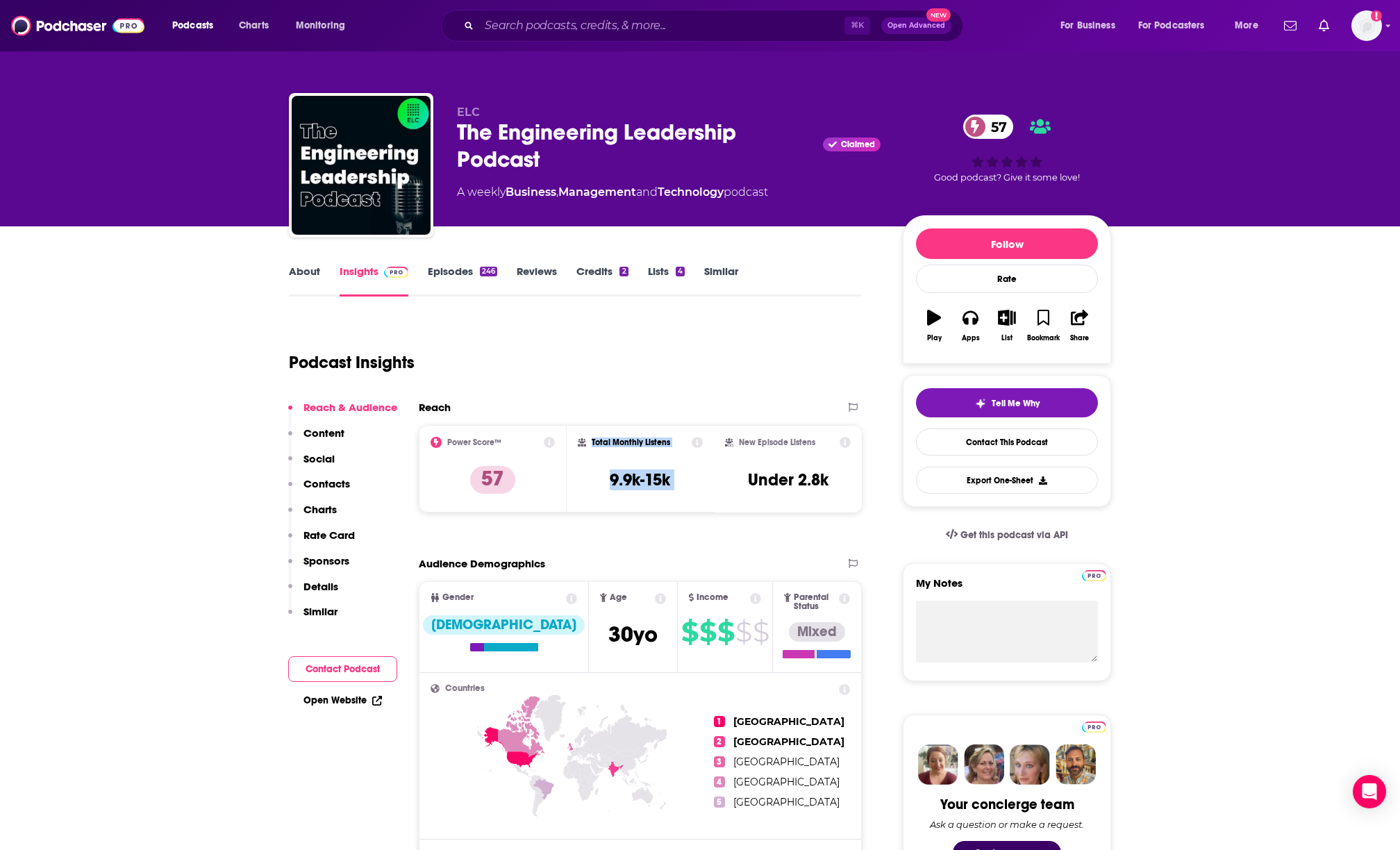
drag, startPoint x: 589, startPoint y: 438, endPoint x: 714, endPoint y: 472, distance: 129.5
click at [714, 472] on div "Power Score™ 57 Total Monthly Listens 9.9k-15k New Episode Listens Under 2.8k" at bounding box center [640, 469] width 443 height 87
copy div "Total Monthly Listens 9.9k-15k"
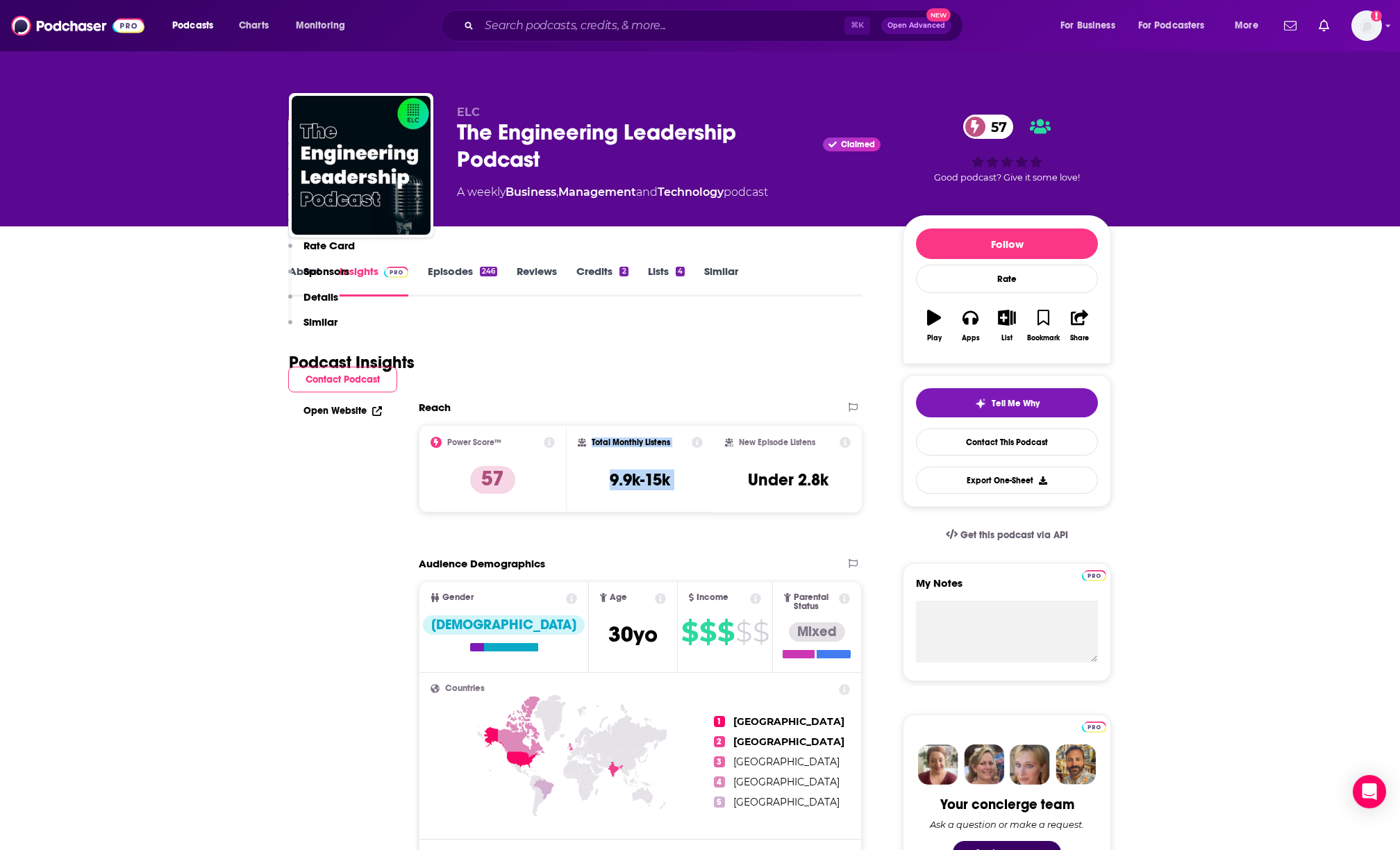
scroll to position [937, 0]
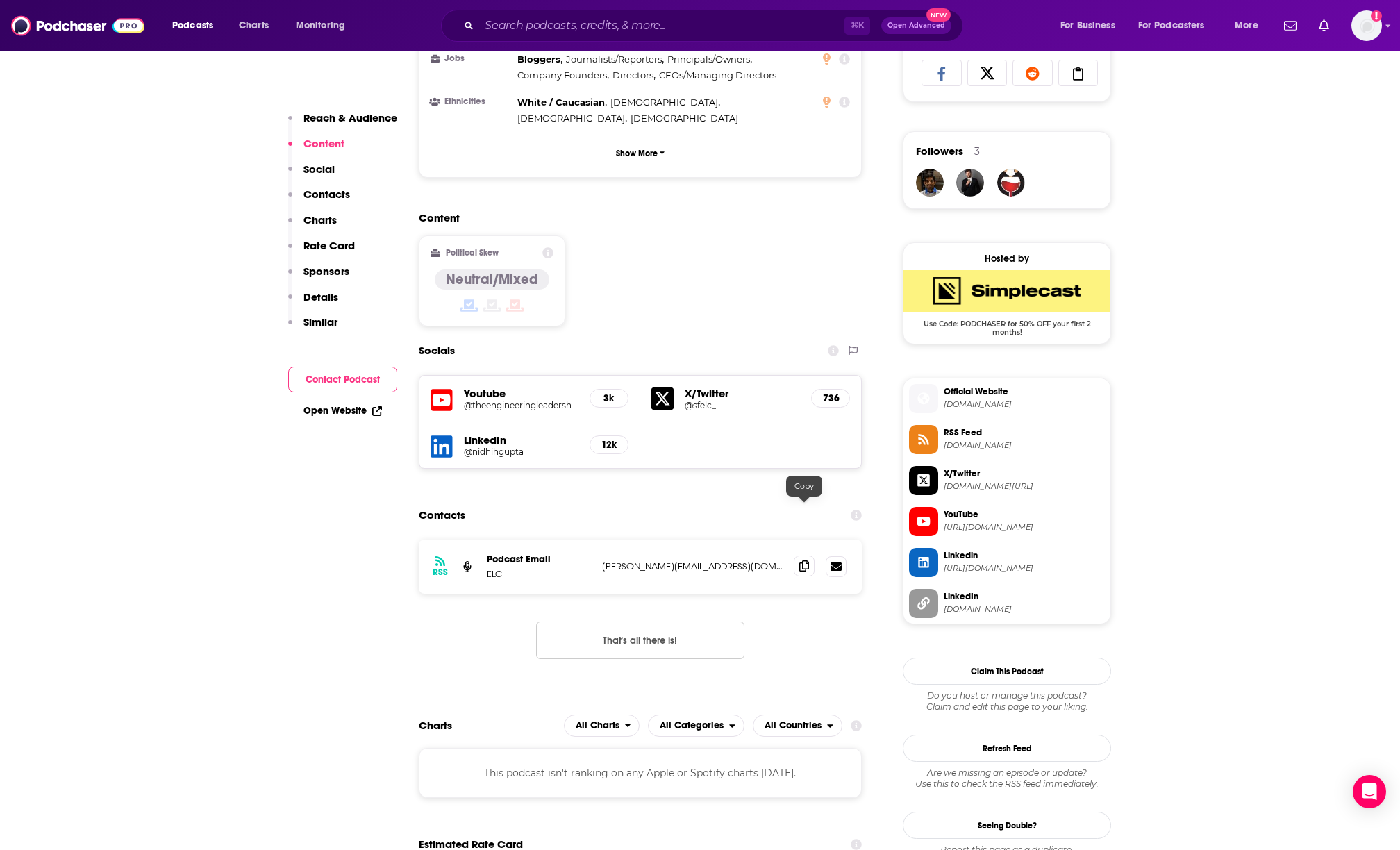
click at [805, 560] on icon at bounding box center [804, 566] width 9 height 11
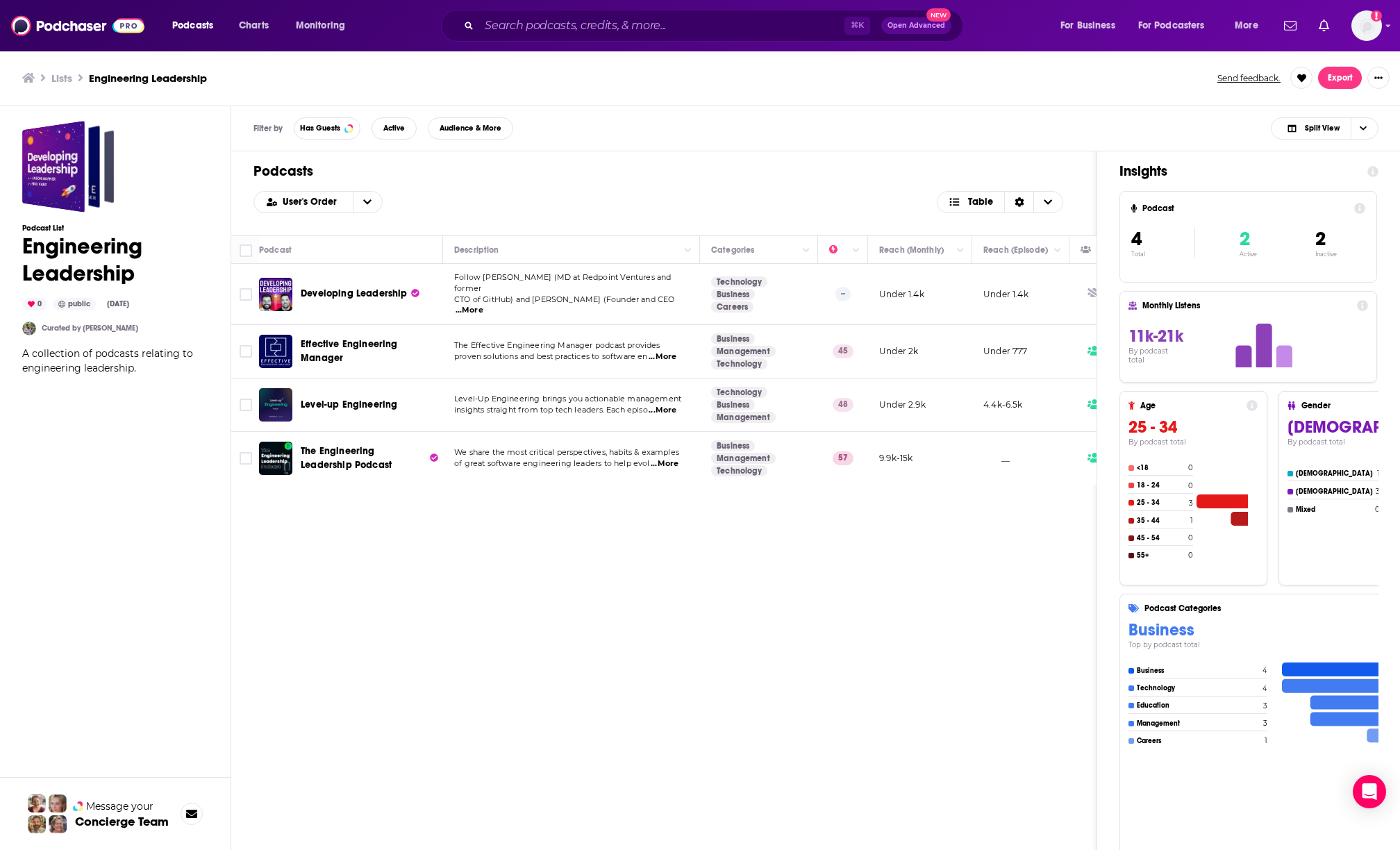
click at [336, 338] on span "Effective Engineering Manager" at bounding box center [349, 351] width 97 height 26
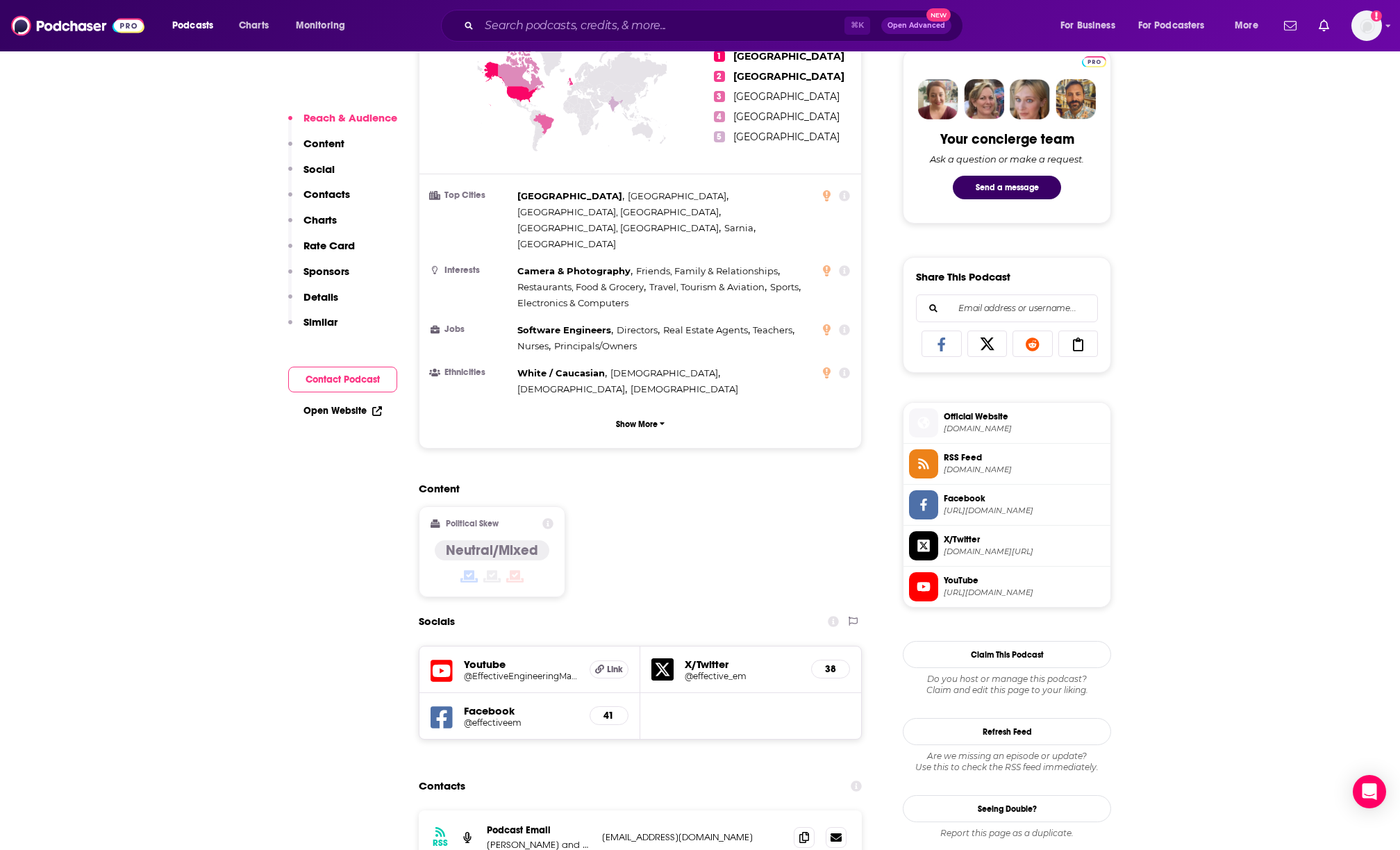
scroll to position [209, 0]
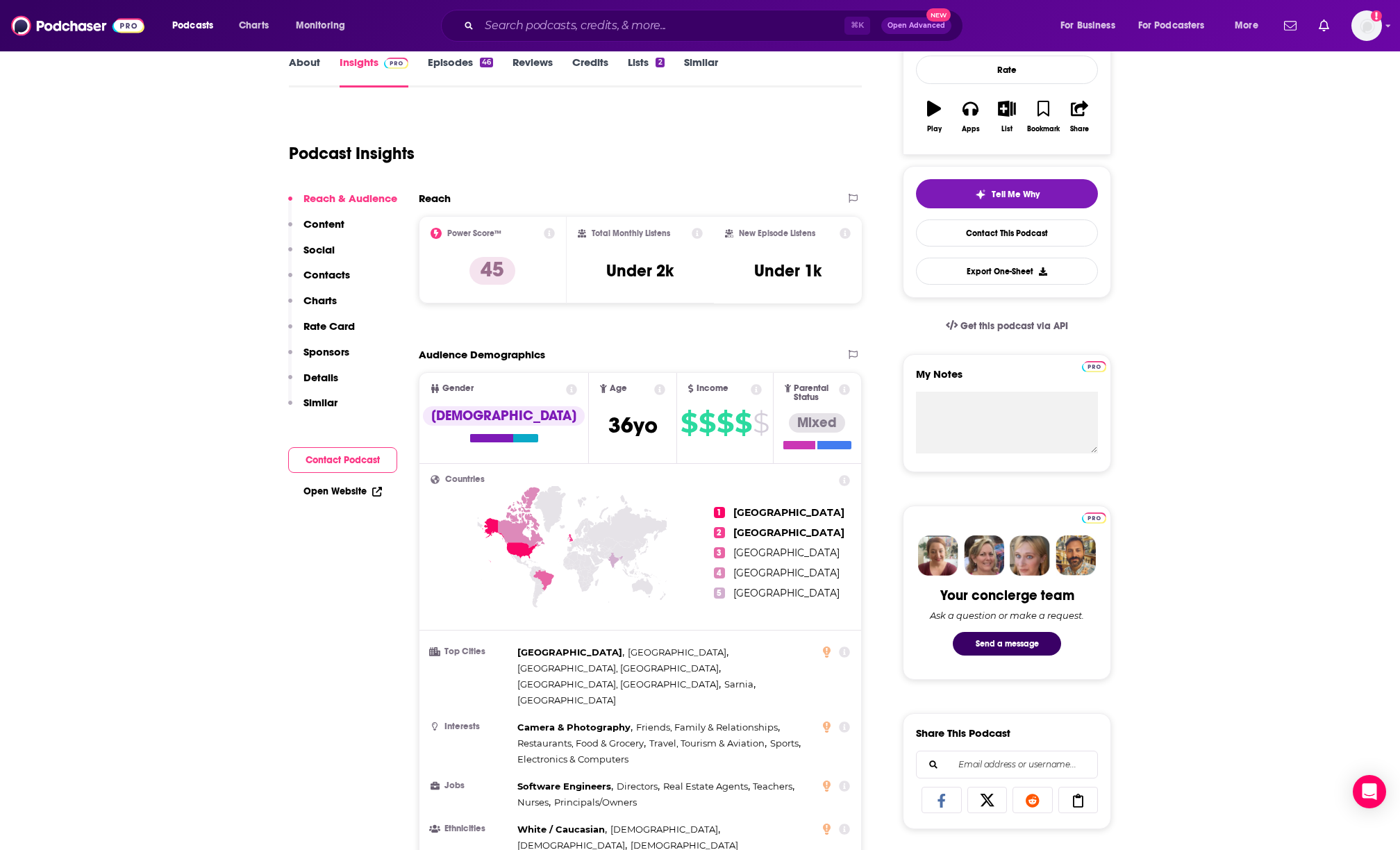
click at [464, 69] on link "Episodes 46" at bounding box center [460, 71] width 65 height 32
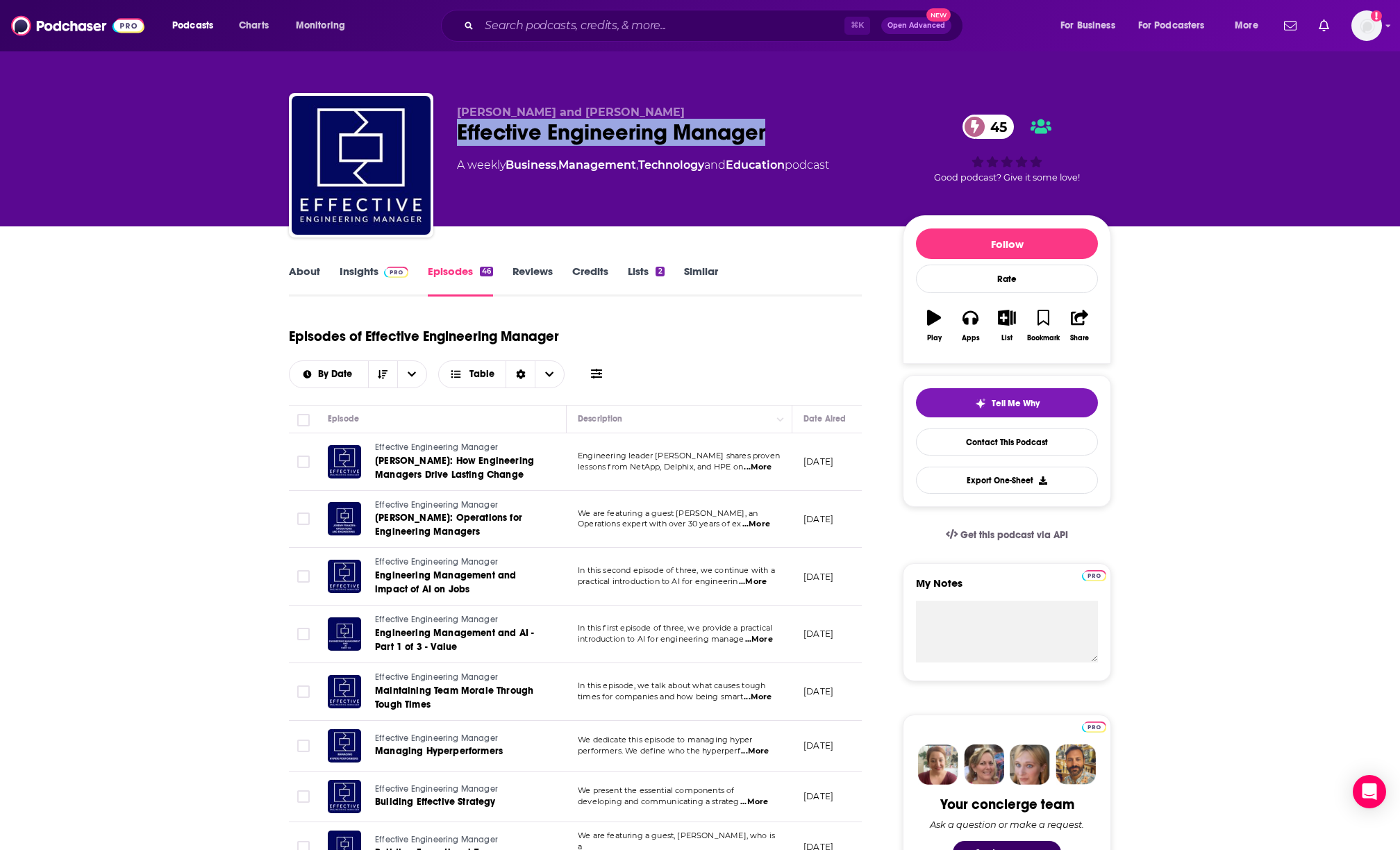
drag, startPoint x: 453, startPoint y: 133, endPoint x: 806, endPoint y: 138, distance: 353.0
click at [809, 138] on div "Slava Imeshev and Adam Axelrod Effective Engineering Manager 45 A weekly Busine…" at bounding box center [700, 168] width 823 height 150
copy h2 "Effective Engineering Manager"
click at [372, 268] on link "Insights" at bounding box center [374, 280] width 69 height 32
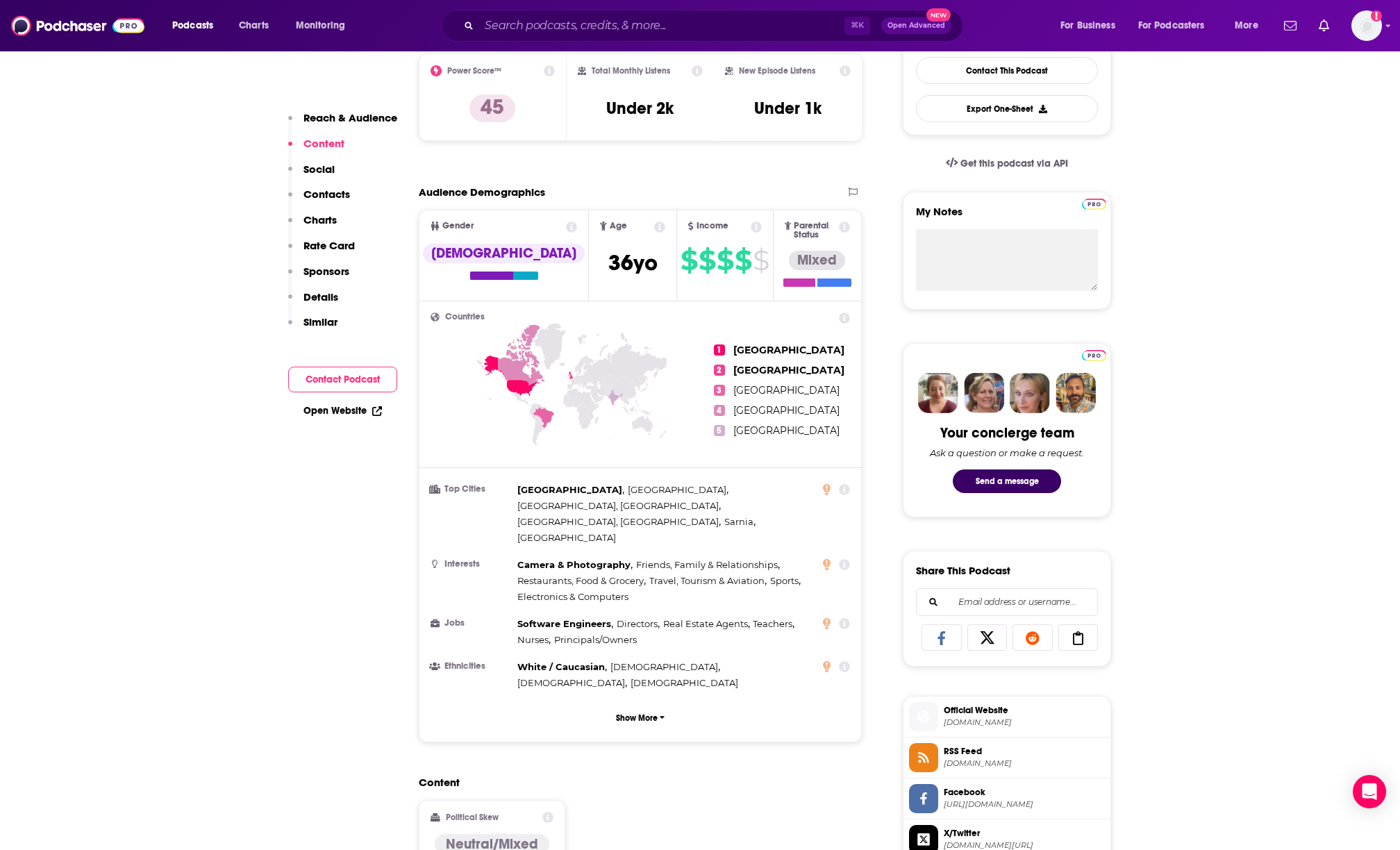
scroll to position [271, 0]
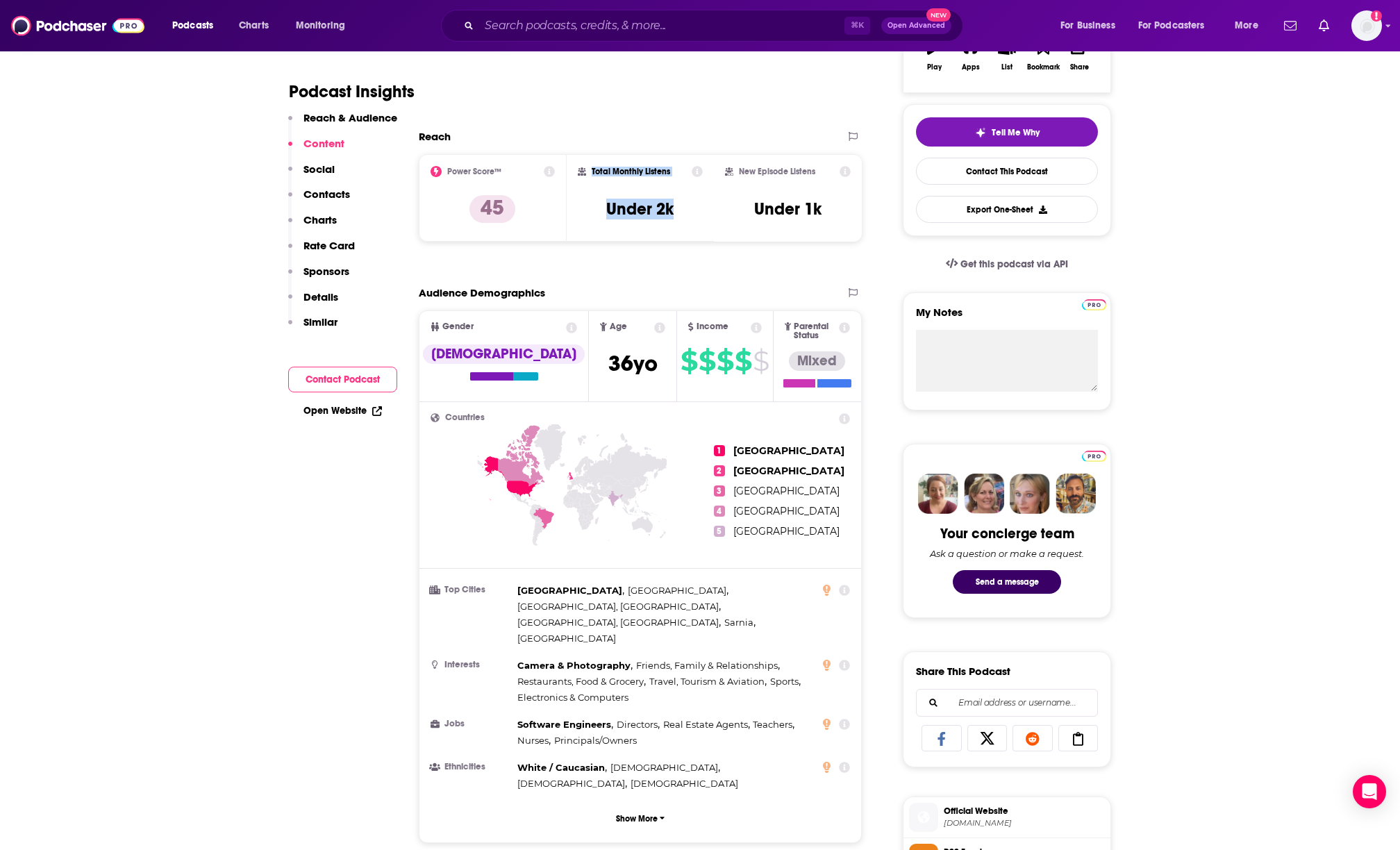
drag, startPoint x: 569, startPoint y: 171, endPoint x: 686, endPoint y: 211, distance: 123.6
click at [687, 211] on div "Total Monthly Listens Under 2k" at bounding box center [640, 198] width 148 height 87
copy div "Total Monthly Listens Under 2k"
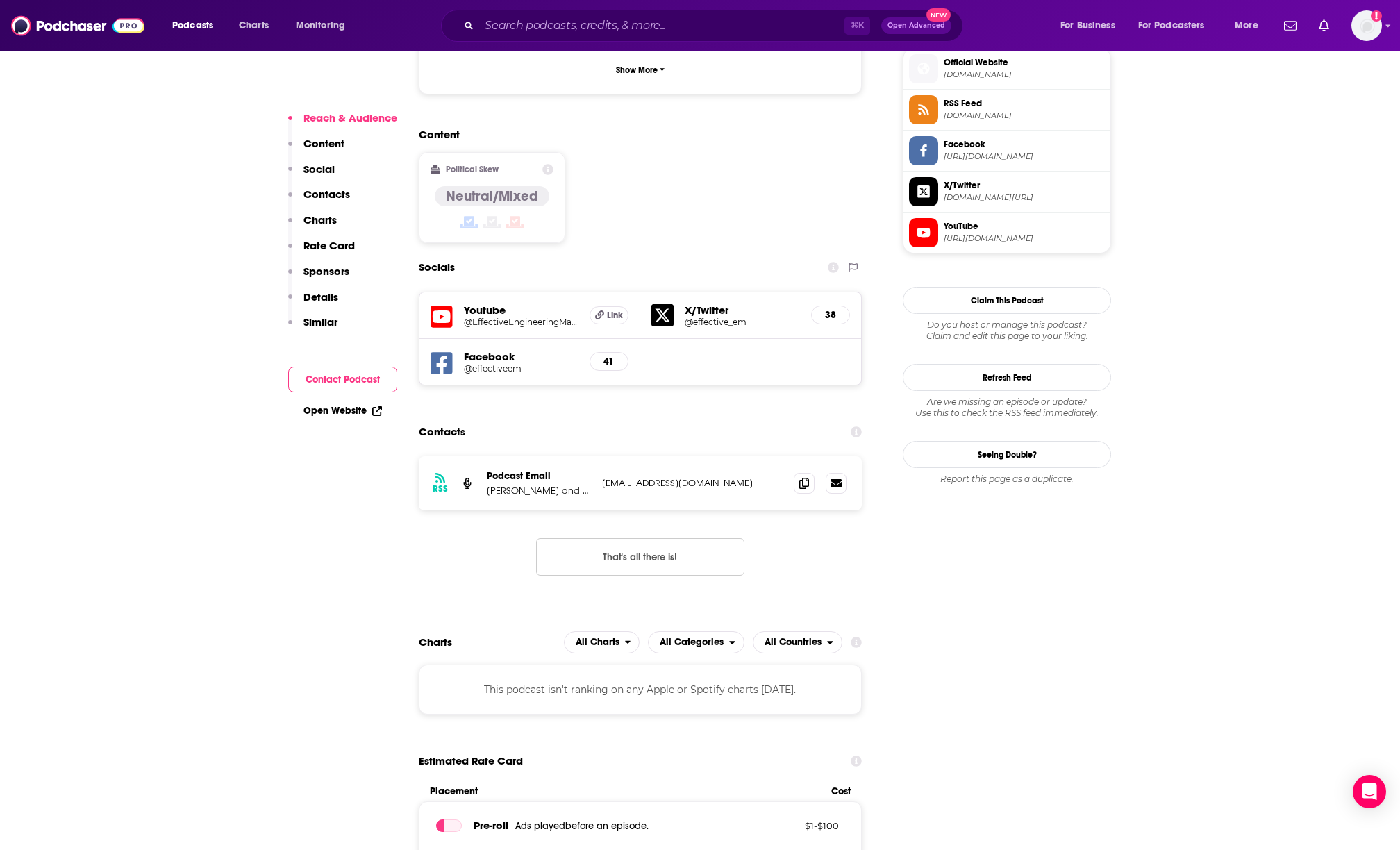
scroll to position [1174, 0]
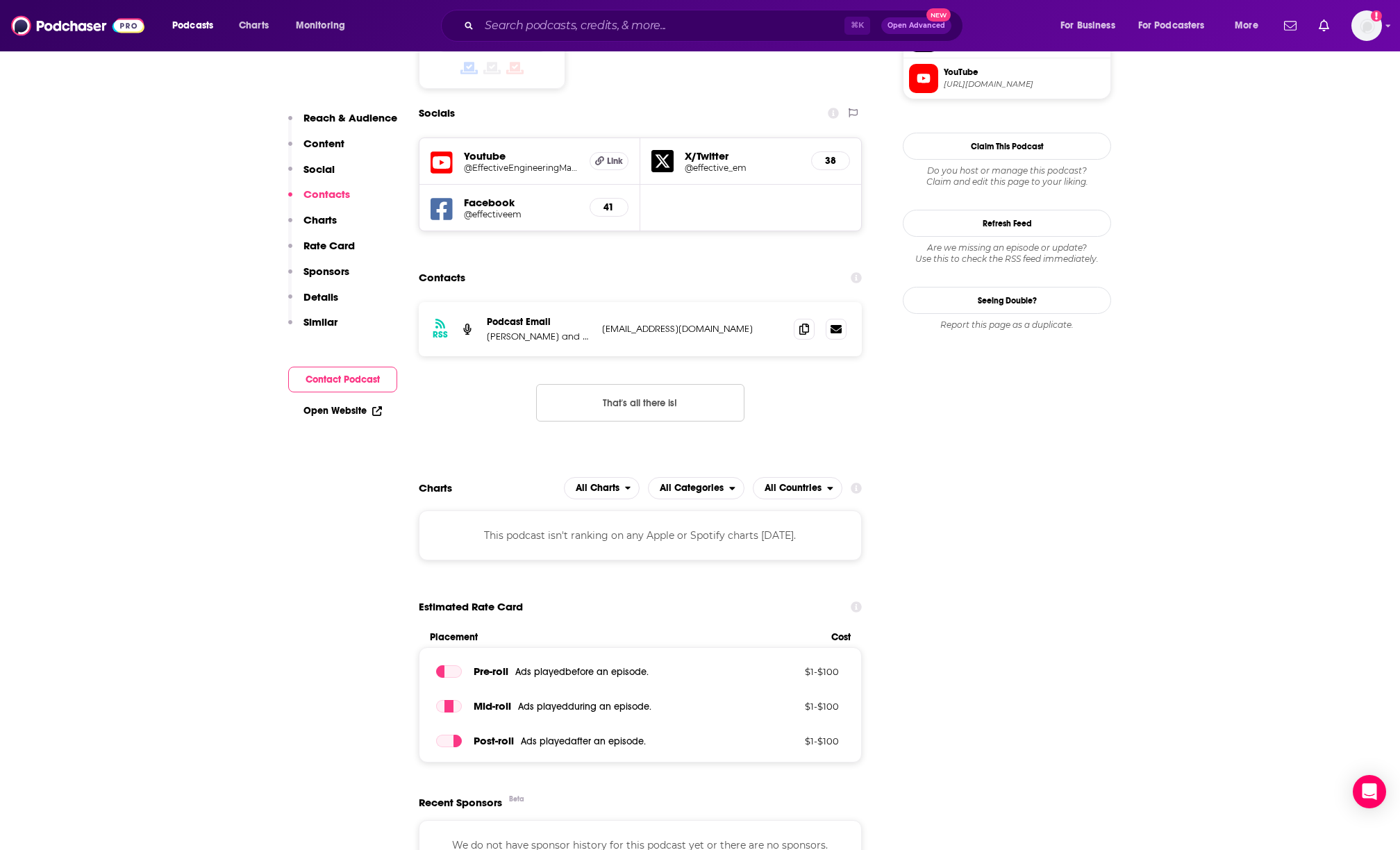
click at [562, 40] on div "⌘ K Open Advanced New" at bounding box center [703, 25] width 523 height 32
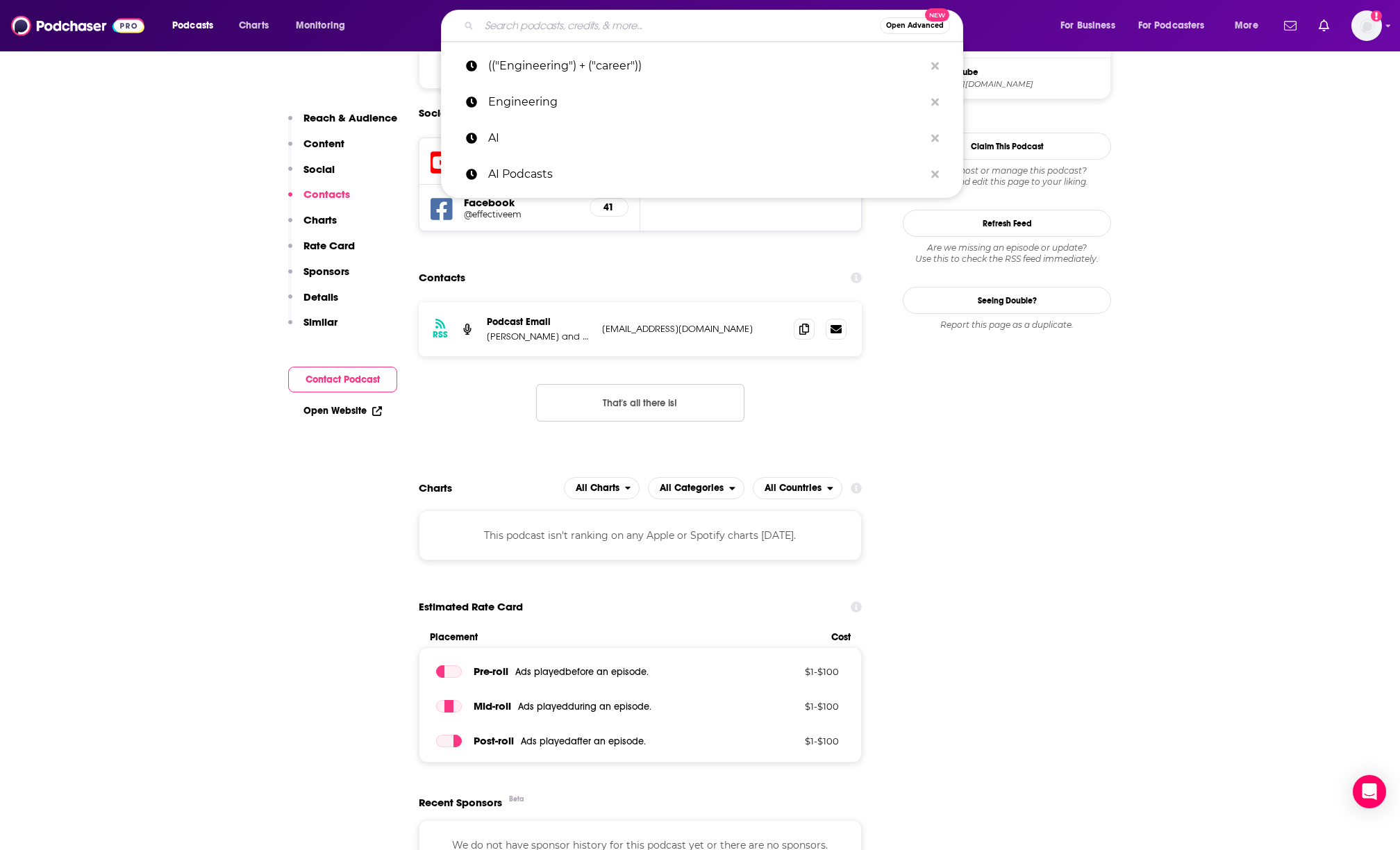
click at [562, 36] on input "Search podcasts, credits, & more..." at bounding box center [679, 26] width 401 height 22
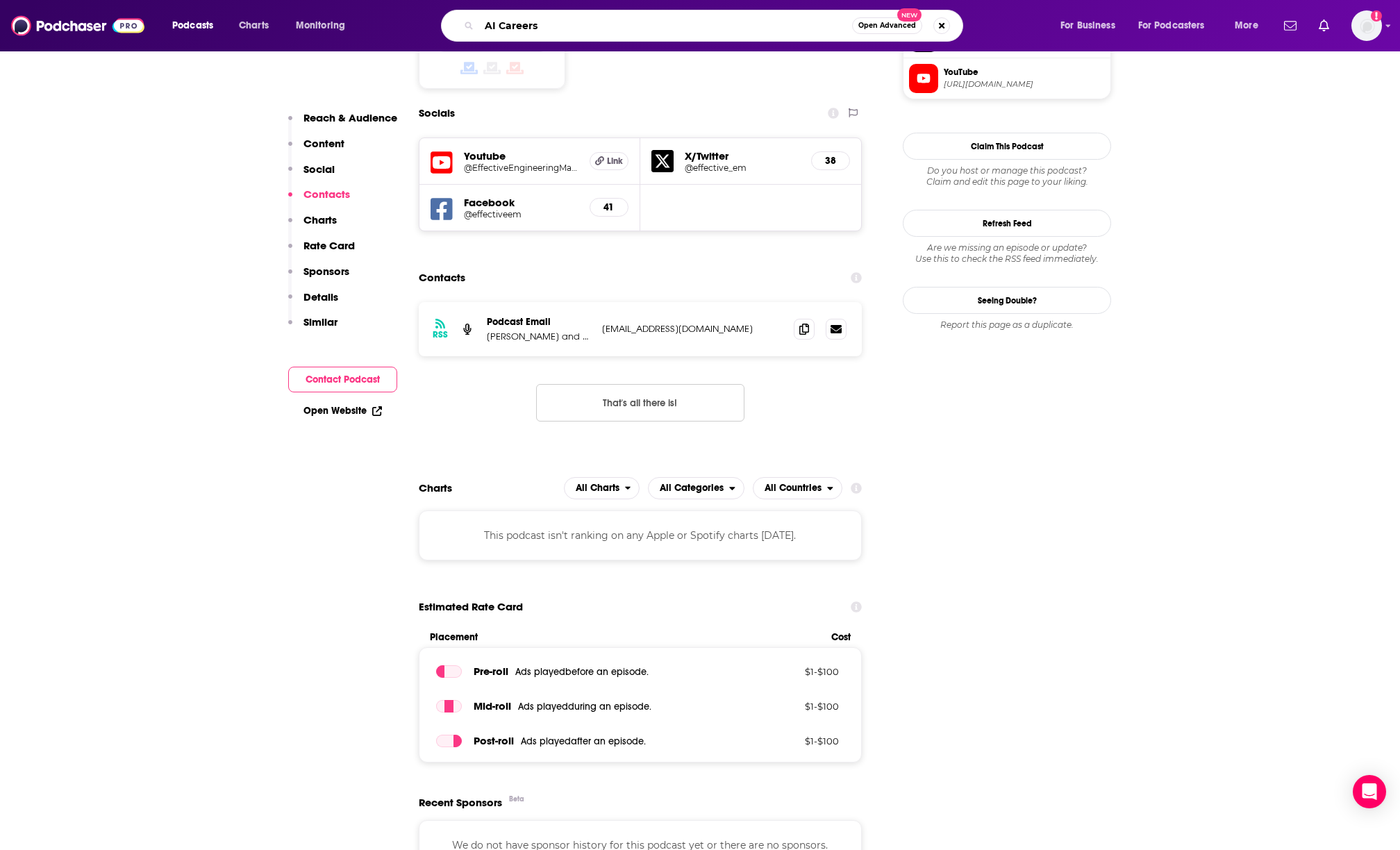
type input "AI Careers"
click at [891, 22] on span "Open Advanced" at bounding box center [887, 26] width 57 height 7
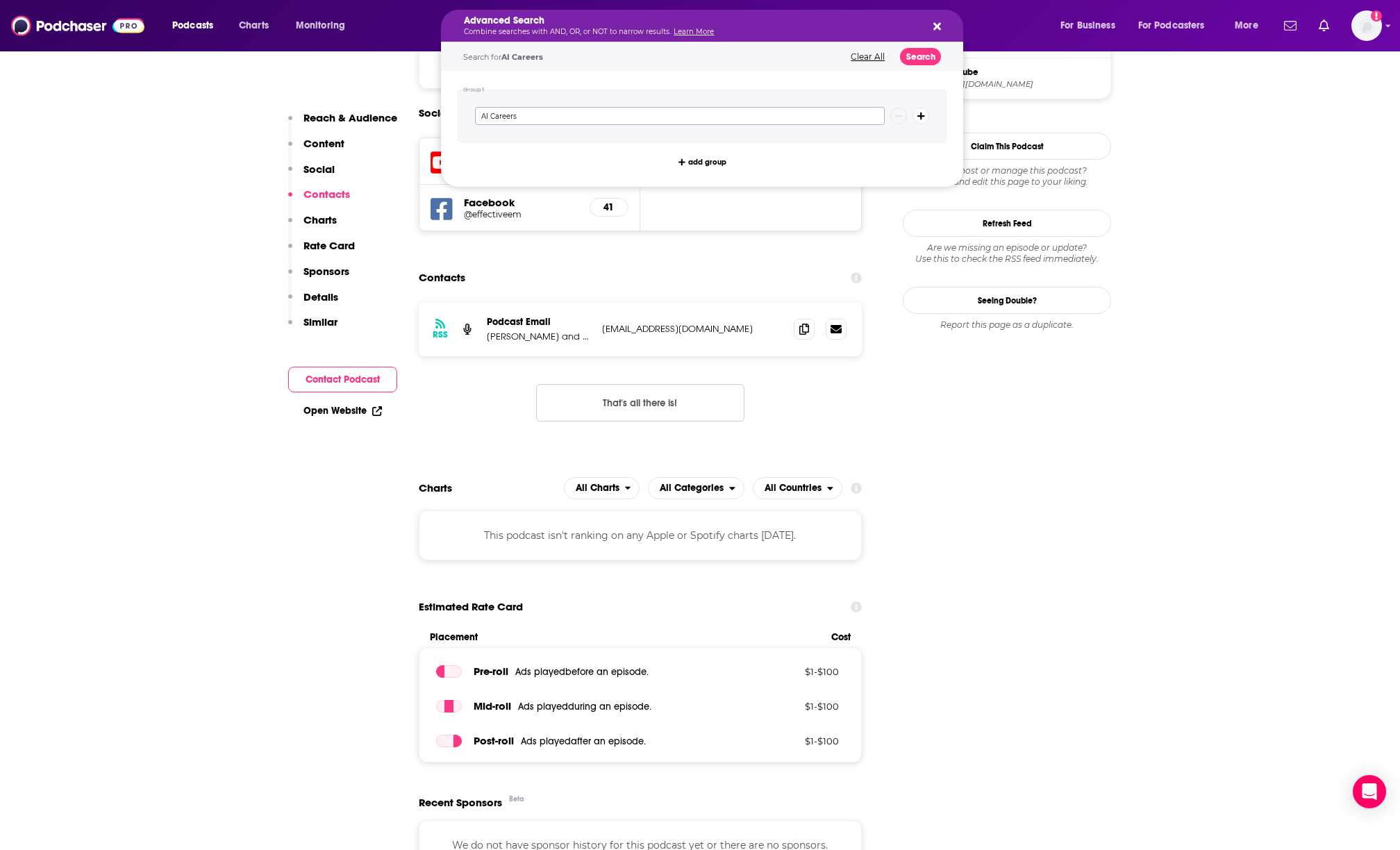
drag, startPoint x: 545, startPoint y: 117, endPoint x: 495, endPoint y: 117, distance: 50.0
click at [495, 117] on input "AI Careers" at bounding box center [679, 116] width 410 height 18
type input "AI"
click at [717, 165] on button "add group" at bounding box center [702, 161] width 57 height 16
type input "Careers"
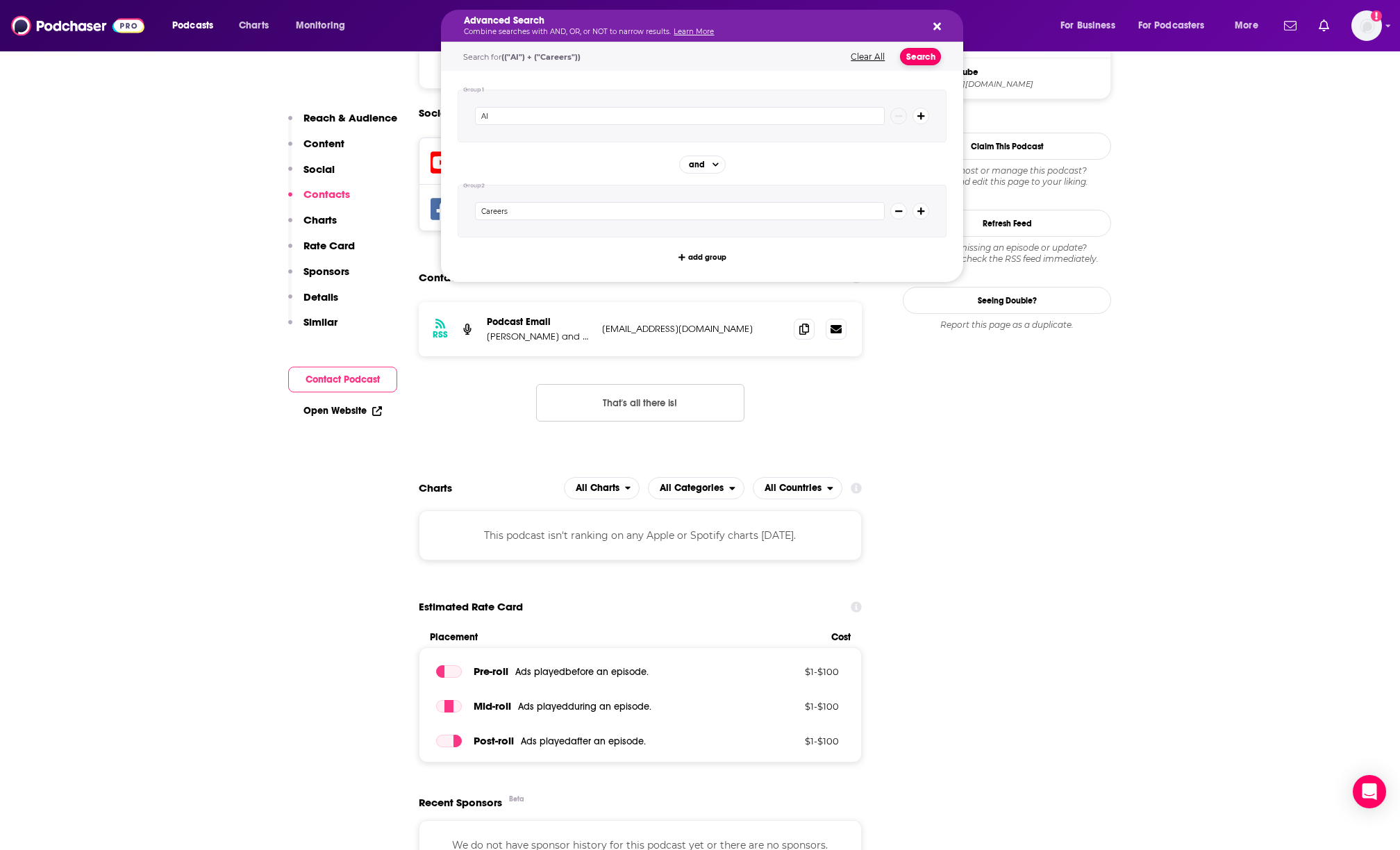
click at [930, 57] on button "Search" at bounding box center [921, 57] width 41 height 17
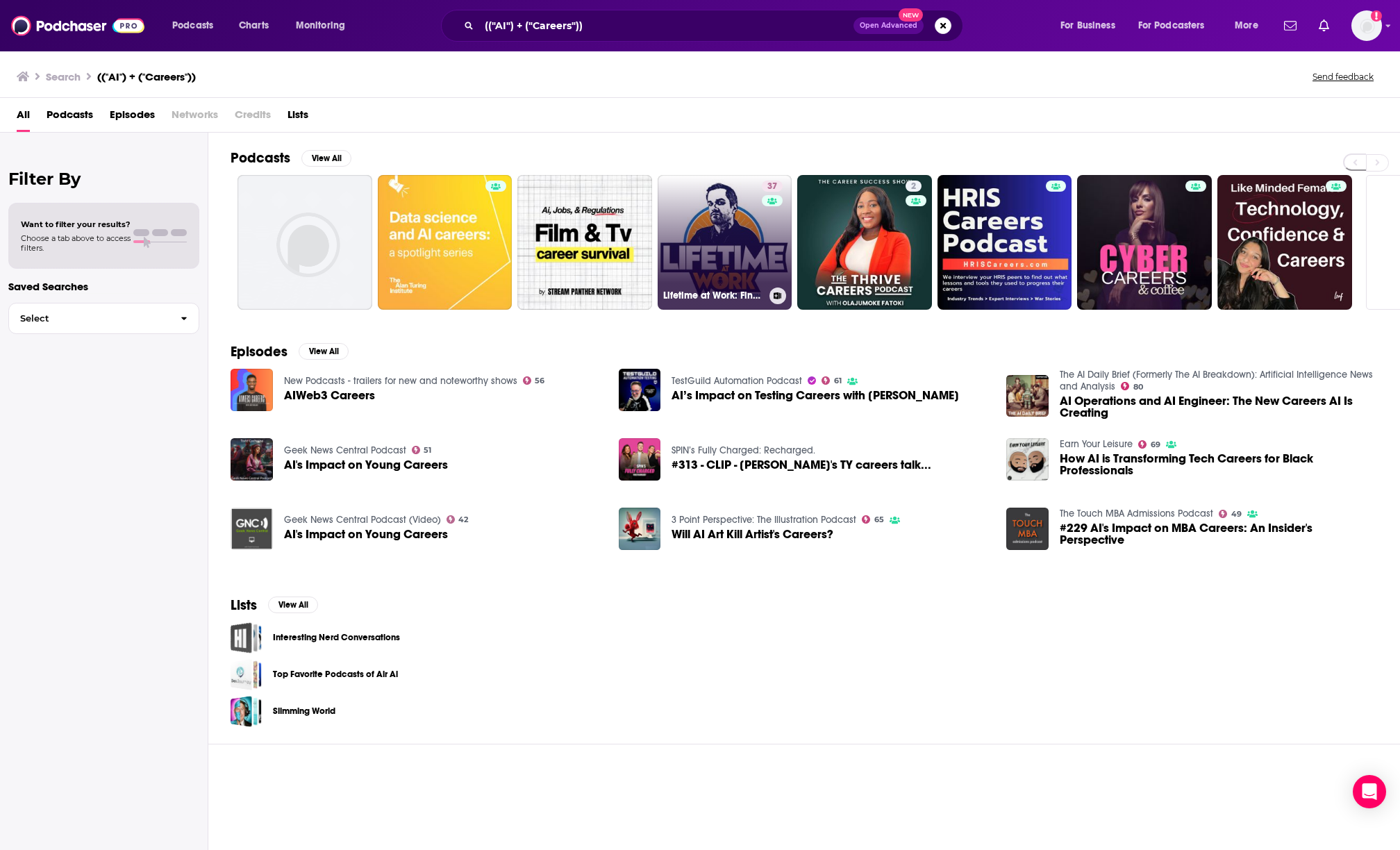
click at [724, 222] on link "37 Lifetime at Work: Finding the Meaning in Our Careers" at bounding box center [725, 242] width 135 height 135
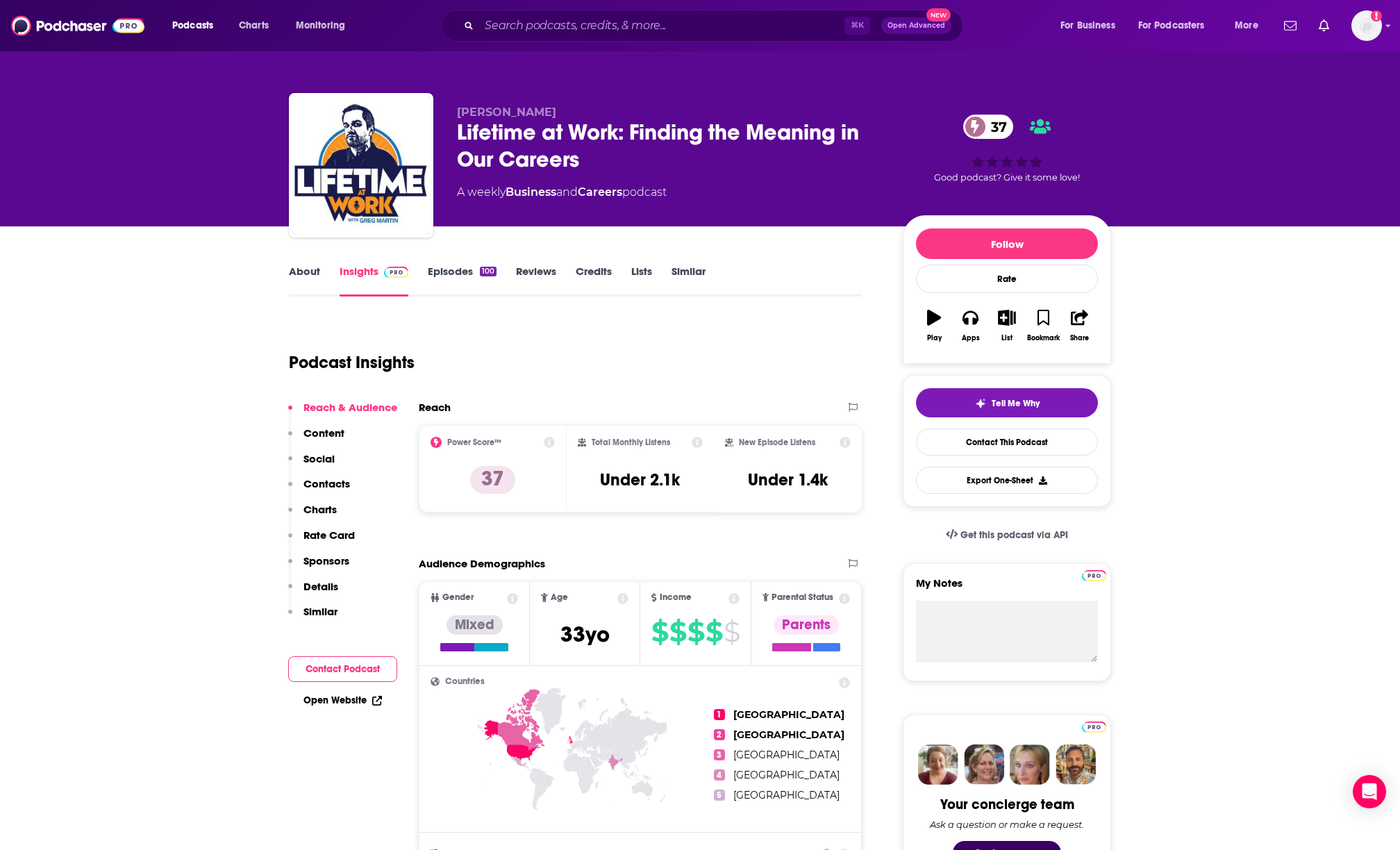
click at [453, 272] on link "Episodes 100" at bounding box center [462, 280] width 69 height 32
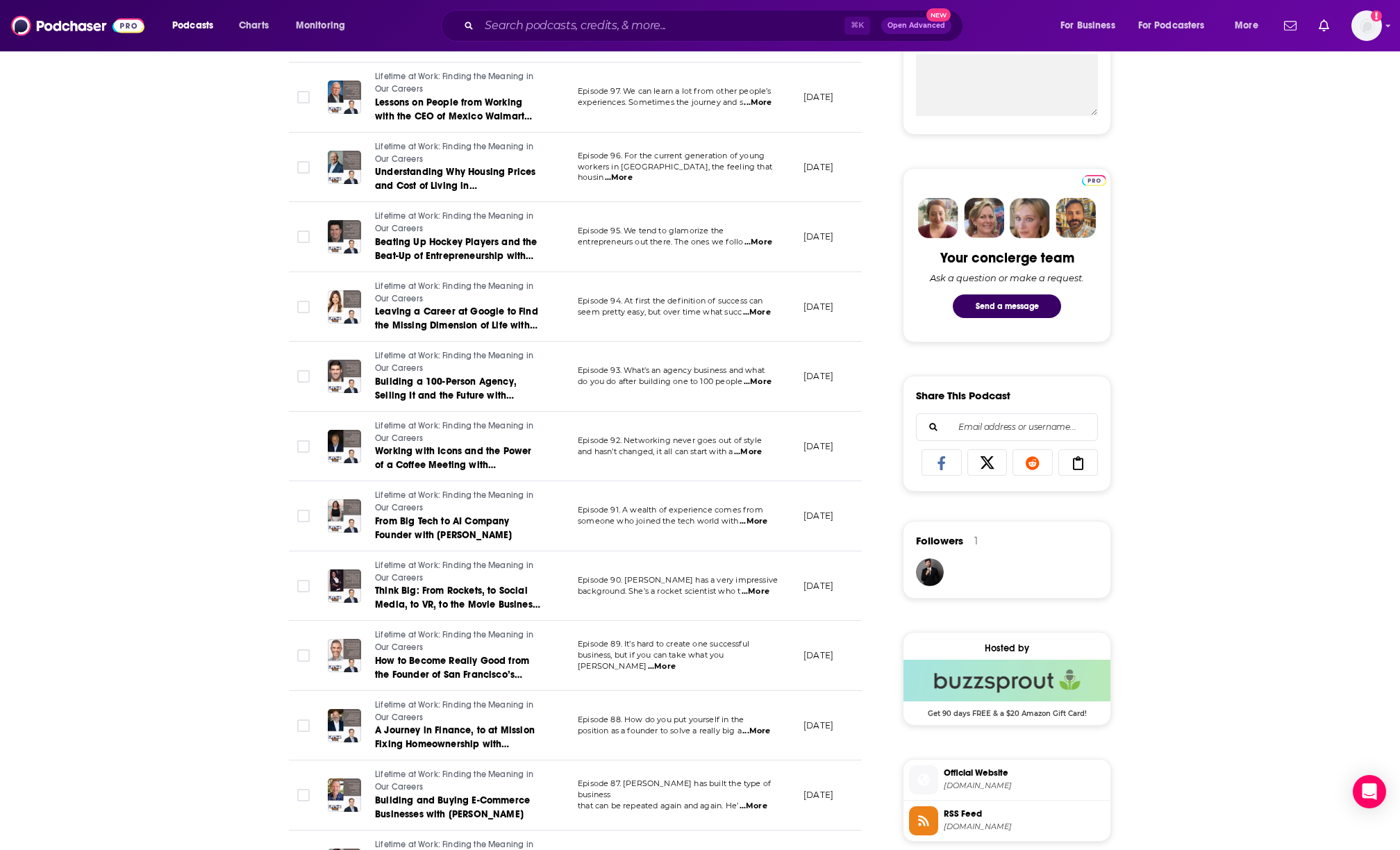
scroll to position [594, 0]
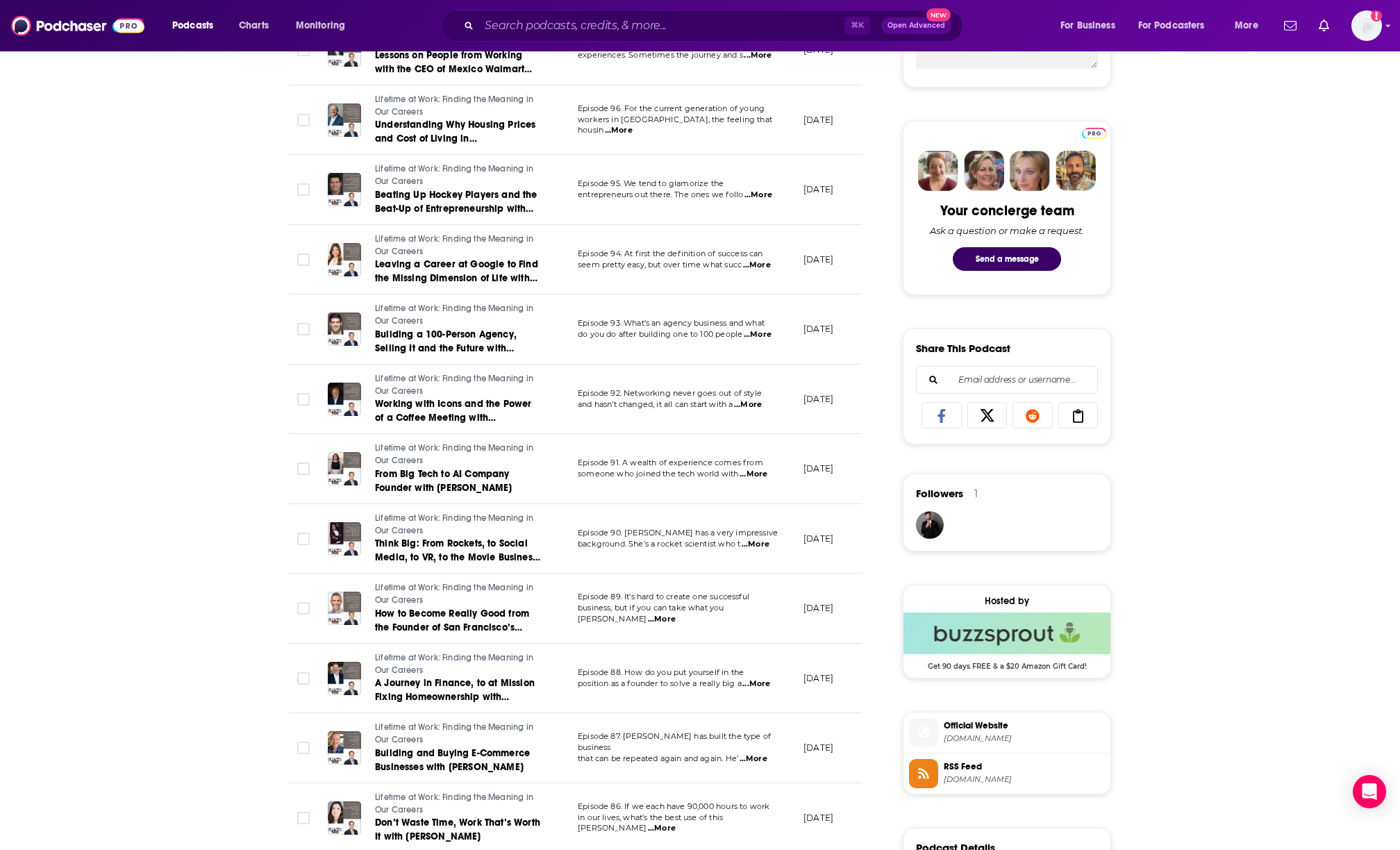
click at [676, 614] on span "...More" at bounding box center [661, 620] width 27 height 11
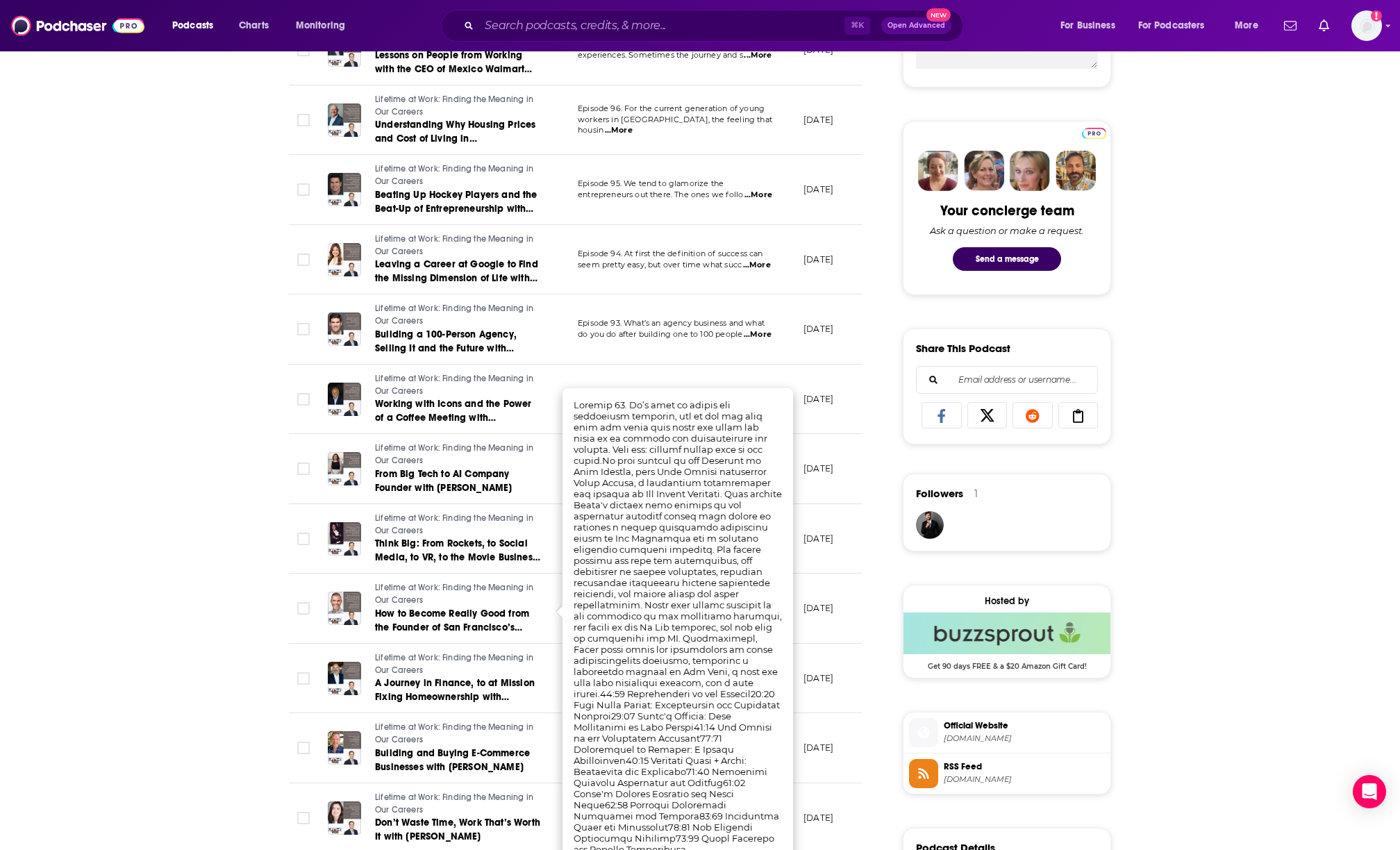
click at [225, 716] on div "About Insights Episodes 100 Reviews Credits Lists Similar Episodes of Lifetime …" at bounding box center [700, 626] width 1400 height 1989
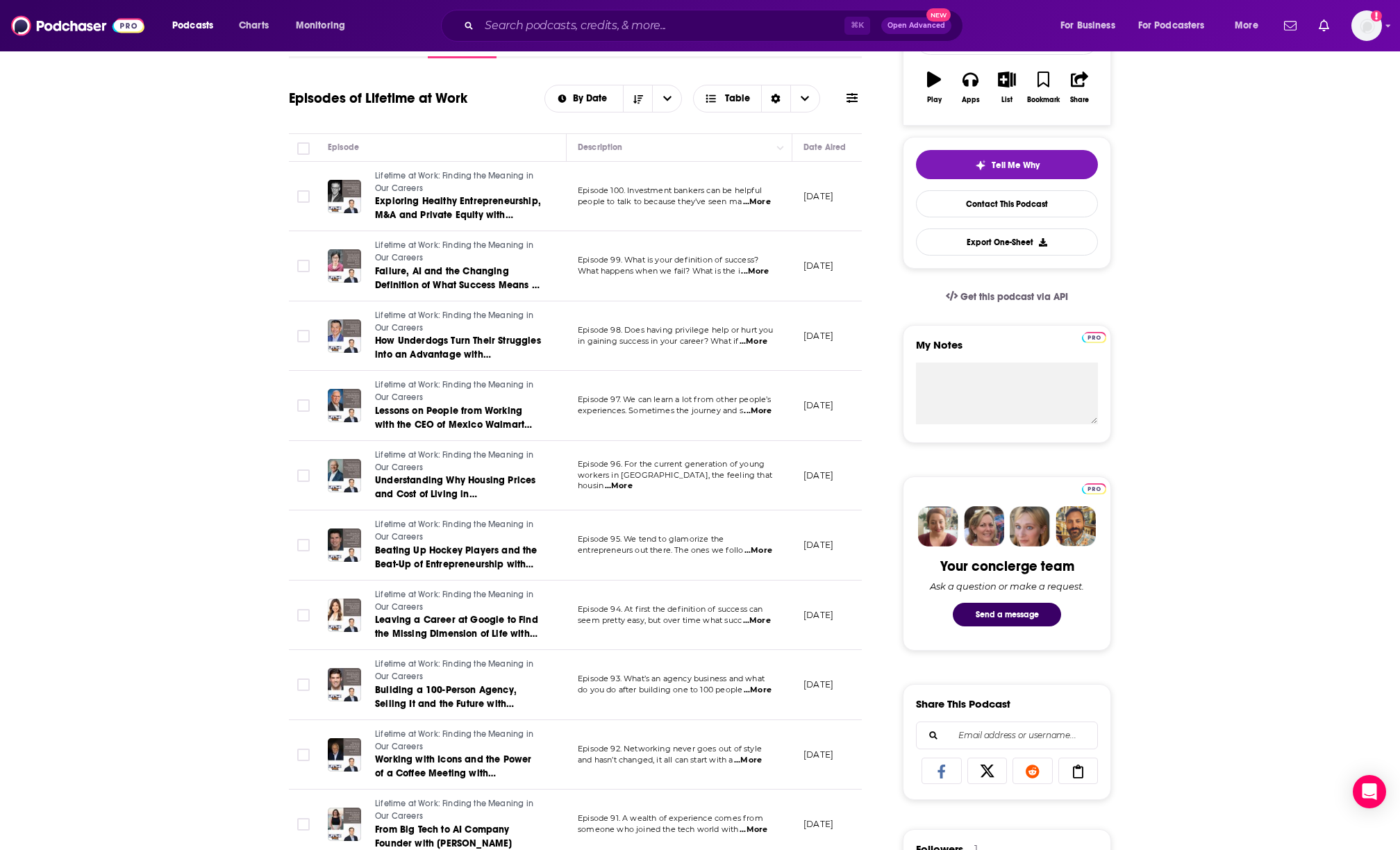
scroll to position [0, 0]
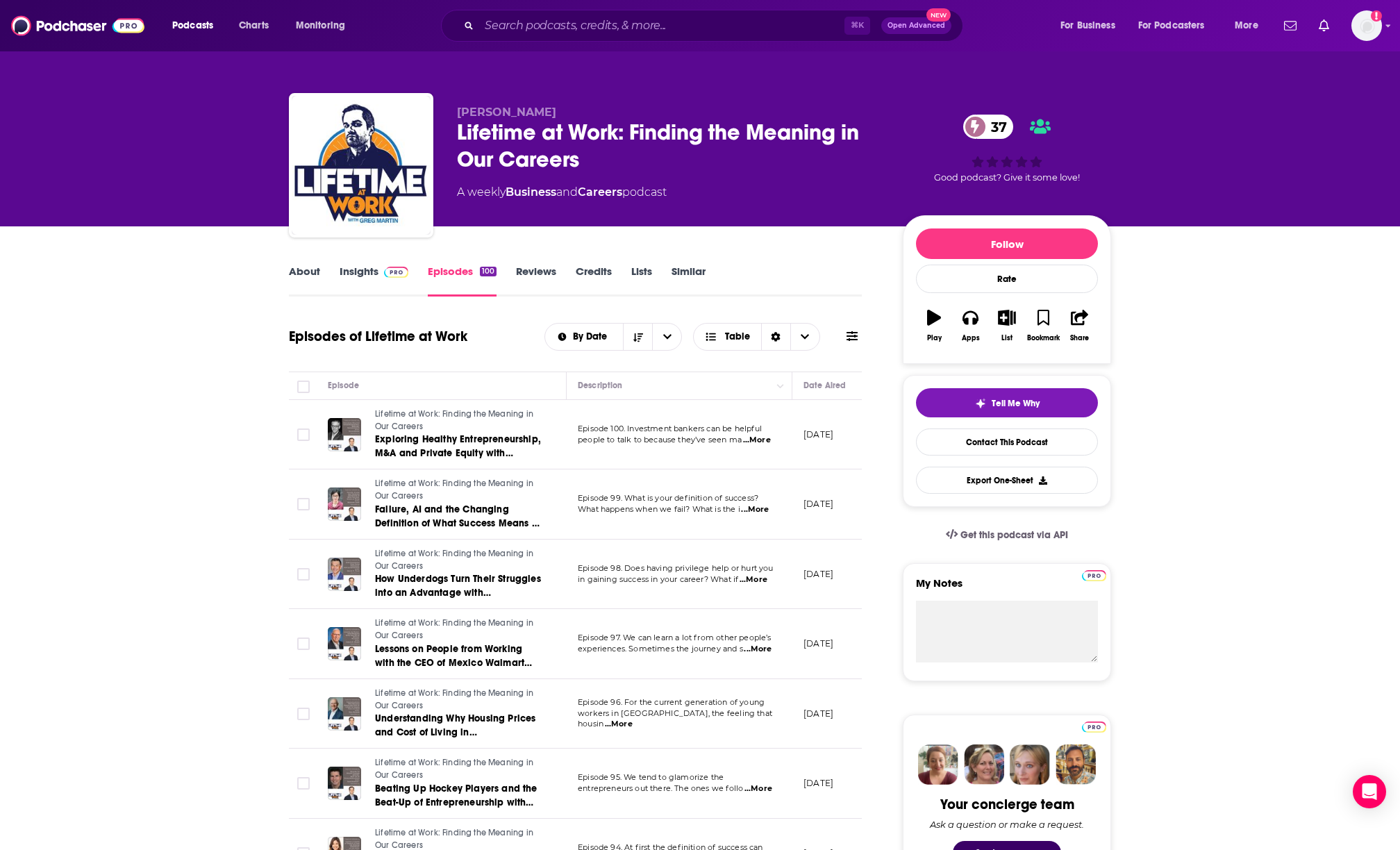
click at [354, 273] on link "Insights" at bounding box center [374, 280] width 69 height 32
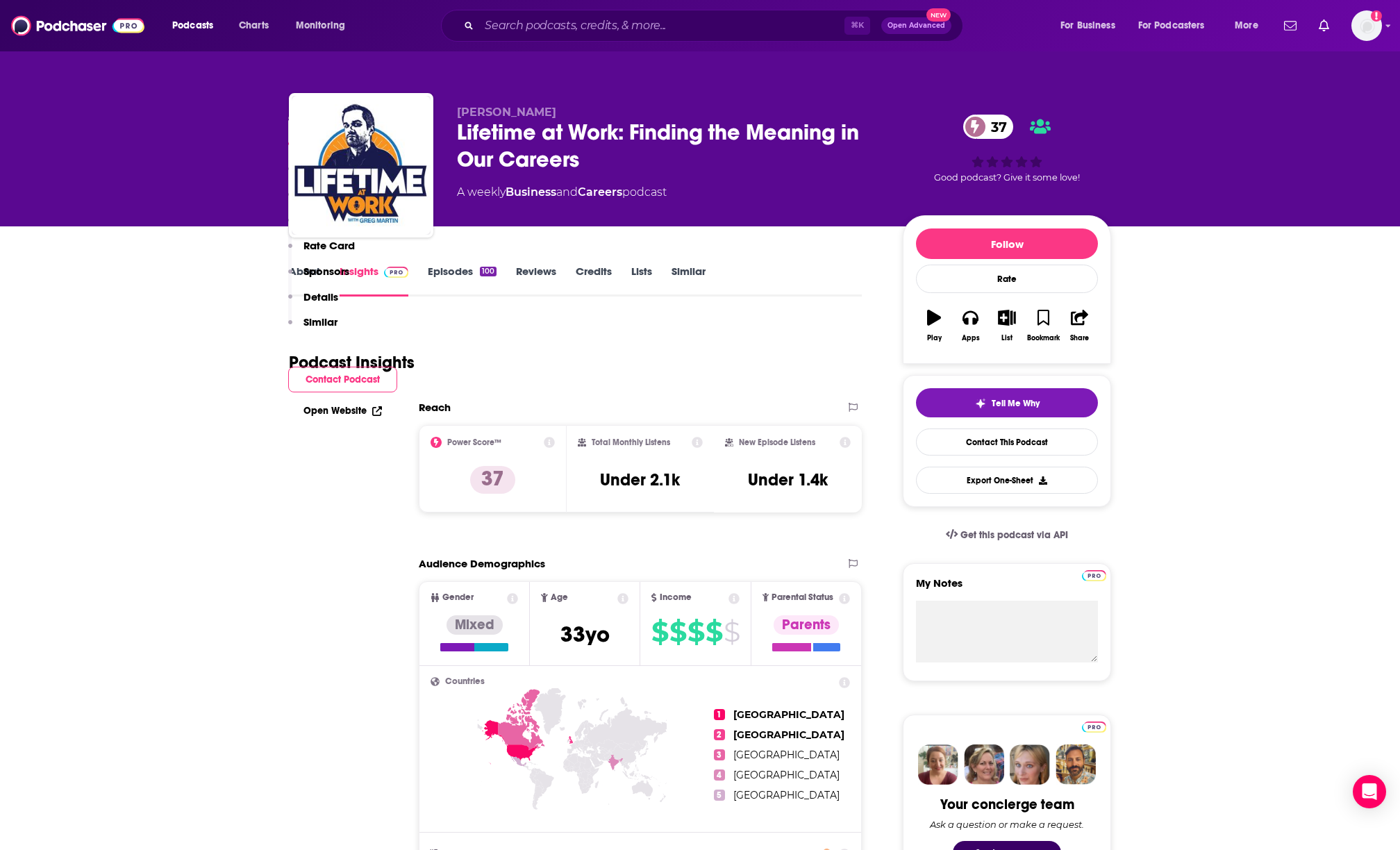
scroll to position [1218, 0]
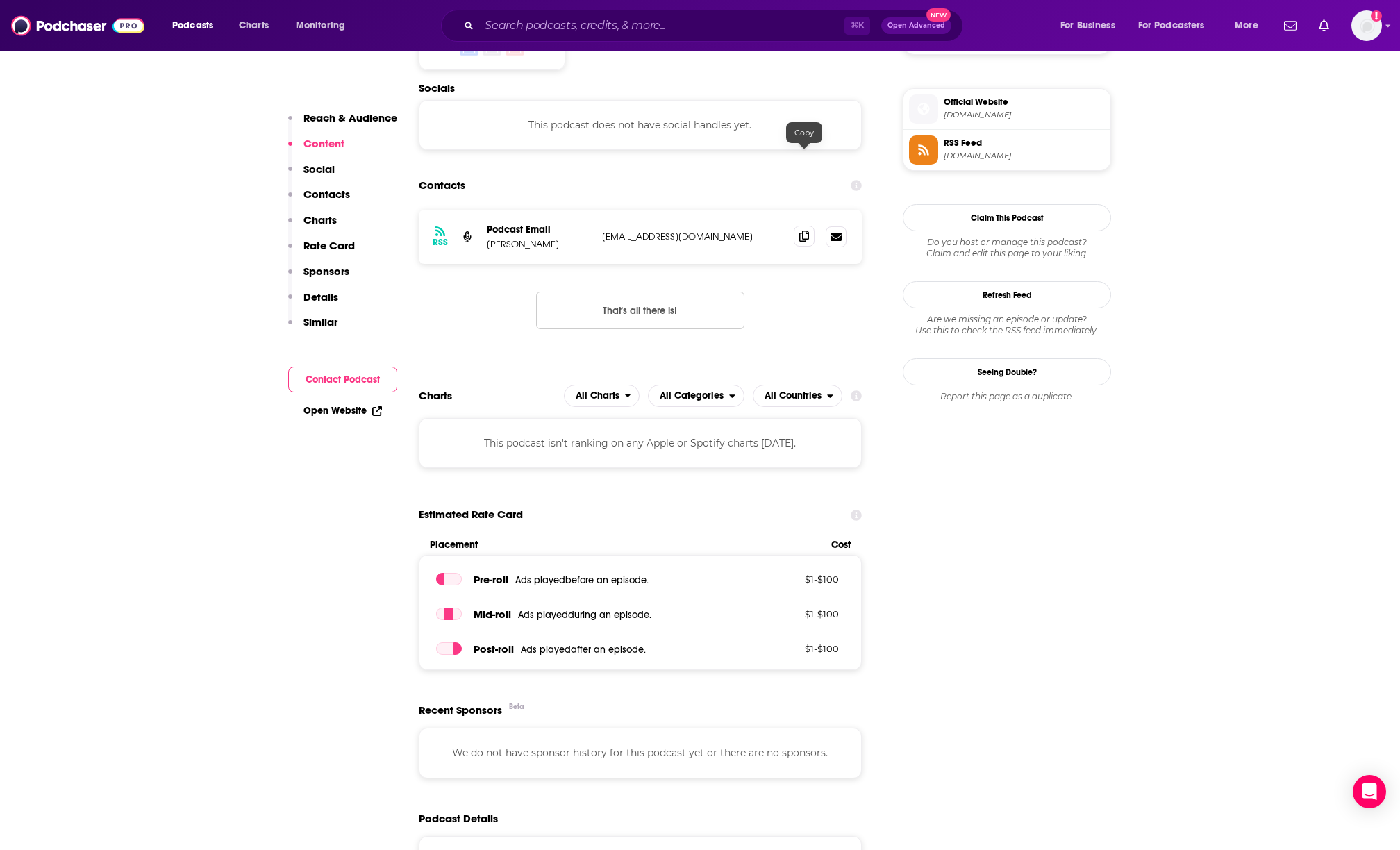
click at [801, 230] on icon at bounding box center [804, 236] width 9 height 11
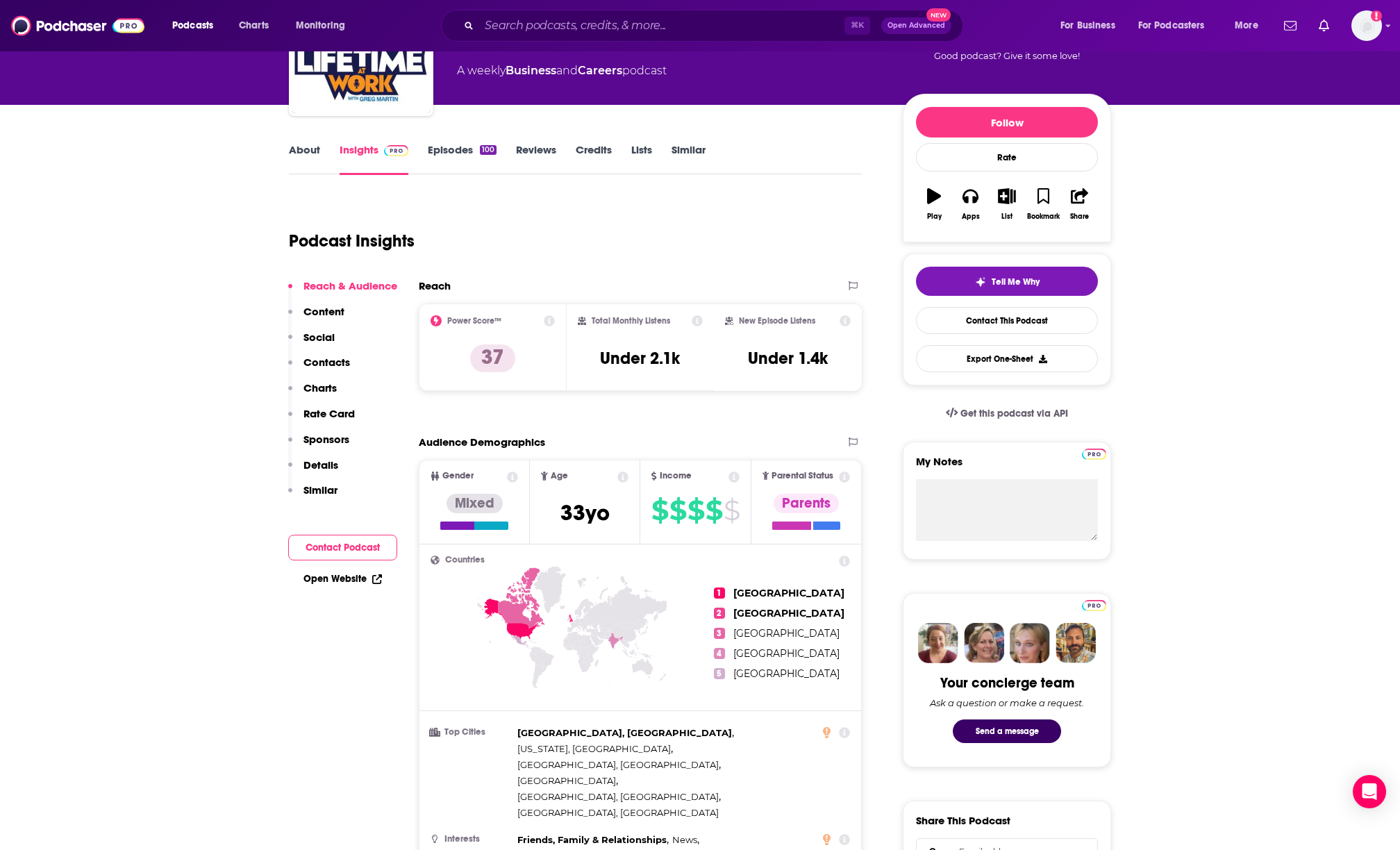
scroll to position [0, 0]
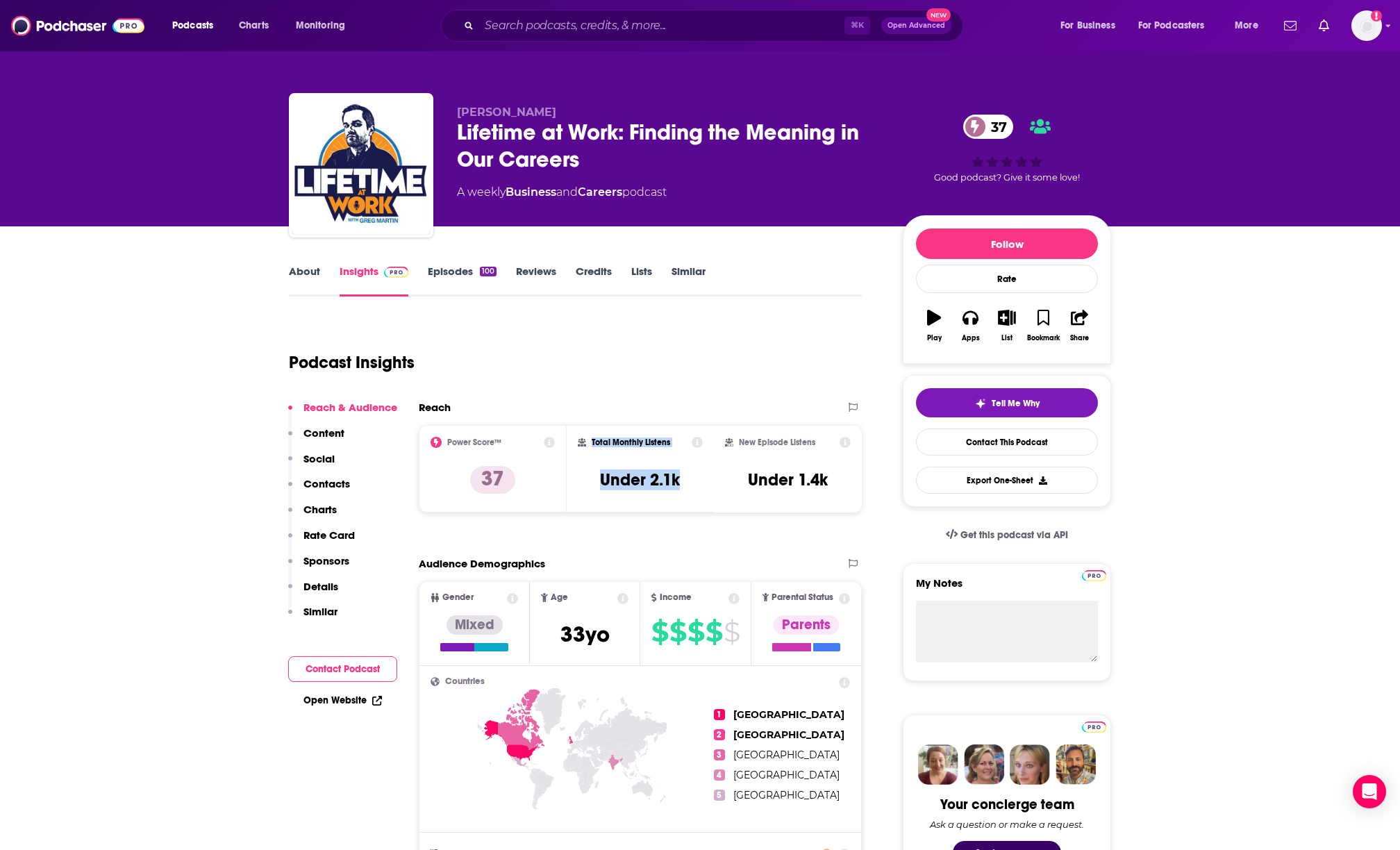
drag, startPoint x: 589, startPoint y: 440, endPoint x: 688, endPoint y: 476, distance: 105.3
click at [688, 476] on div "Total Monthly Listens Under 2.1k" at bounding box center [640, 469] width 126 height 64
copy div "Total Monthly Listens Under 2.1k"
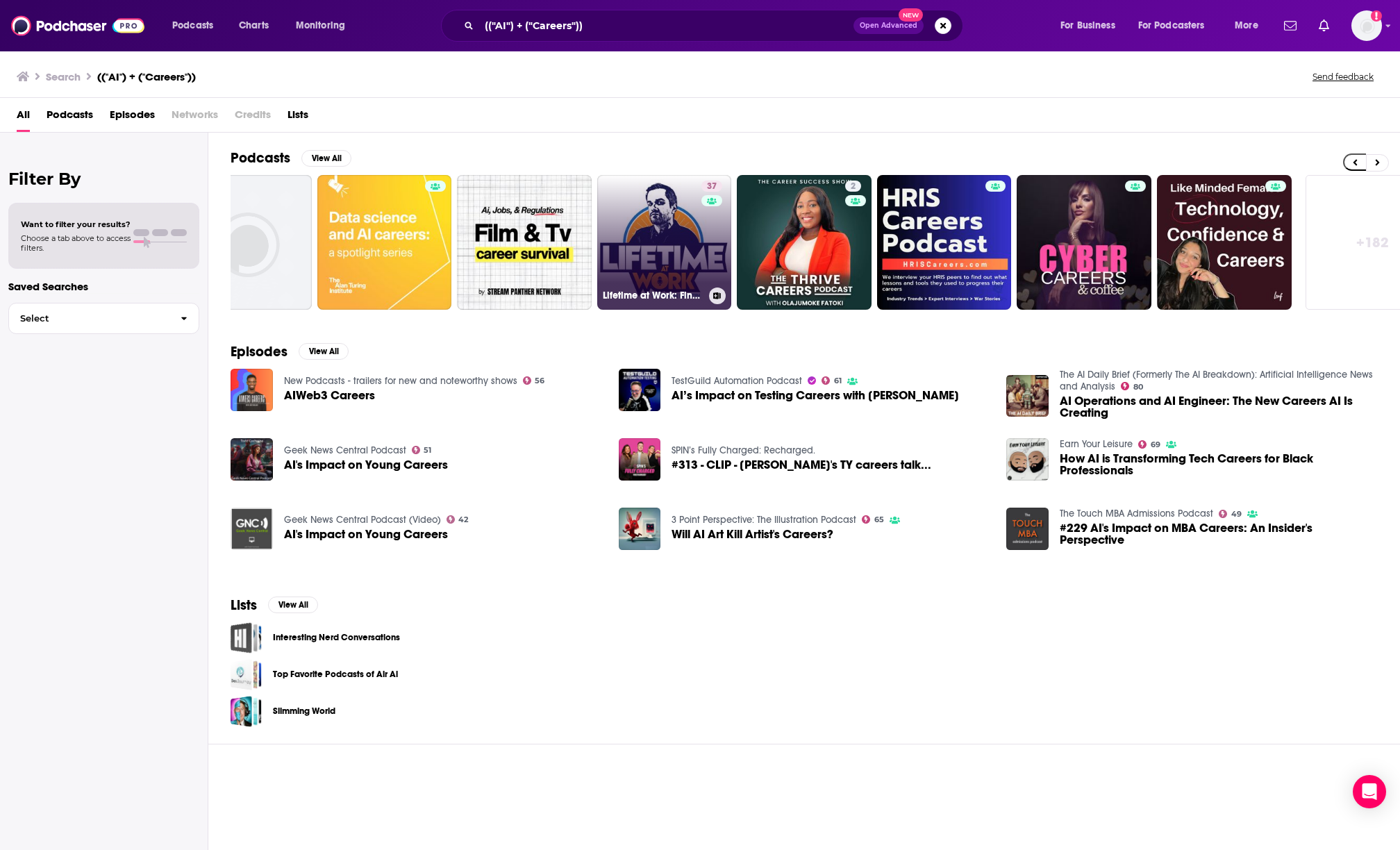
scroll to position [0, 106]
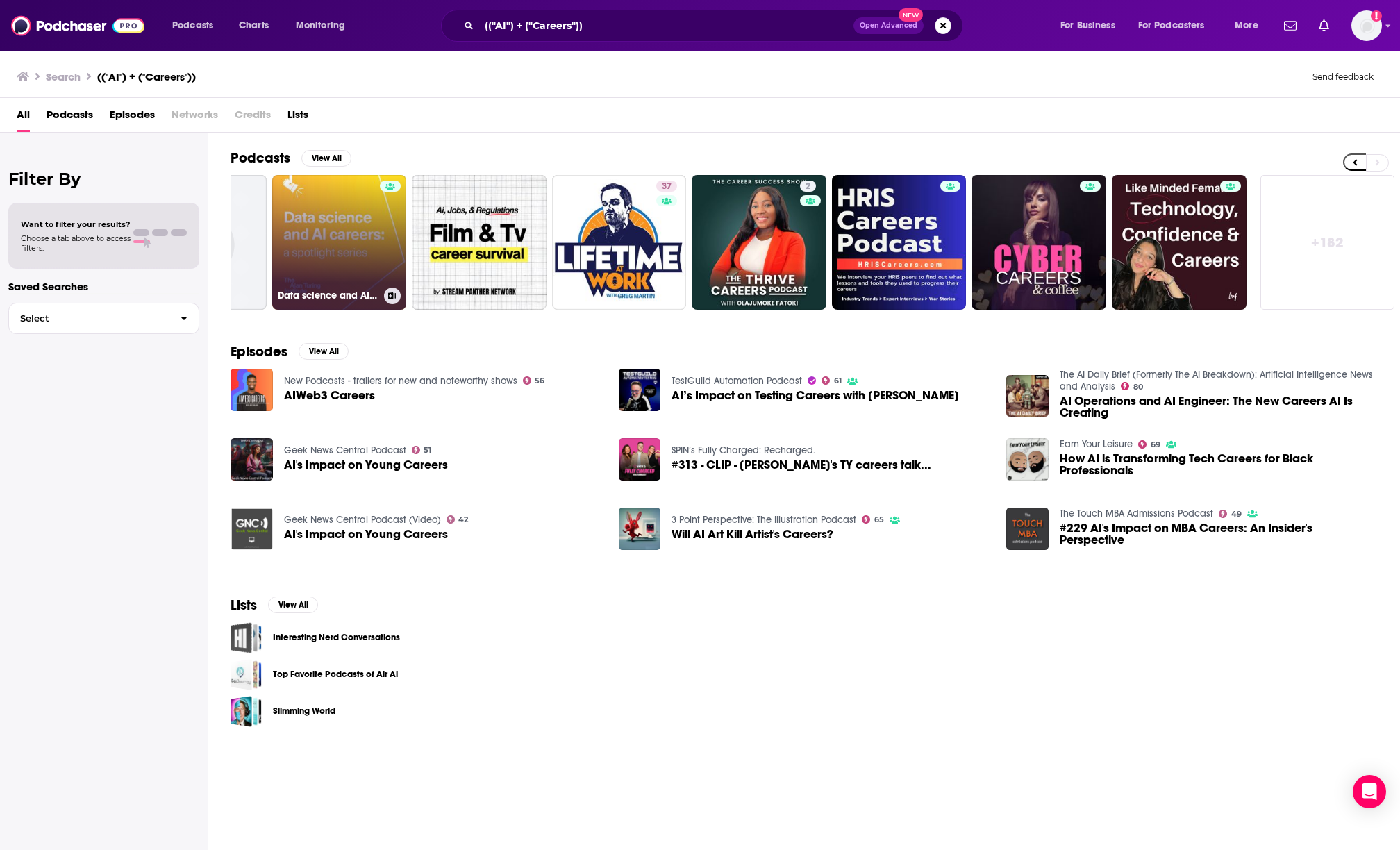
click at [345, 239] on link "Data science and AI careers: a spotlight series" at bounding box center [339, 242] width 135 height 135
